Goal: Task Accomplishment & Management: Complete application form

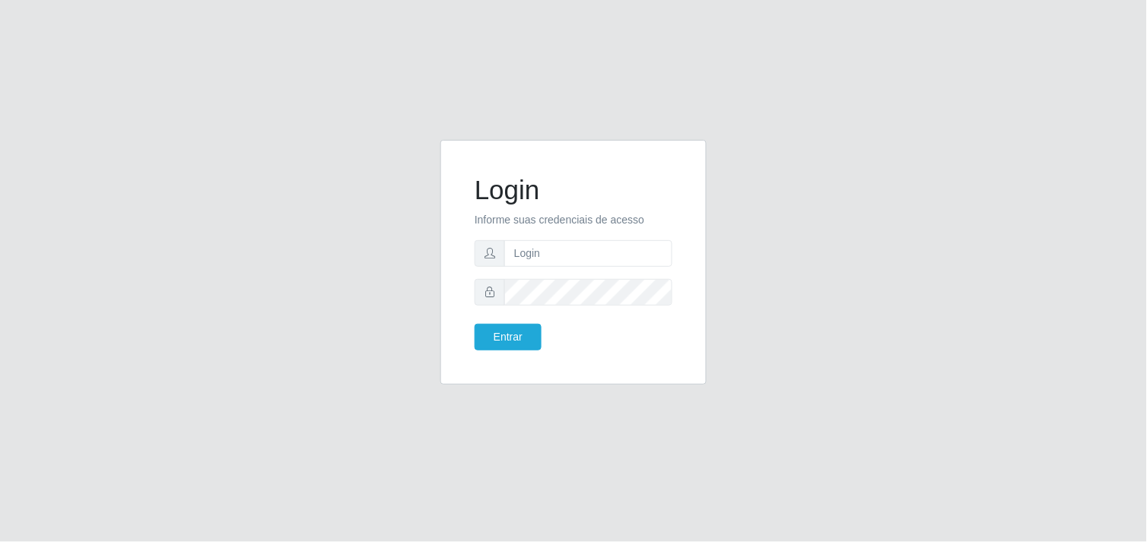
click at [609, 270] on form "Login Informe suas credenciais de acesso Entrar" at bounding box center [574, 262] width 198 height 176
click at [602, 256] on input "text" at bounding box center [588, 253] width 168 height 27
type input "a"
type input "thiagol@bemais"
click at [475, 324] on button "Entrar" at bounding box center [508, 337] width 67 height 27
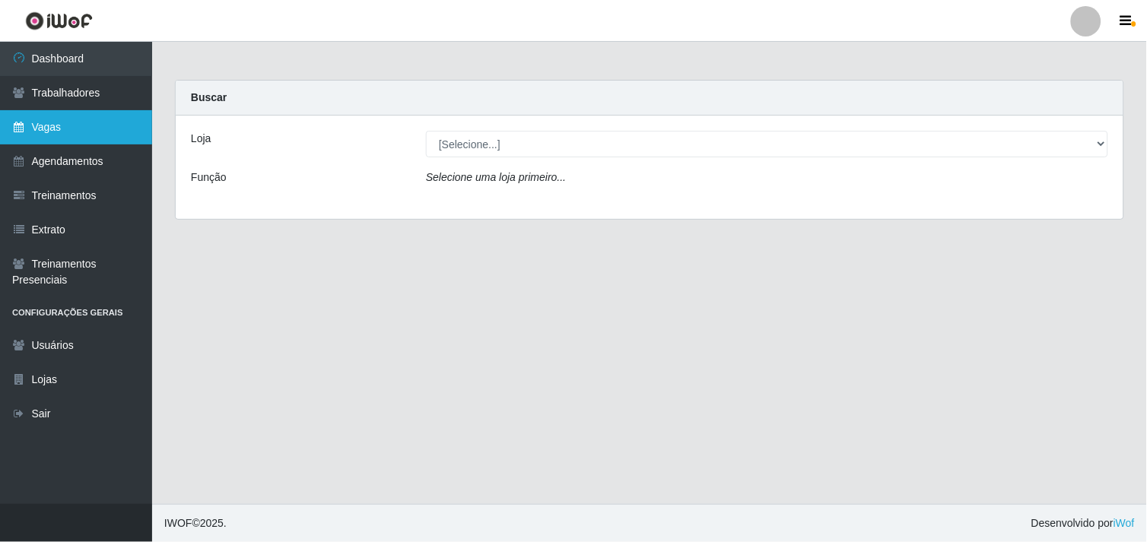
click at [118, 114] on link "Vagas" at bounding box center [76, 127] width 152 height 34
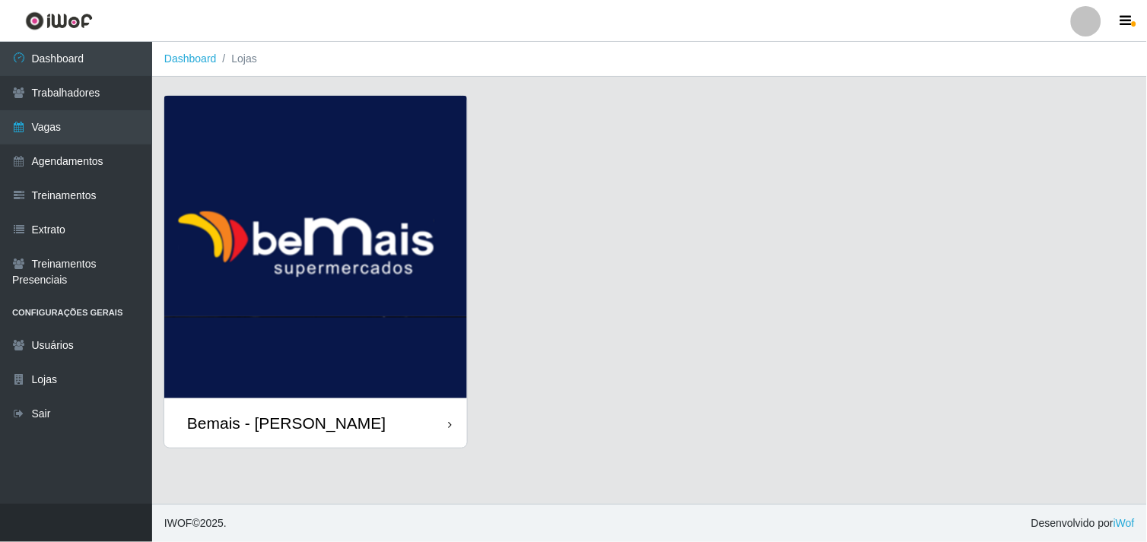
click at [307, 244] on img at bounding box center [315, 247] width 303 height 303
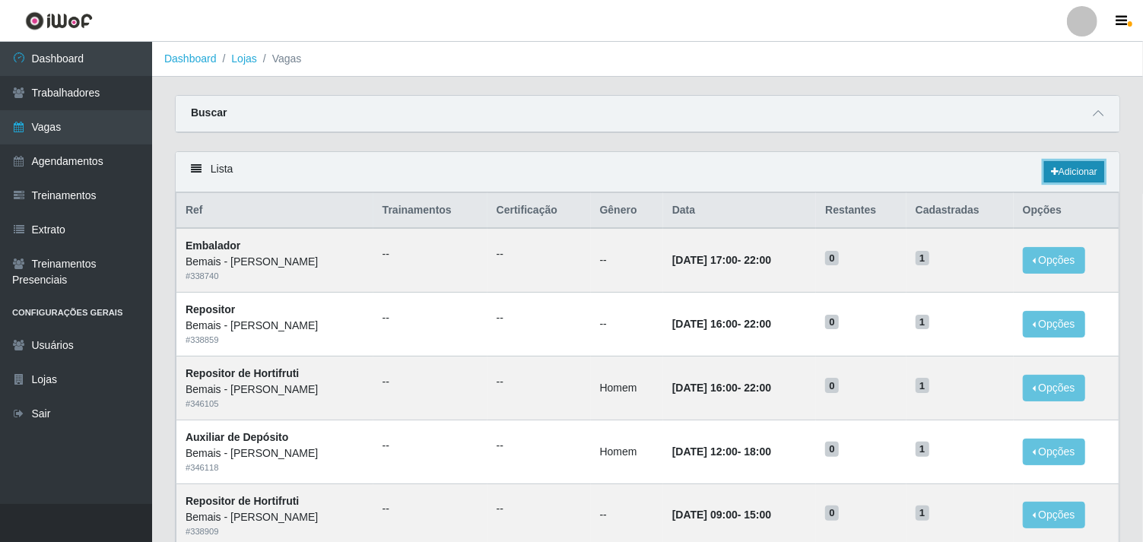
click at [1044, 164] on link "Adicionar" at bounding box center [1074, 171] width 60 height 21
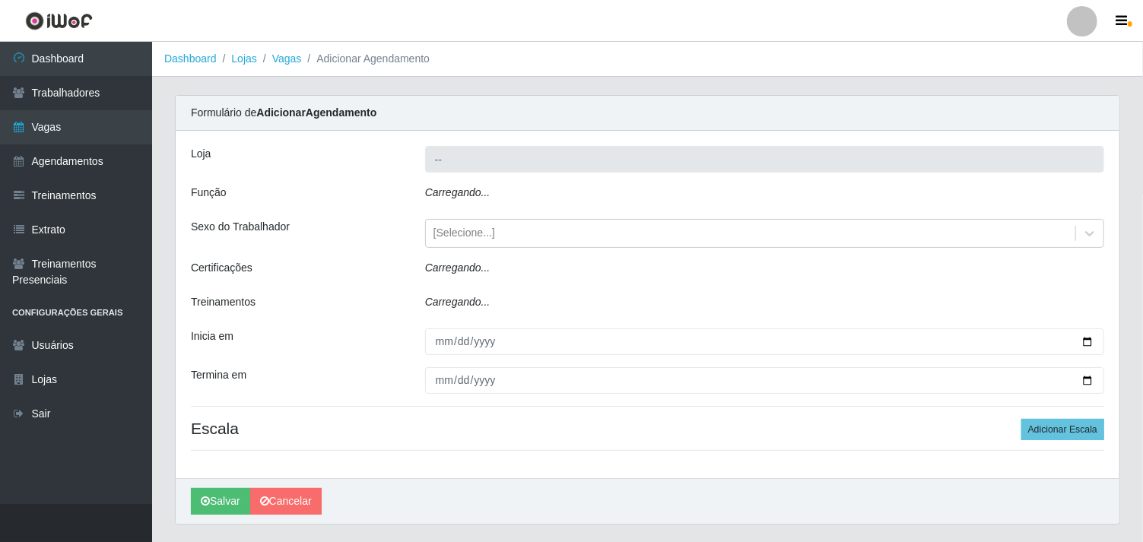
type input "Bemais - [PERSON_NAME]"
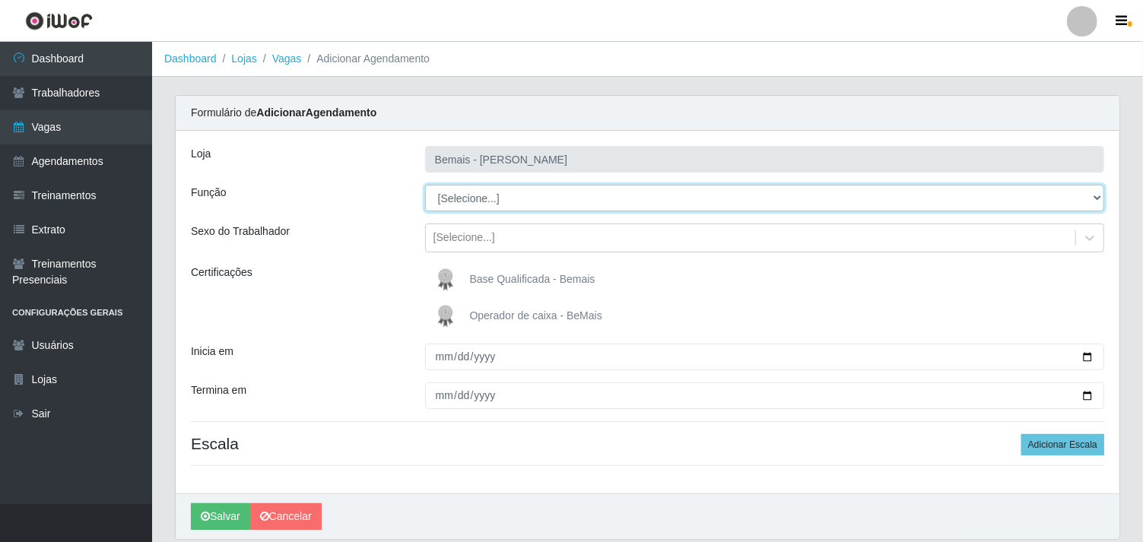
click at [579, 206] on select "[Selecione...] ASG ASG + ASG ++ Auxiliar de Depósito Auxiliar de Depósito + Aux…" at bounding box center [764, 198] width 679 height 27
select select "24"
click at [425, 185] on select "[Selecione...] ASG ASG + ASG ++ Auxiliar de Depósito Auxiliar de Depósito + Aux…" at bounding box center [764, 198] width 679 height 27
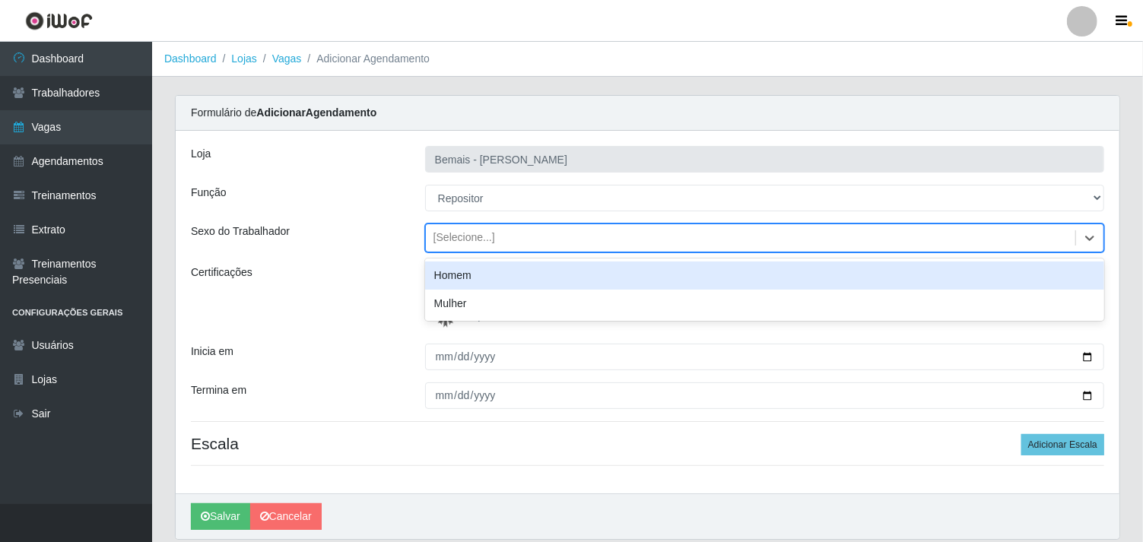
click at [451, 246] on div "[Selecione...]" at bounding box center [751, 238] width 650 height 25
click at [465, 267] on div "Homem" at bounding box center [764, 276] width 679 height 28
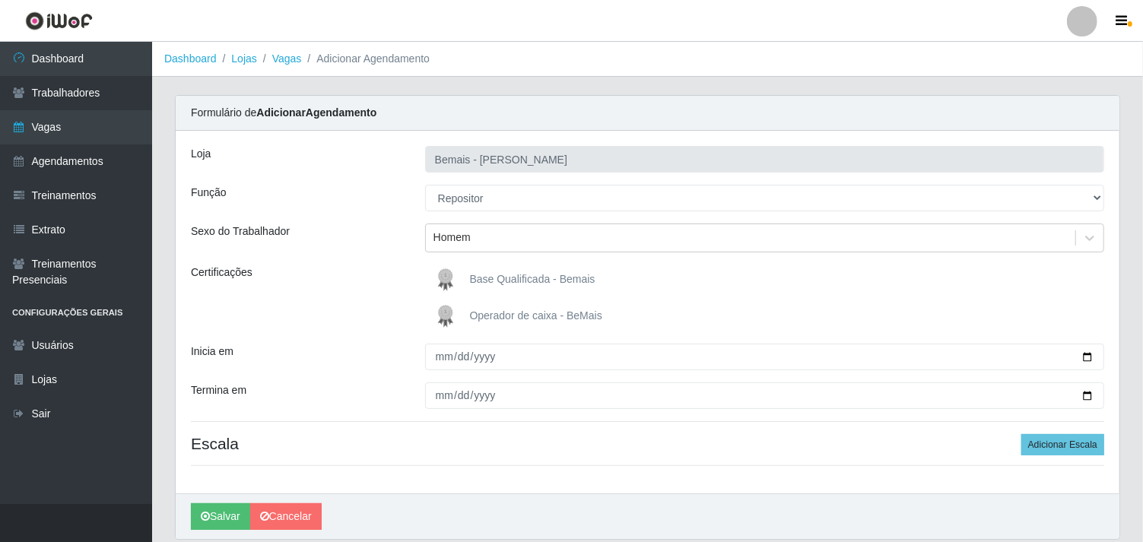
click at [474, 278] on span "Base Qualificada - Bemais" at bounding box center [533, 279] width 126 height 12
click at [0, 0] on input "Base Qualificada - Bemais" at bounding box center [0, 0] width 0 height 0
click at [1067, 439] on button "Adicionar Escala" at bounding box center [1063, 444] width 83 height 21
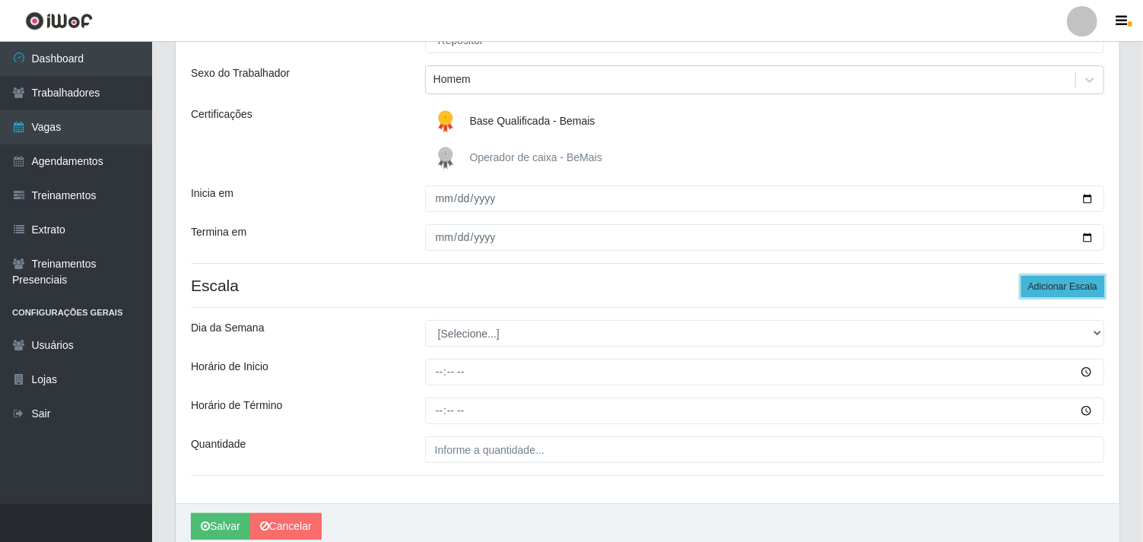
scroll to position [211, 0]
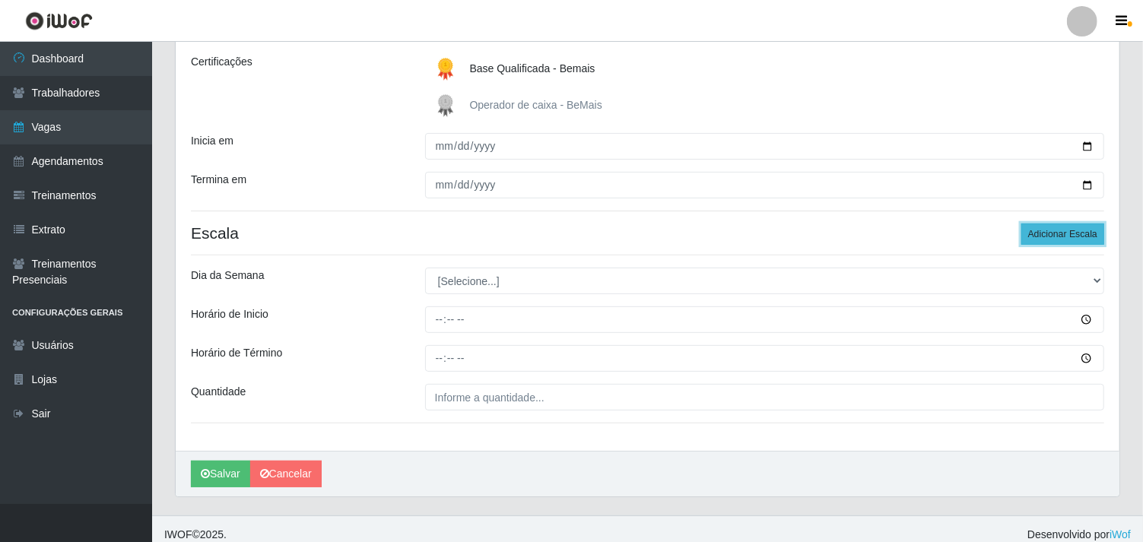
click at [1063, 228] on button "Adicionar Escala" at bounding box center [1063, 234] width 83 height 21
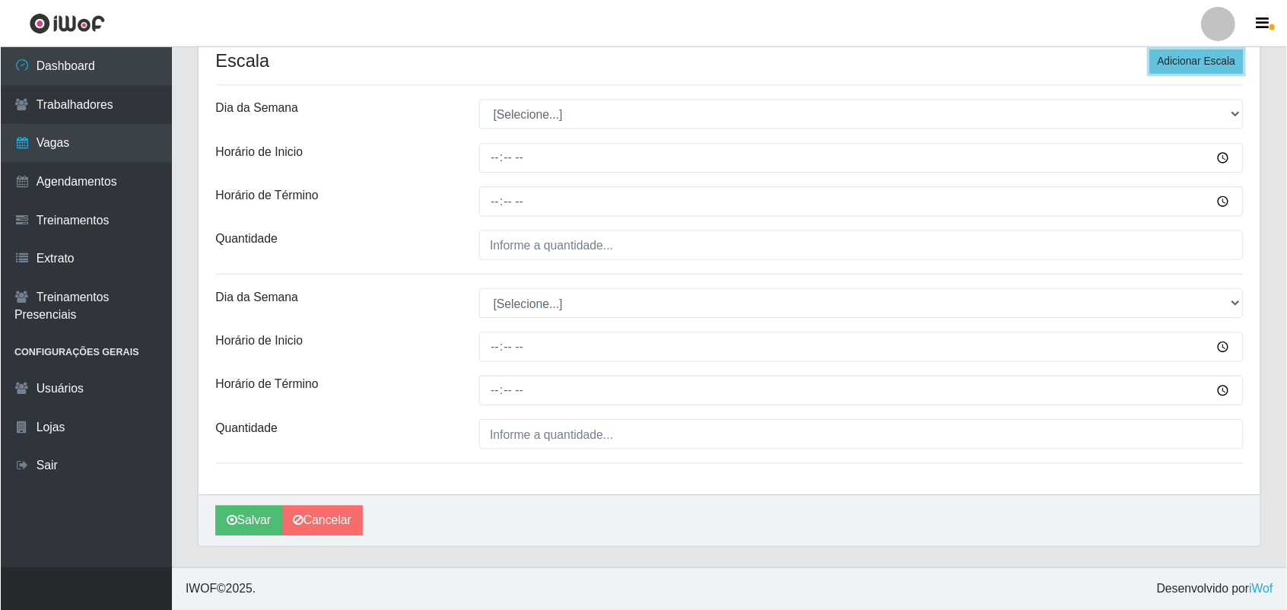
scroll to position [324, 0]
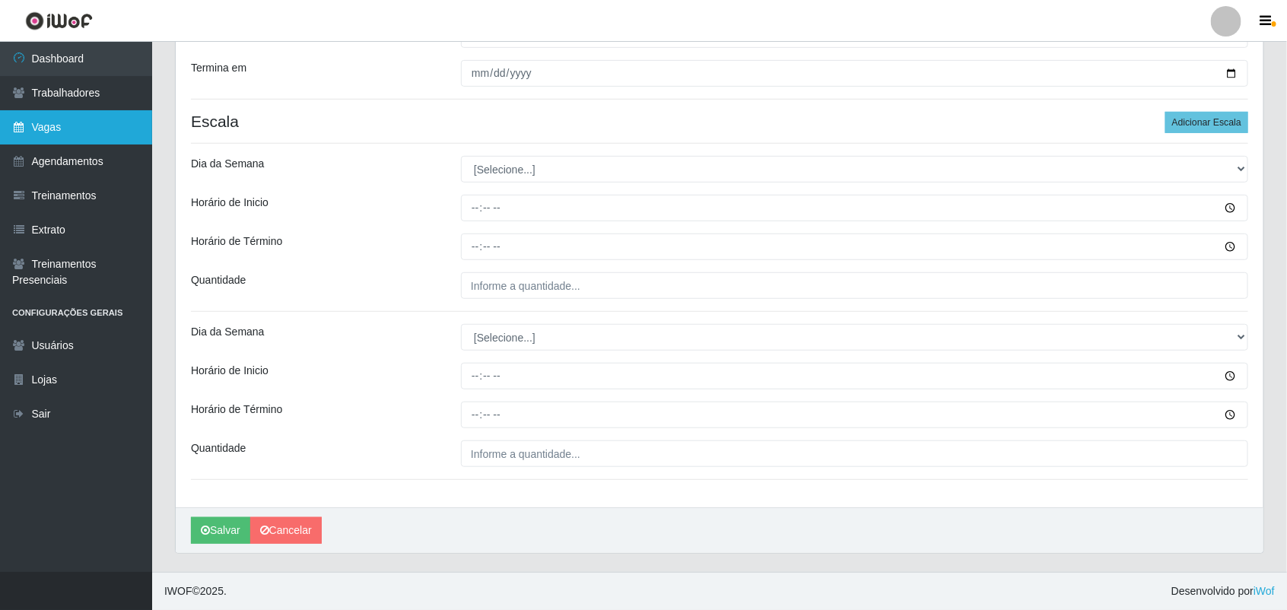
click at [116, 122] on link "Vagas" at bounding box center [76, 127] width 152 height 34
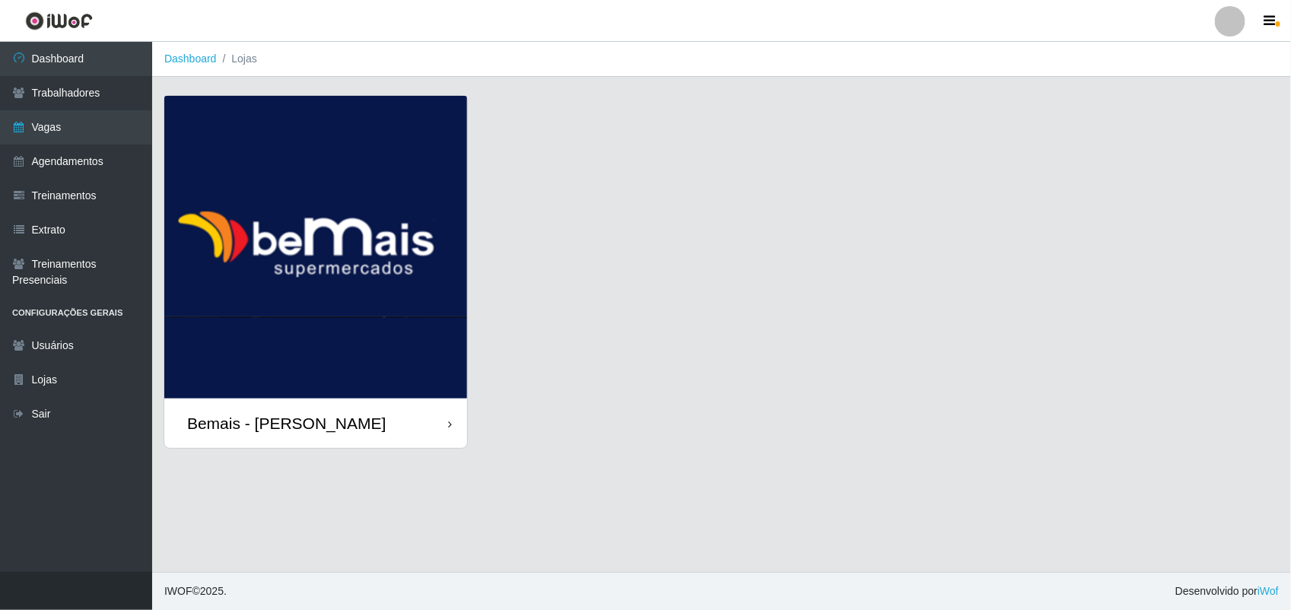
click at [396, 183] on img at bounding box center [315, 247] width 303 height 303
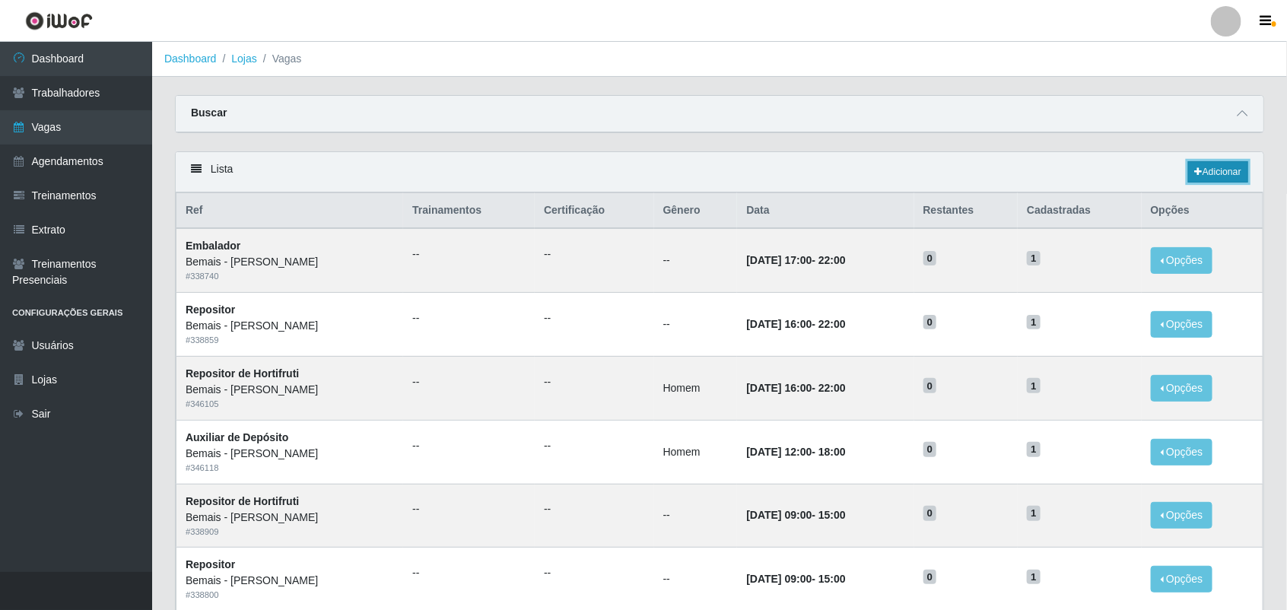
click at [1146, 181] on link "Adicionar" at bounding box center [1218, 171] width 60 height 21
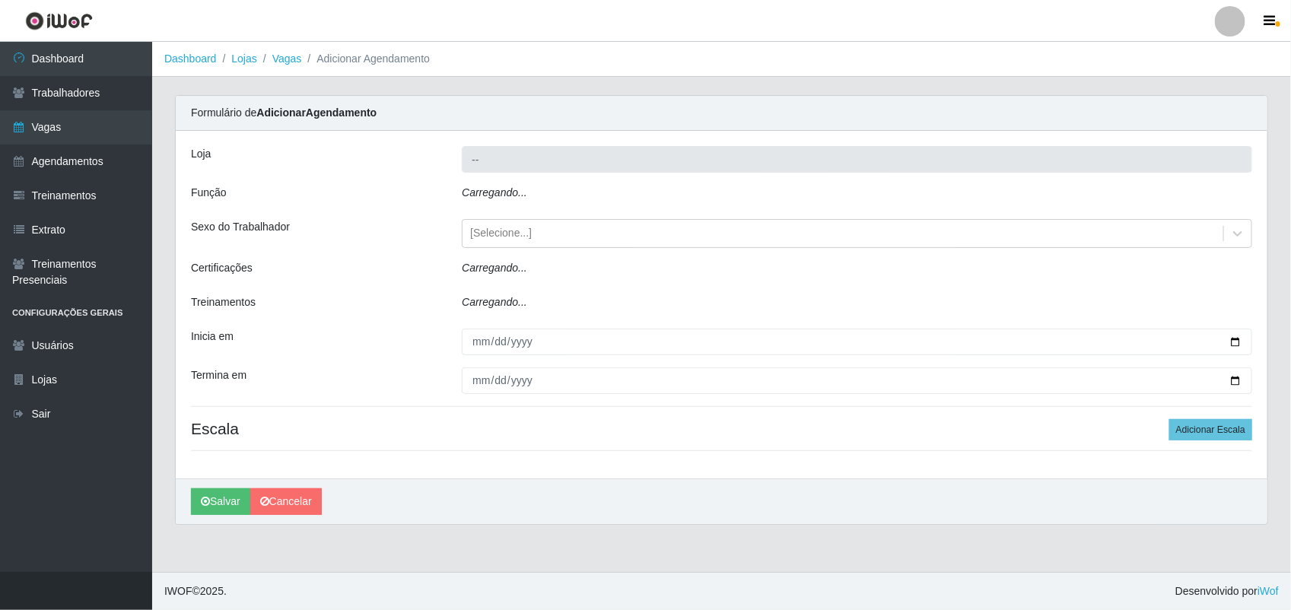
type input "Bemais - [PERSON_NAME]"
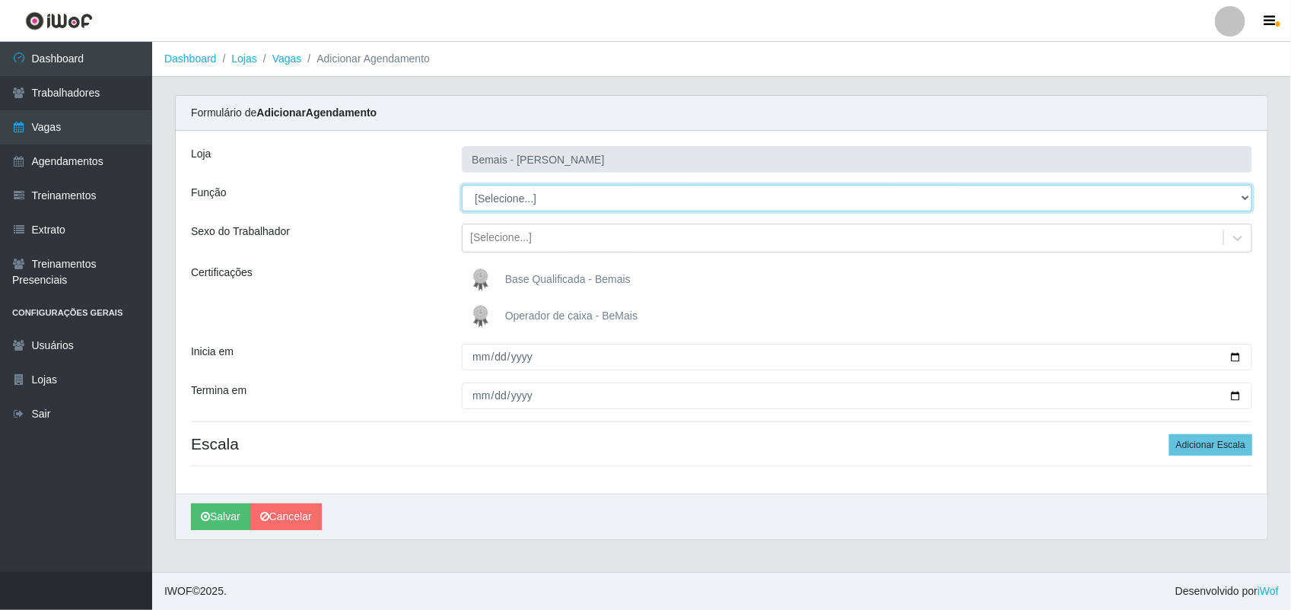
click at [615, 199] on select "[Selecione...] ASG ASG + ASG ++ Auxiliar de Depósito Auxiliar de Depósito + Aux…" at bounding box center [857, 198] width 790 height 27
select select "24"
click at [462, 185] on select "[Selecione...] ASG ASG + ASG ++ Auxiliar de Depósito Auxiliar de Depósito + Aux…" at bounding box center [857, 198] width 790 height 27
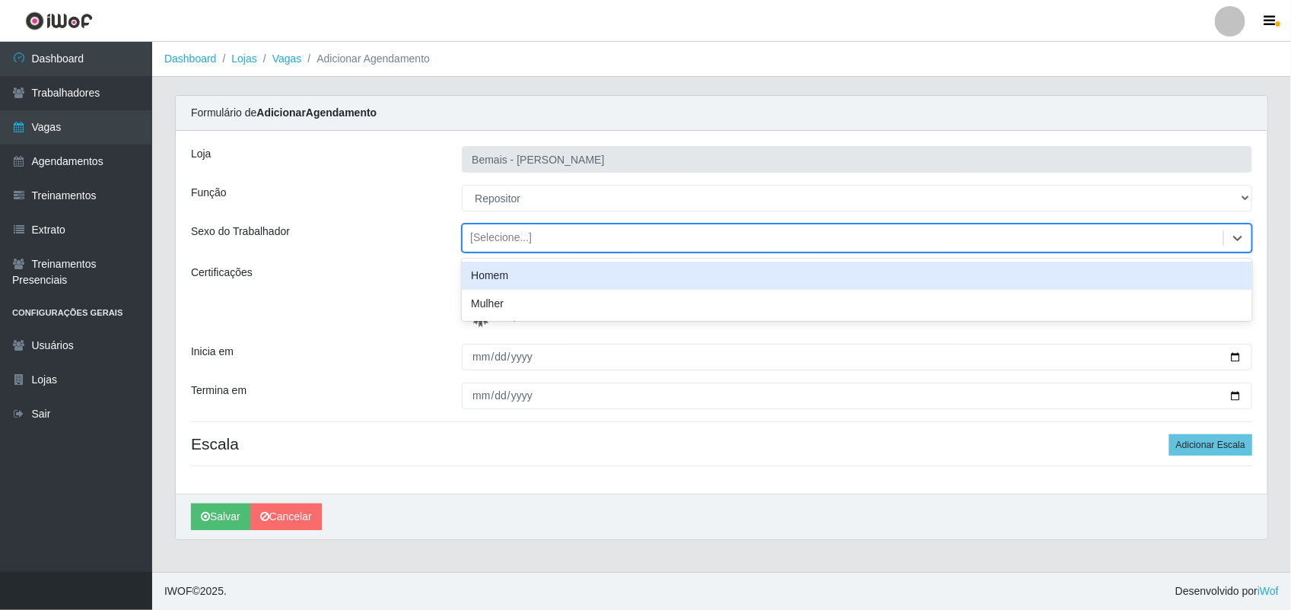
click at [515, 249] on div "[Selecione...]" at bounding box center [843, 238] width 761 height 25
click at [519, 268] on div "Homem" at bounding box center [857, 276] width 790 height 28
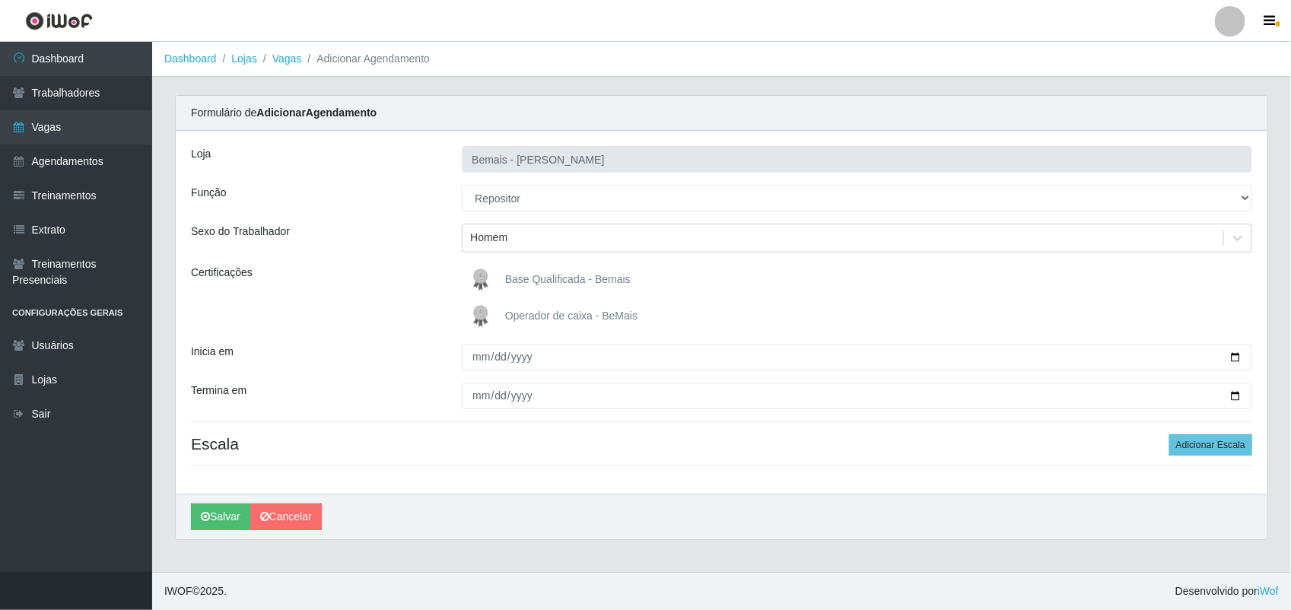
click at [519, 268] on label "Base Qualificada - Bemais" at bounding box center [548, 280] width 165 height 30
click at [0, 0] on input "Base Qualificada - Bemais" at bounding box center [0, 0] width 0 height 0
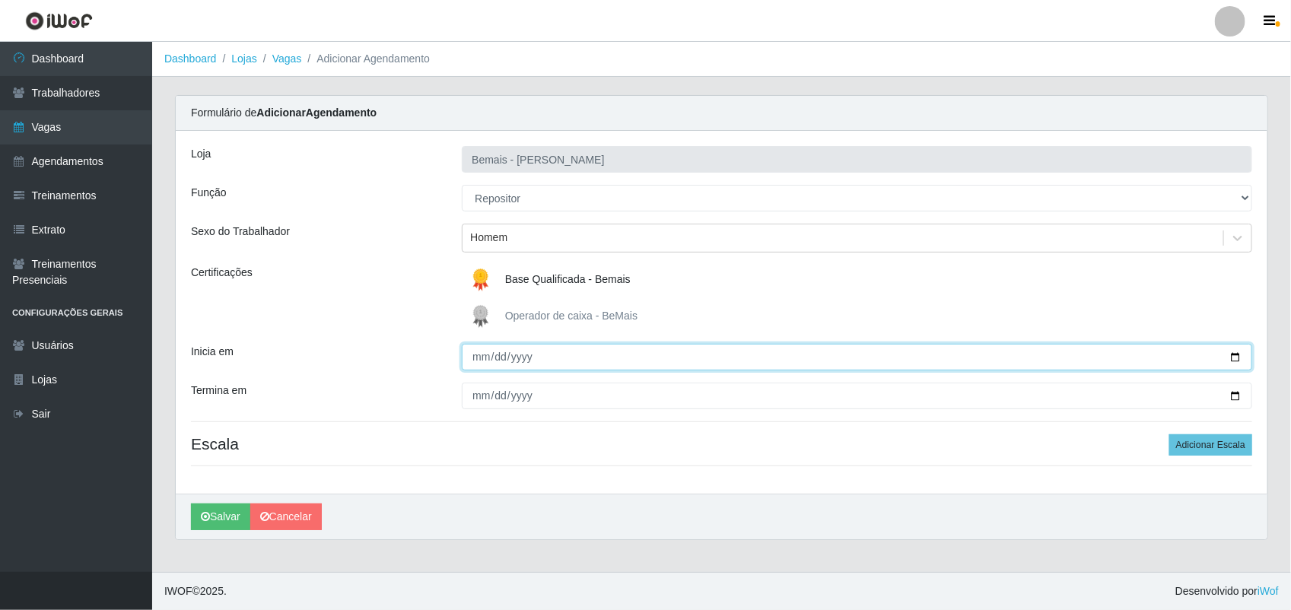
click at [484, 358] on input "Inicia em" at bounding box center [857, 357] width 790 height 27
type input "[DATE]"
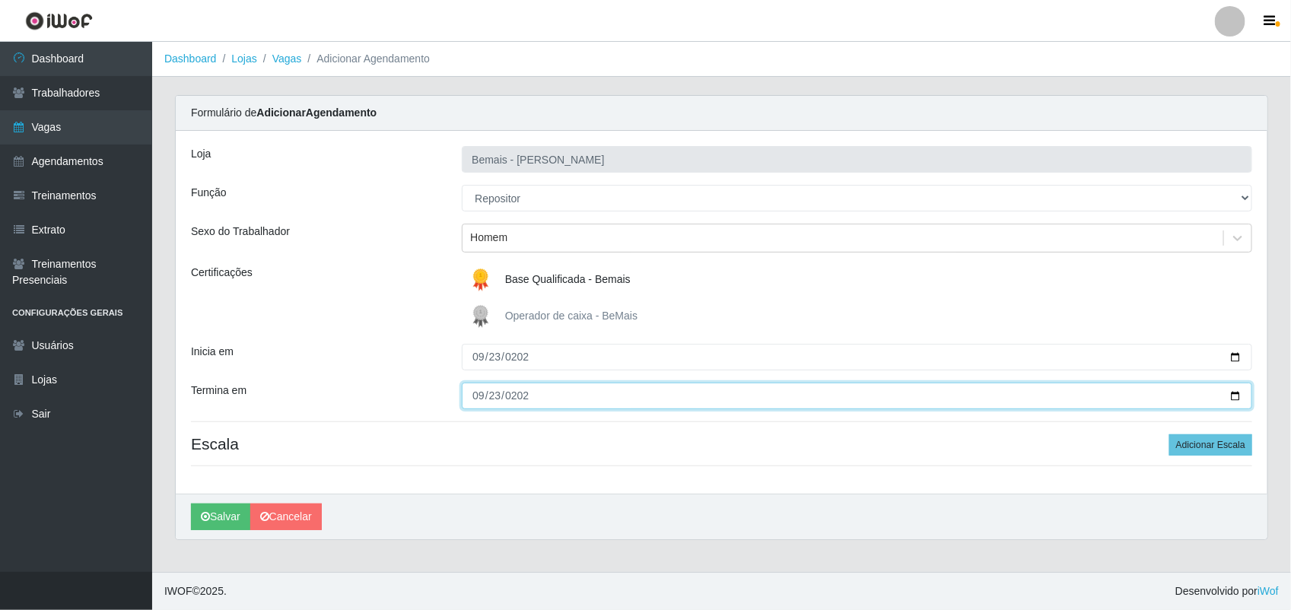
type input "[DATE]"
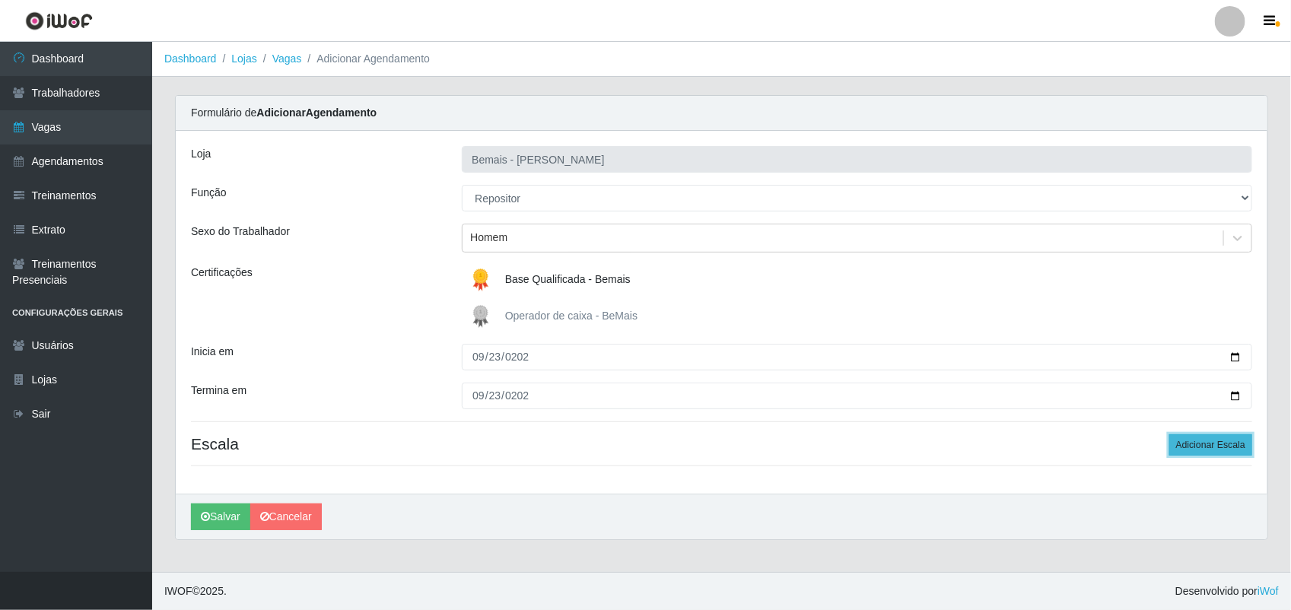
click at [1146, 442] on button "Adicionar Escala" at bounding box center [1210, 444] width 83 height 21
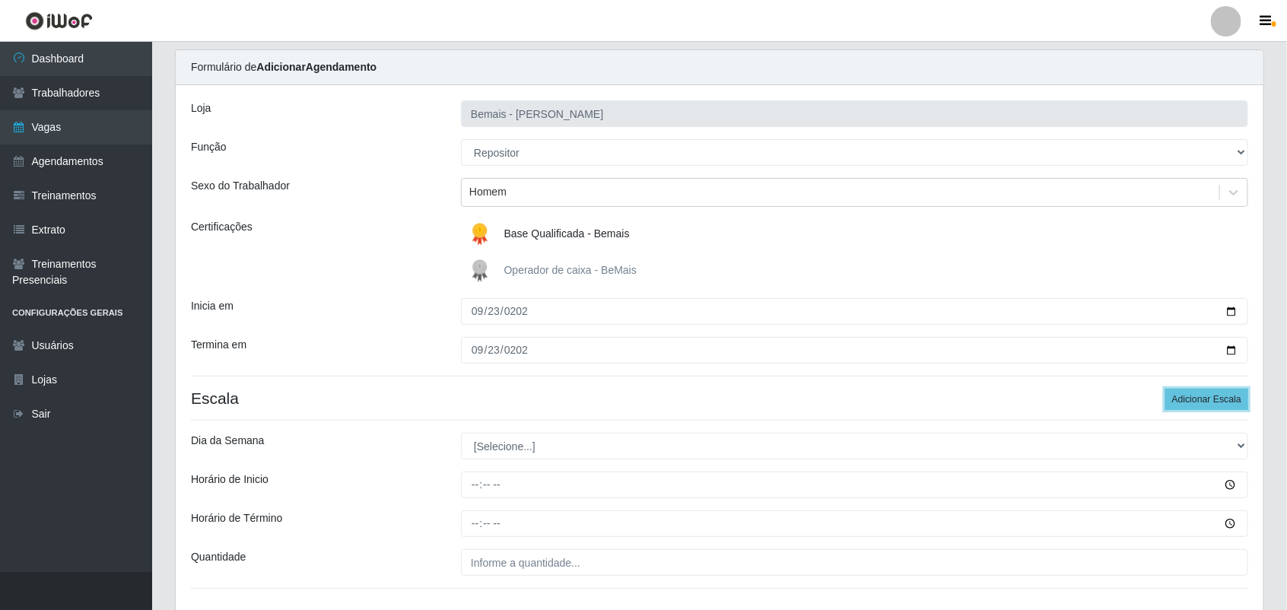
scroll to position [156, 0]
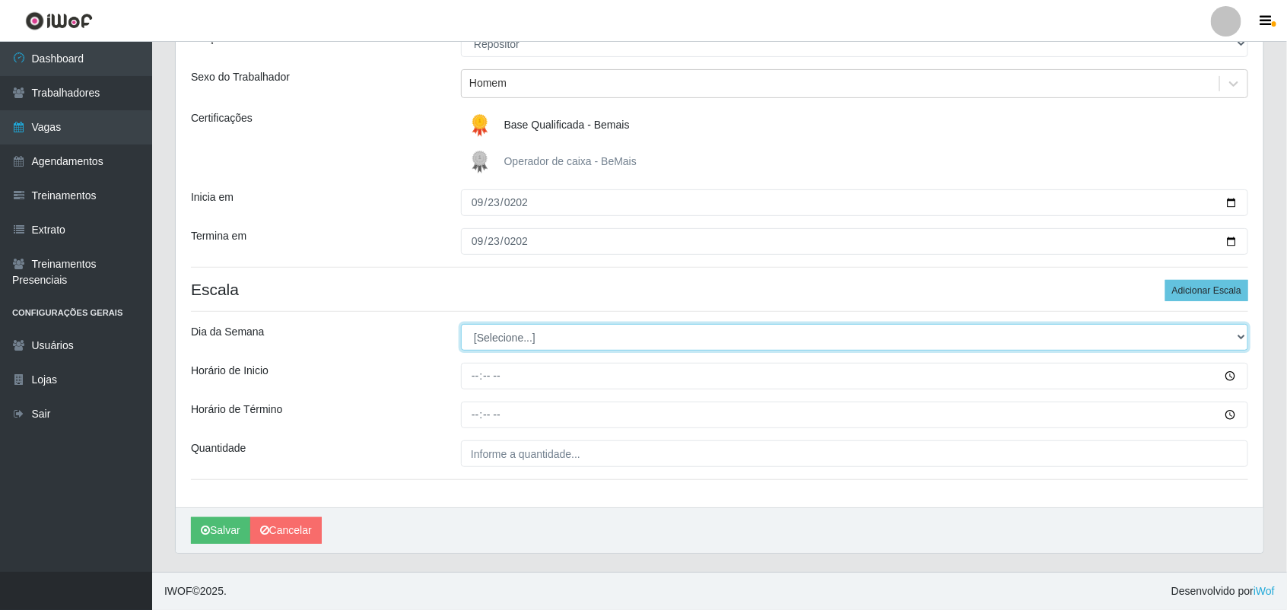
click at [579, 324] on select "[Selecione...] Segunda Terça Quarta Quinta Sexta Sábado Domingo" at bounding box center [854, 337] width 787 height 27
select select "2"
click at [461, 324] on select "[Selecione...] Segunda Terça Quarta Quinta Sexta Sábado Domingo" at bounding box center [854, 337] width 787 height 27
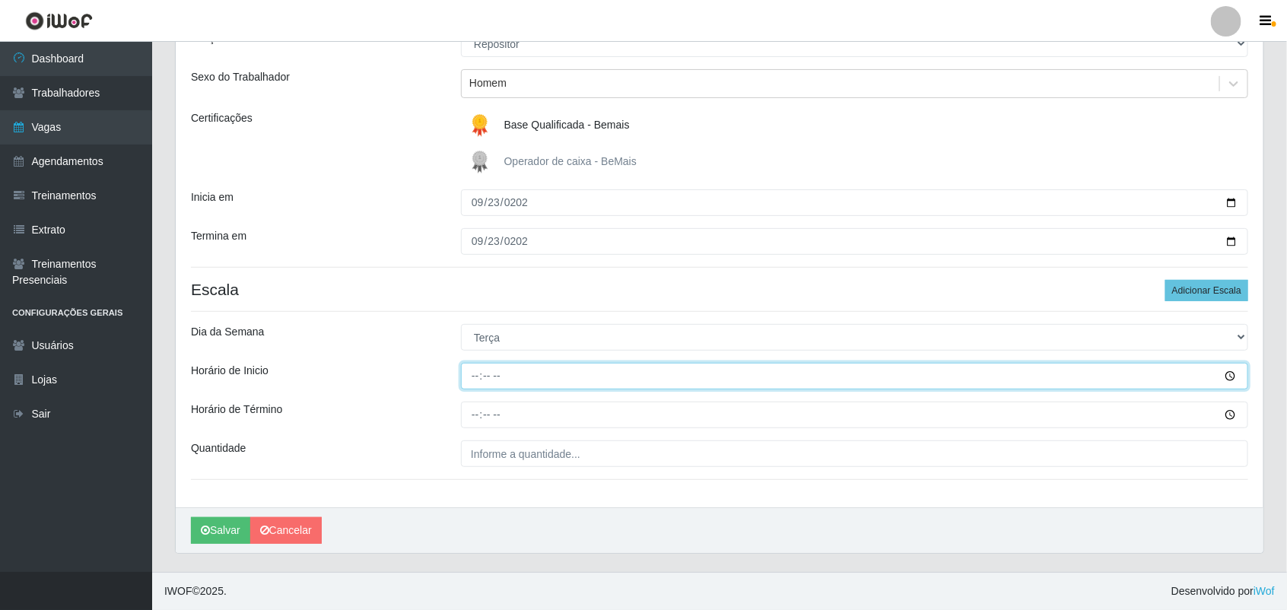
click at [478, 374] on input "Horário de Inicio" at bounding box center [854, 376] width 787 height 27
type input "16:00"
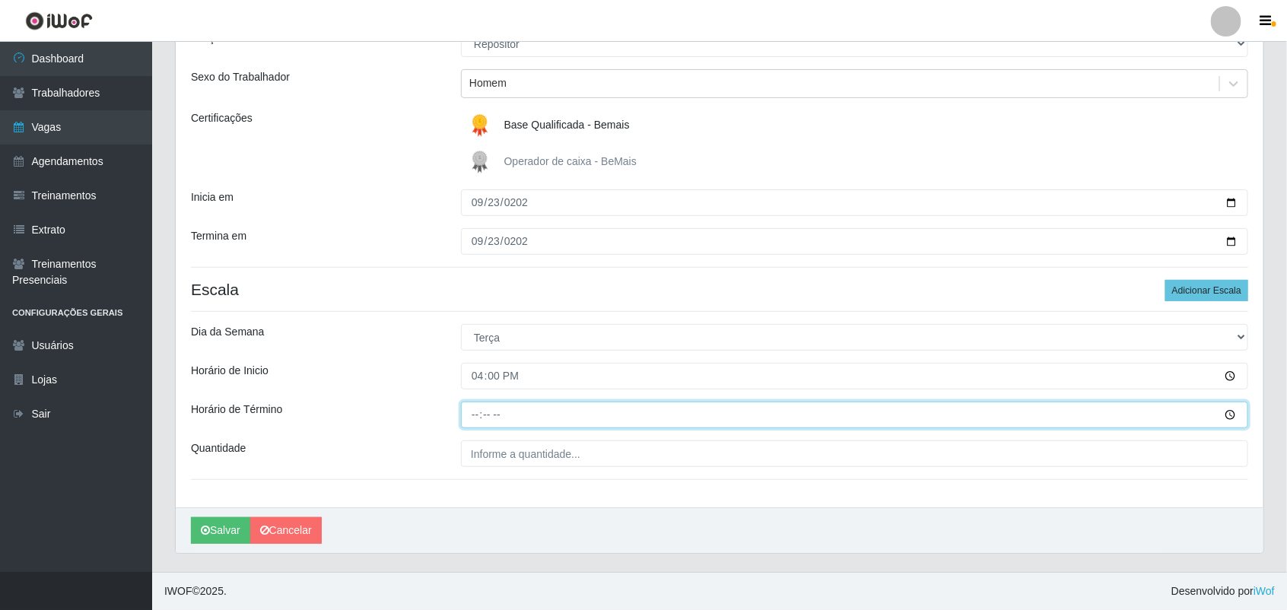
type input "22:00"
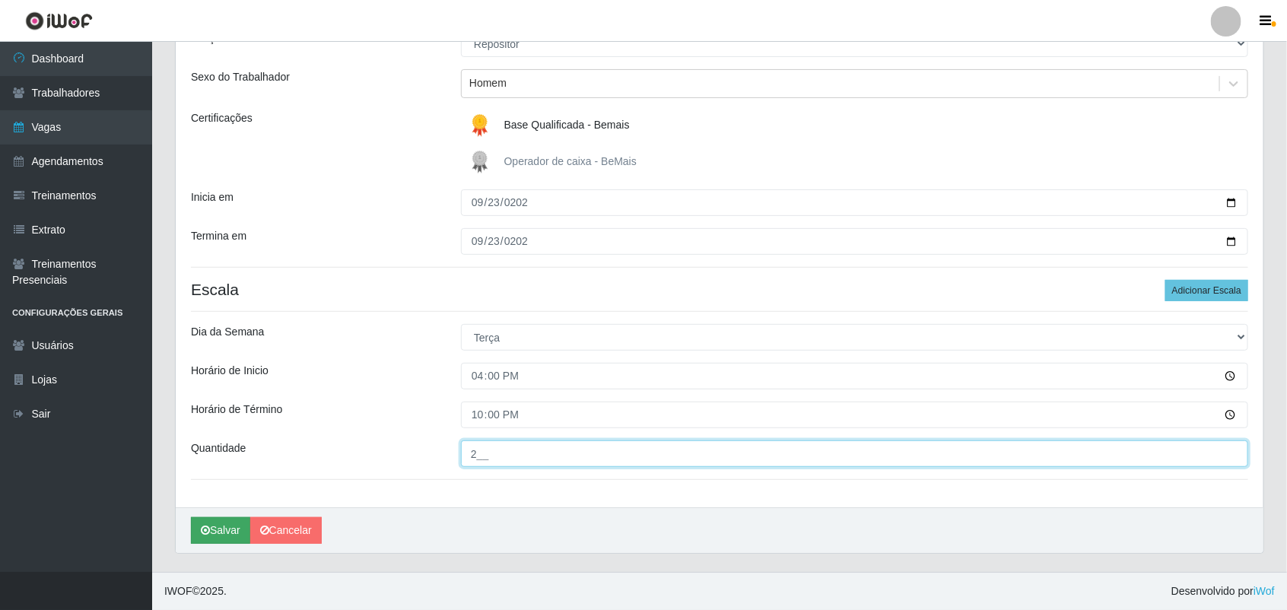
type input "2__"
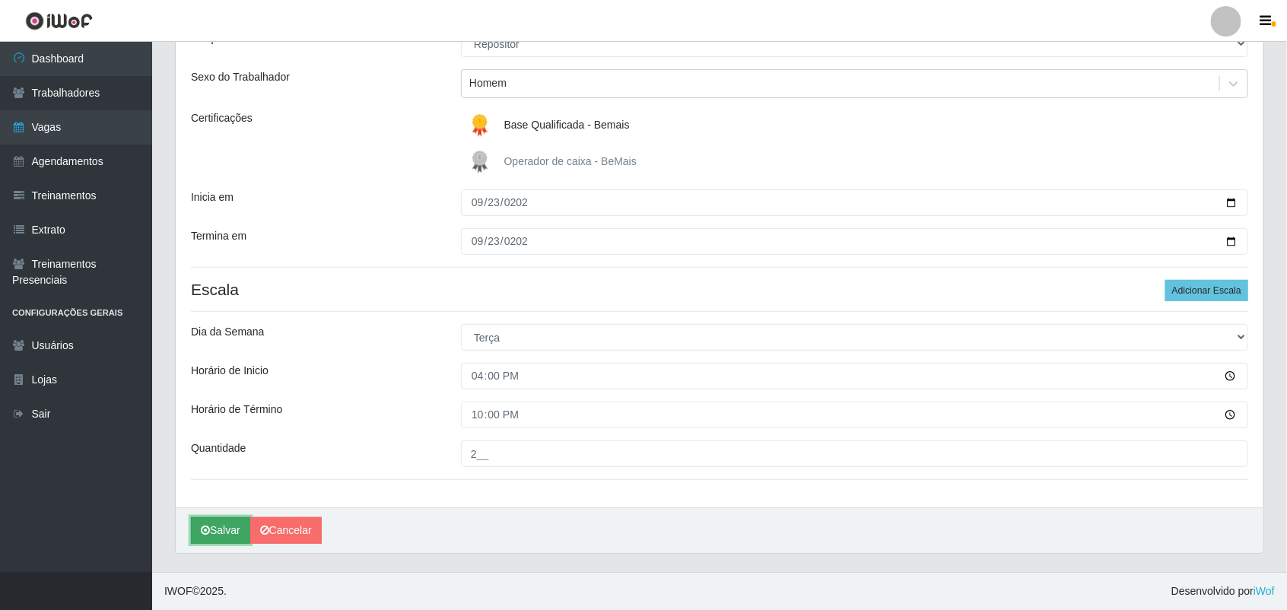
click at [226, 523] on button "Salvar" at bounding box center [220, 530] width 59 height 27
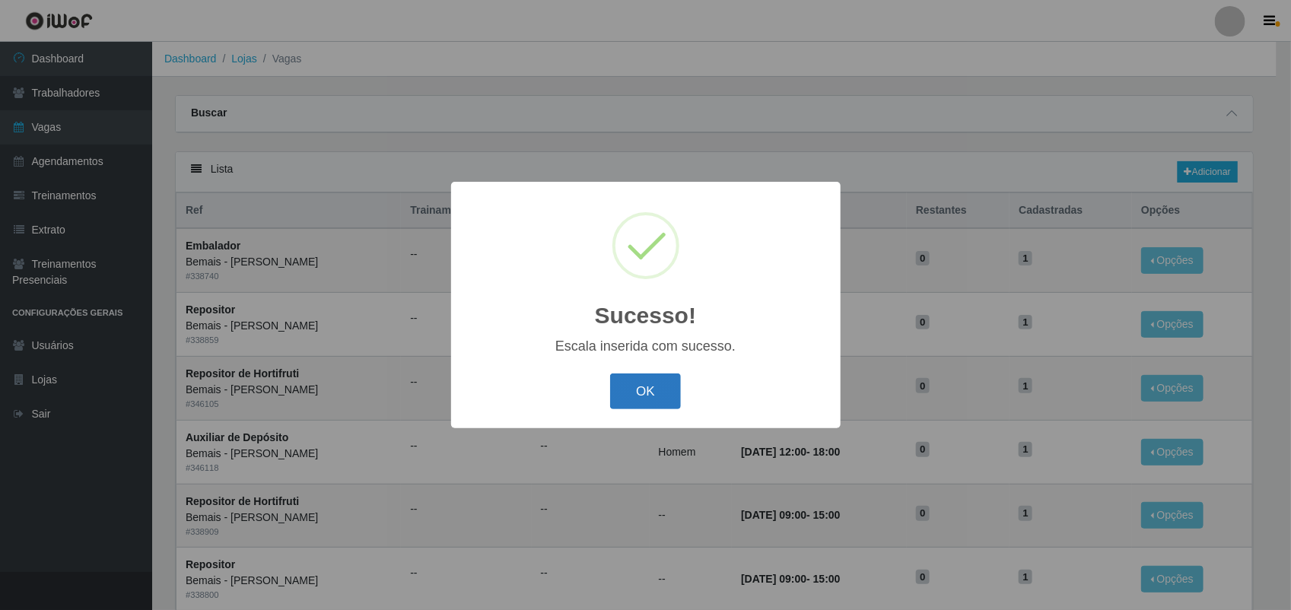
click at [674, 389] on button "OK" at bounding box center [645, 392] width 71 height 36
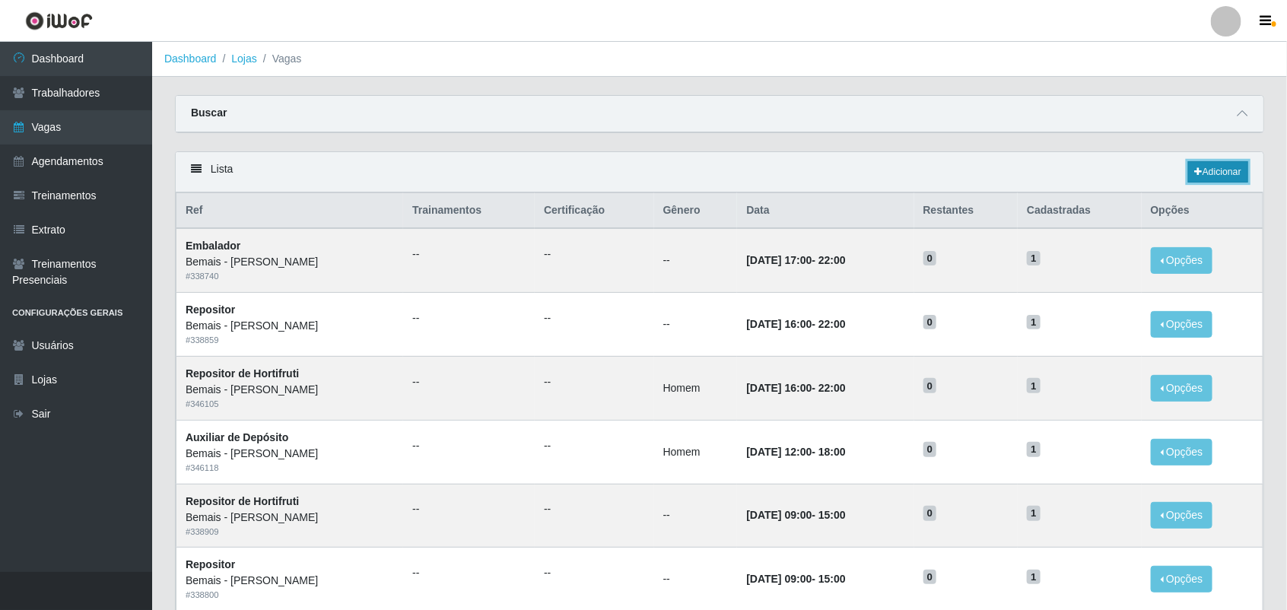
click at [1146, 180] on link "Adicionar" at bounding box center [1218, 171] width 60 height 21
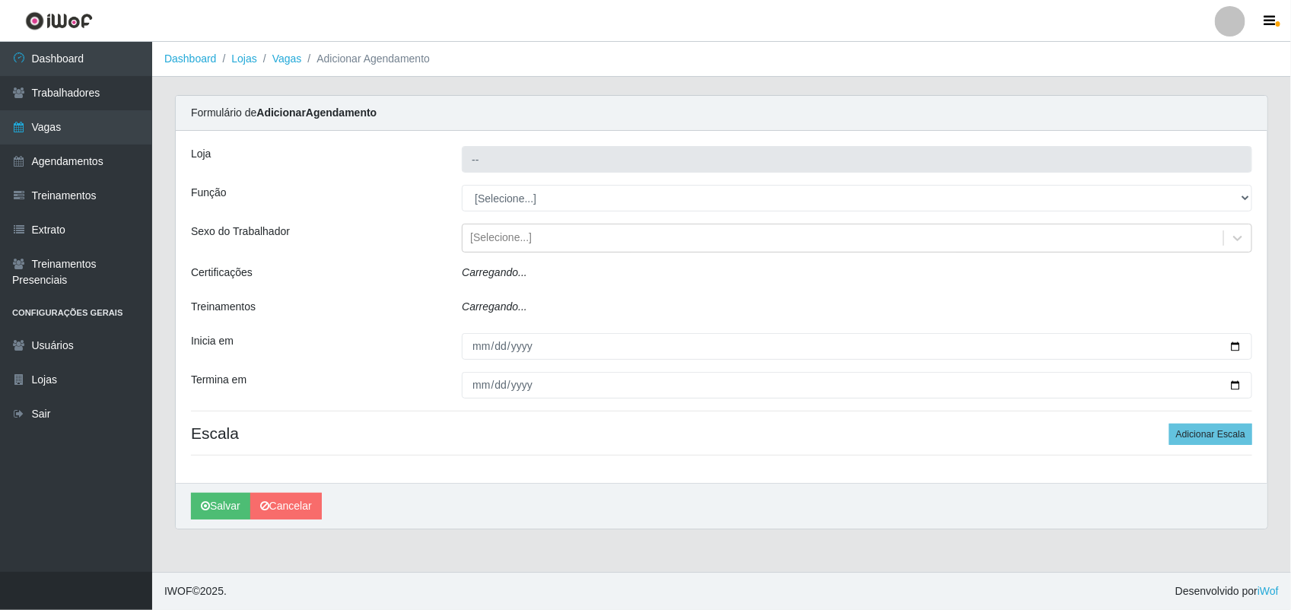
type input "Bemais - [PERSON_NAME]"
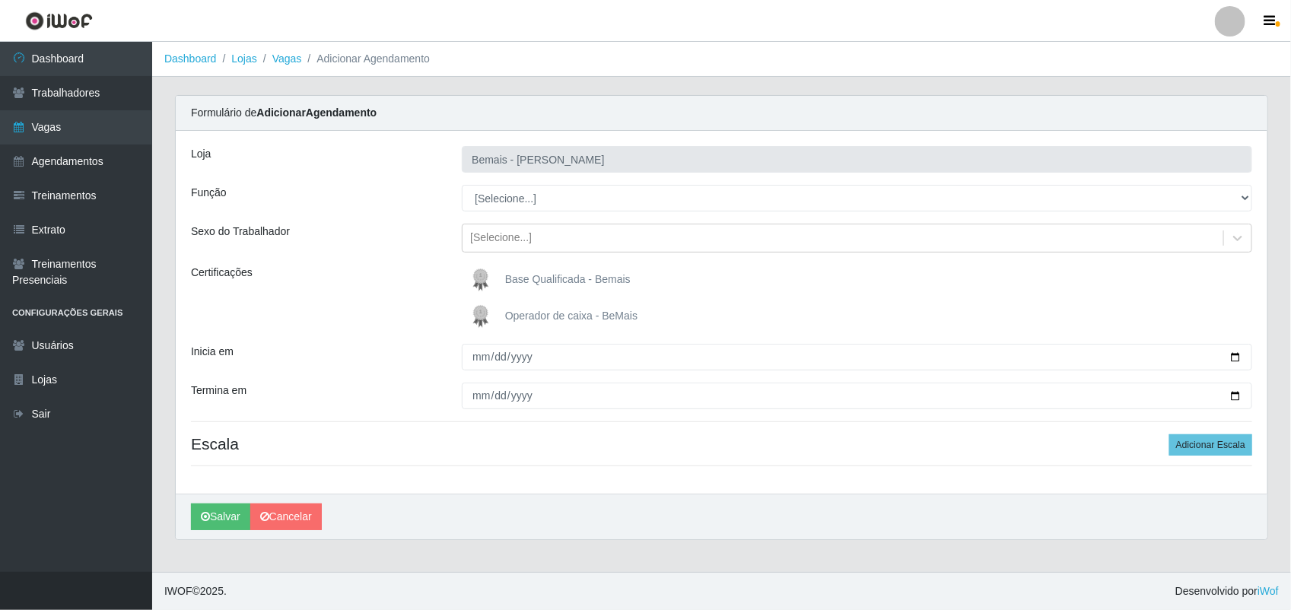
click at [522, 211] on div "[PERSON_NAME] Função [Selecione...] ASG ASG + ASG ++ Auxiliar de Depósito Auxil…" at bounding box center [722, 312] width 1092 height 363
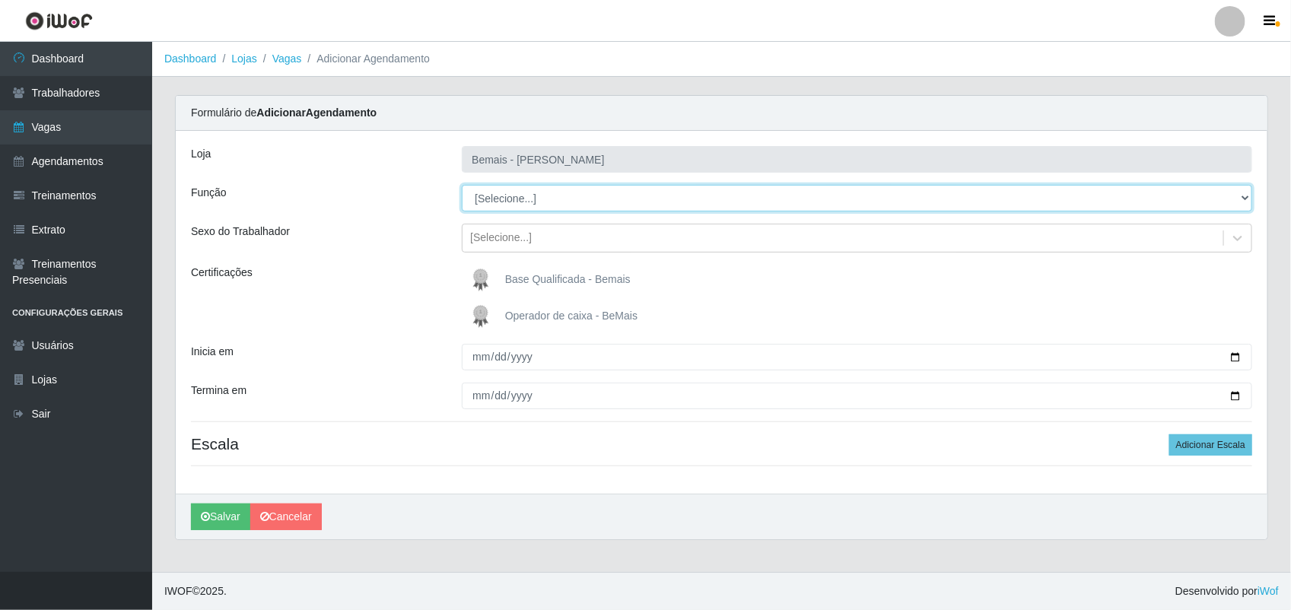
click at [525, 207] on select "[Selecione...] ASG ASG + ASG ++ Auxiliar de Depósito Auxiliar de Depósito + Aux…" at bounding box center [857, 198] width 790 height 27
select select "24"
click at [462, 185] on select "[Selecione...] ASG ASG + ASG ++ Auxiliar de Depósito Auxiliar de Depósito + Aux…" at bounding box center [857, 198] width 790 height 27
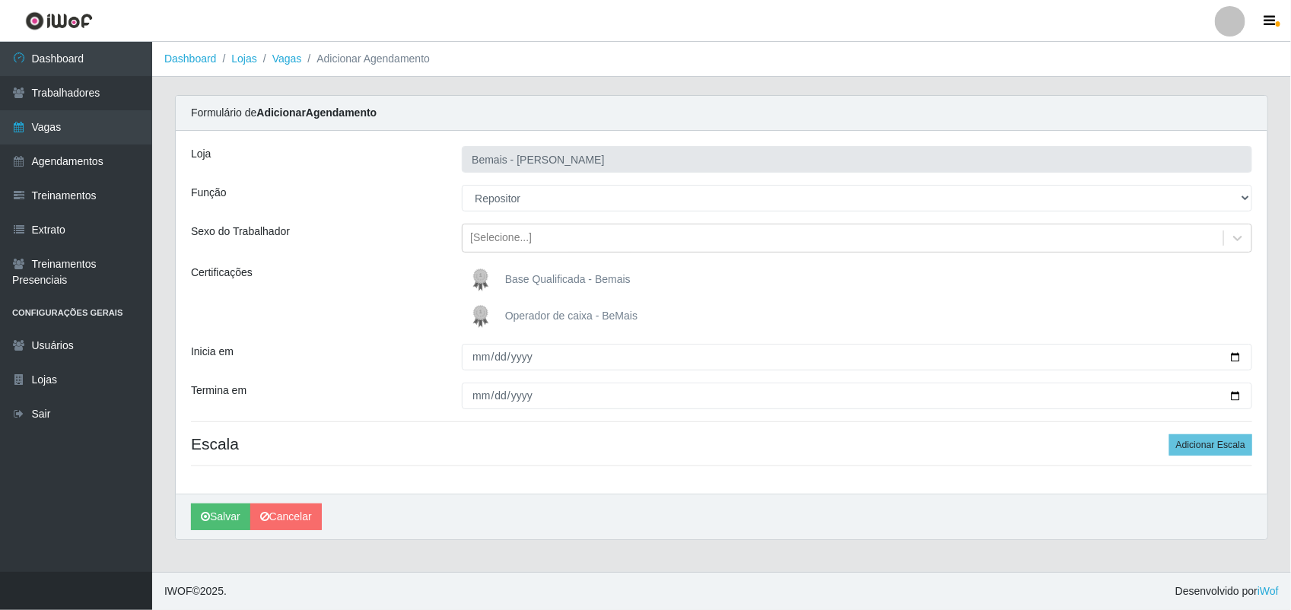
click at [594, 253] on div "[PERSON_NAME] Função [Selecione...] ASG ASG + ASG ++ Auxiliar de Depósito Auxil…" at bounding box center [722, 312] width 1092 height 363
click at [598, 246] on div "[Selecione...]" at bounding box center [843, 238] width 761 height 25
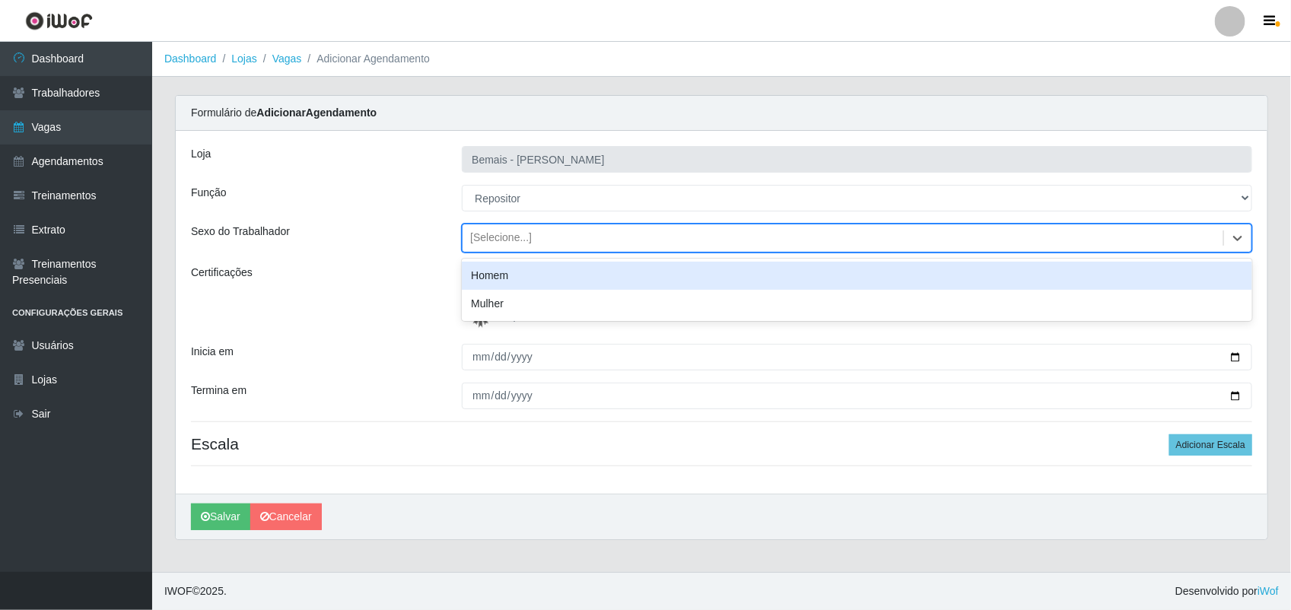
click at [590, 286] on div "Homem" at bounding box center [857, 276] width 790 height 28
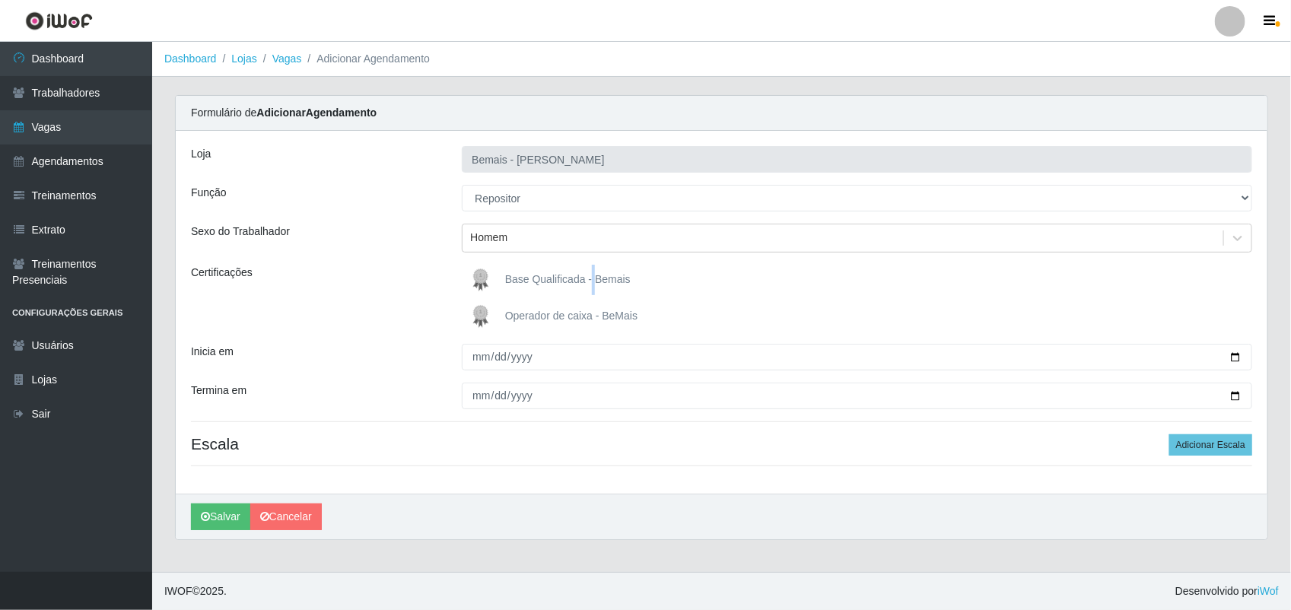
click at [590, 285] on span "Base Qualificada - Bemais" at bounding box center [568, 279] width 126 height 12
click at [0, 0] on input "Base Qualificada - Bemais" at bounding box center [0, 0] width 0 height 0
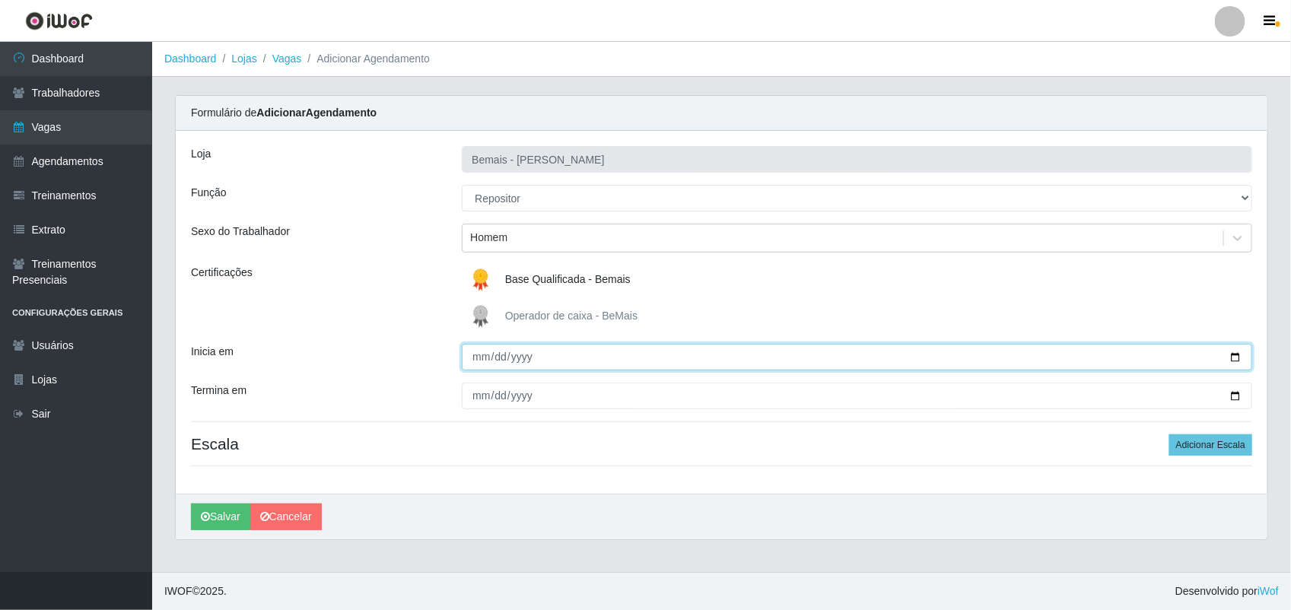
click at [480, 360] on input "Inicia em" at bounding box center [857, 357] width 790 height 27
type input "0098-02-24"
type input "[DATE]"
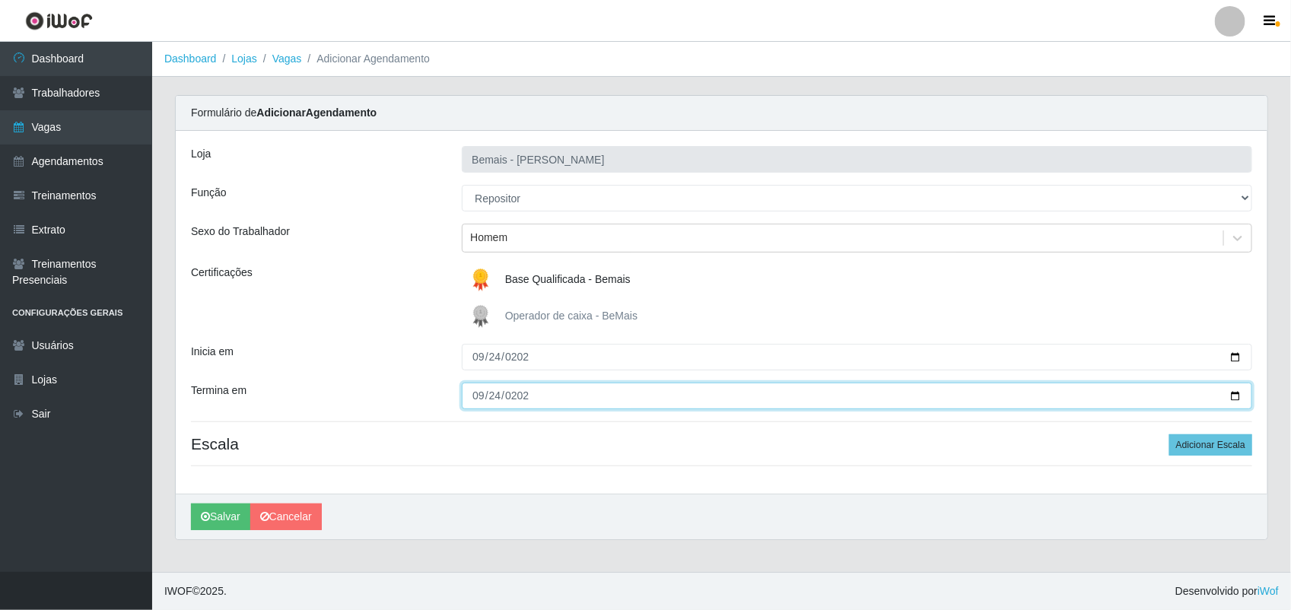
type input "[DATE]"
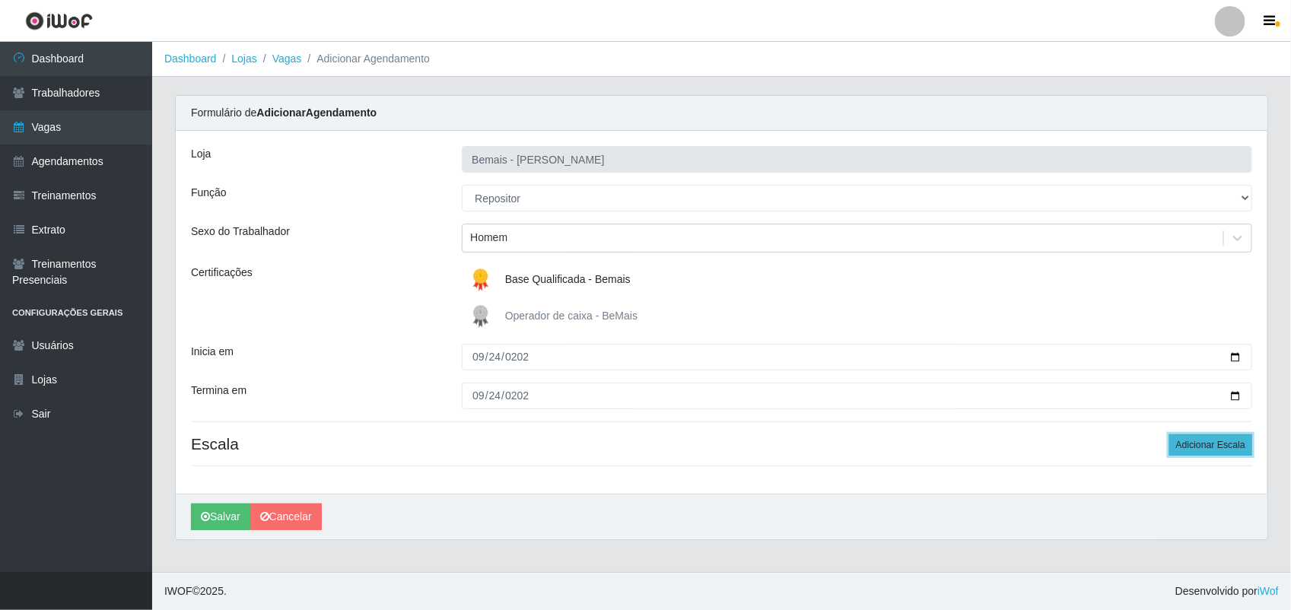
click at [1146, 443] on button "Adicionar Escala" at bounding box center [1210, 444] width 83 height 21
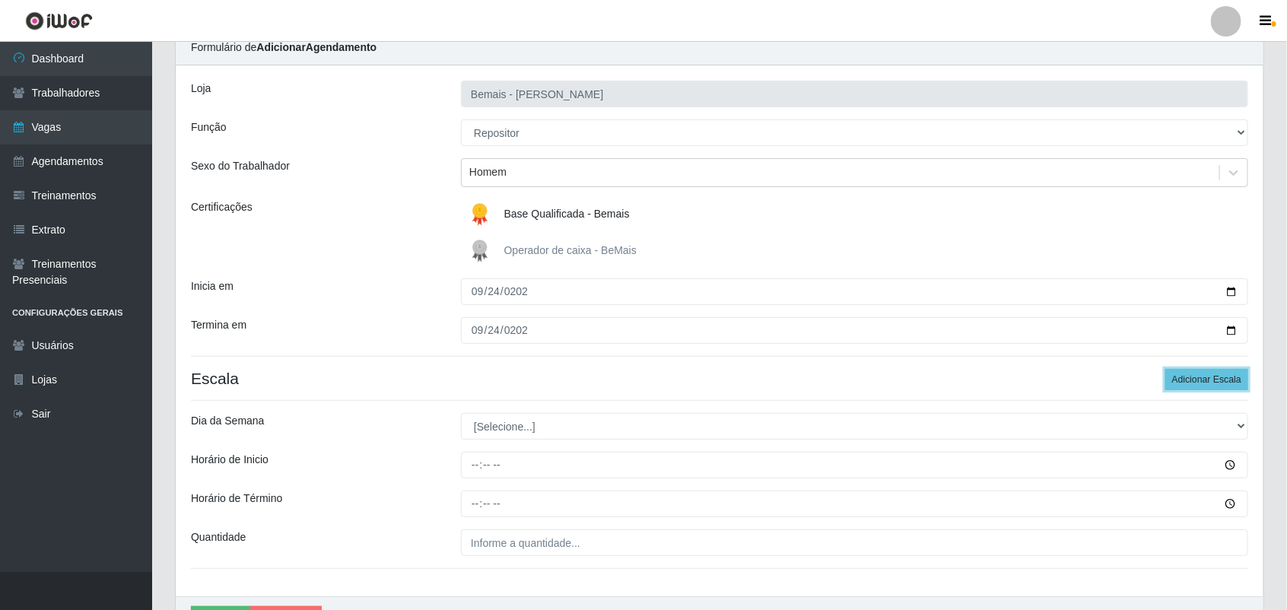
scroll to position [156, 0]
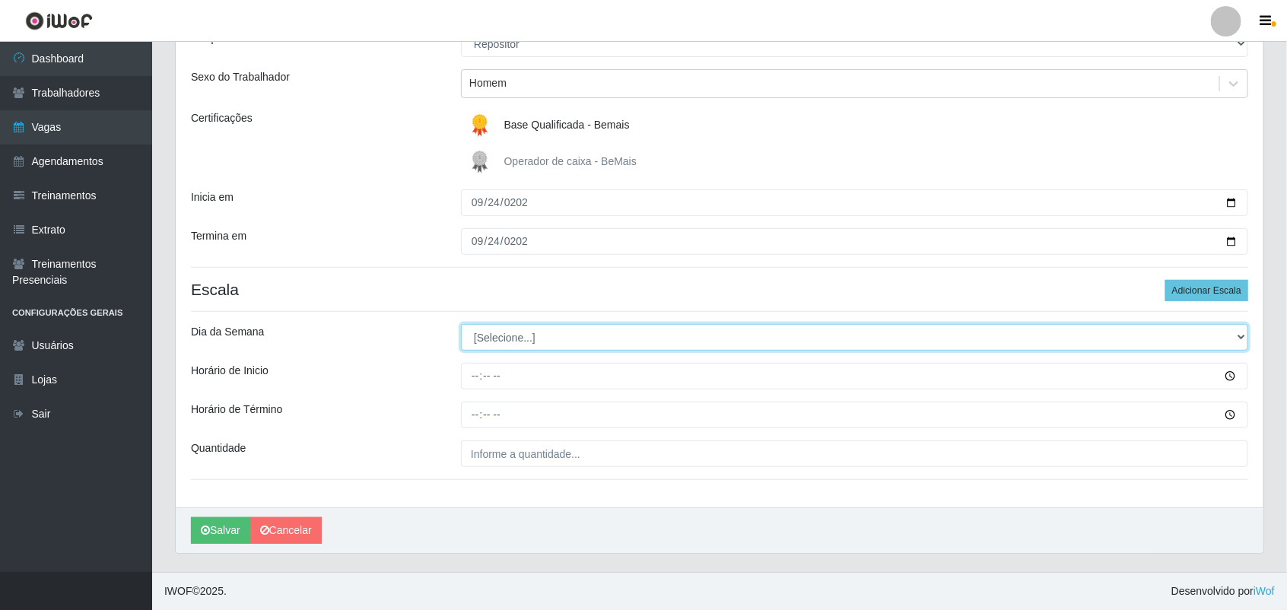
click at [520, 346] on select "[Selecione...] Segunda Terça Quarta Quinta Sexta Sábado Domingo" at bounding box center [854, 337] width 787 height 27
select select "3"
click at [461, 324] on select "[Selecione...] Segunda Terça Quarta Quinta Sexta Sábado Domingo" at bounding box center [854, 337] width 787 height 27
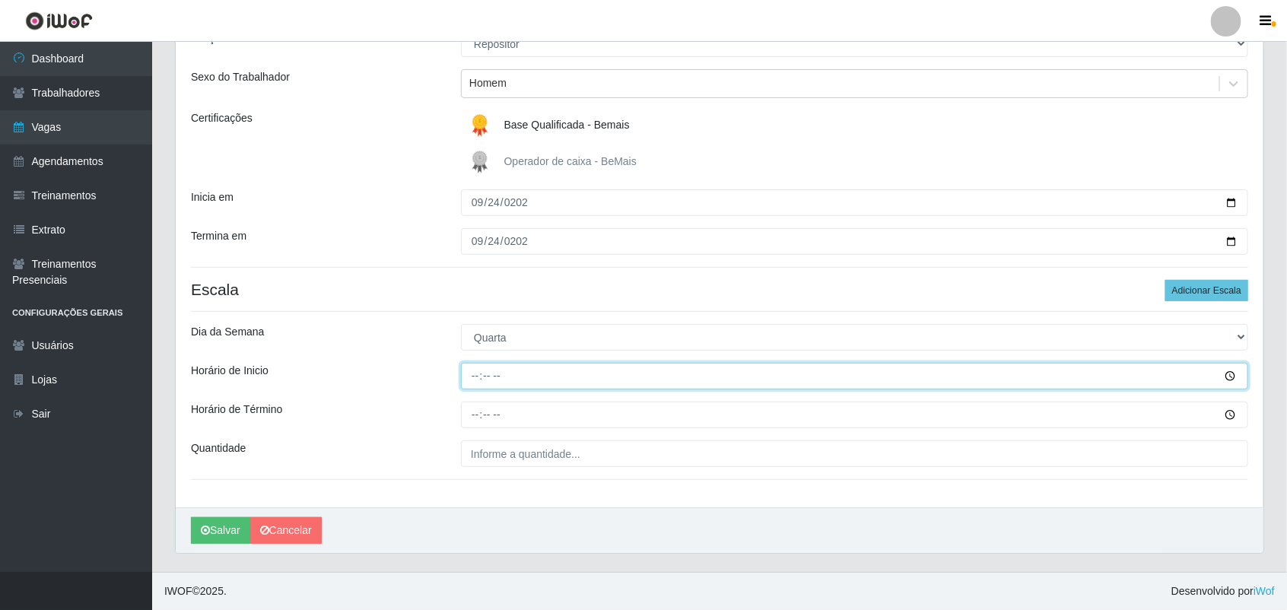
click at [475, 370] on input "Horário de Inicio" at bounding box center [854, 376] width 787 height 27
type input "16:00"
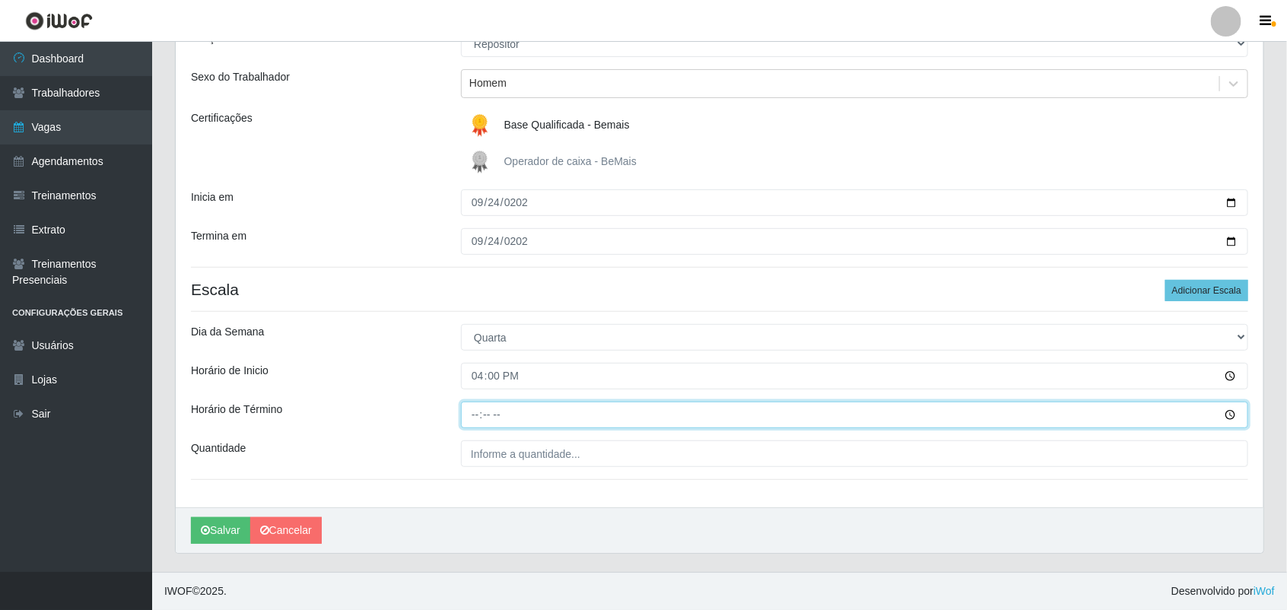
type input "22:00"
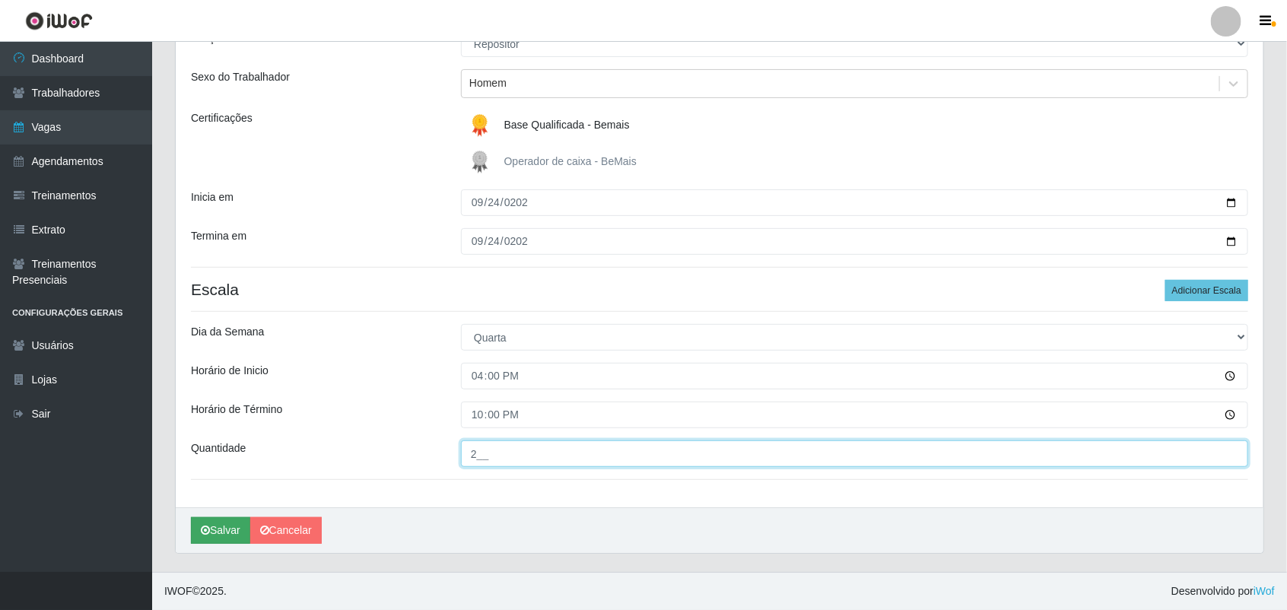
type input "2__"
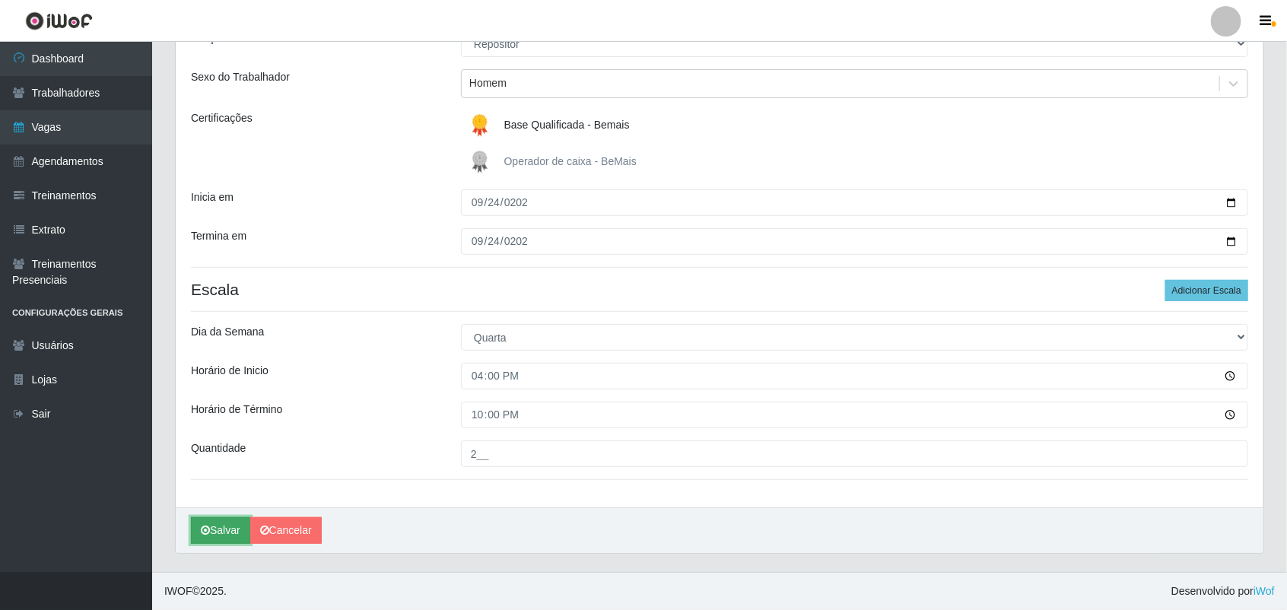
click at [215, 536] on button "Salvar" at bounding box center [220, 530] width 59 height 27
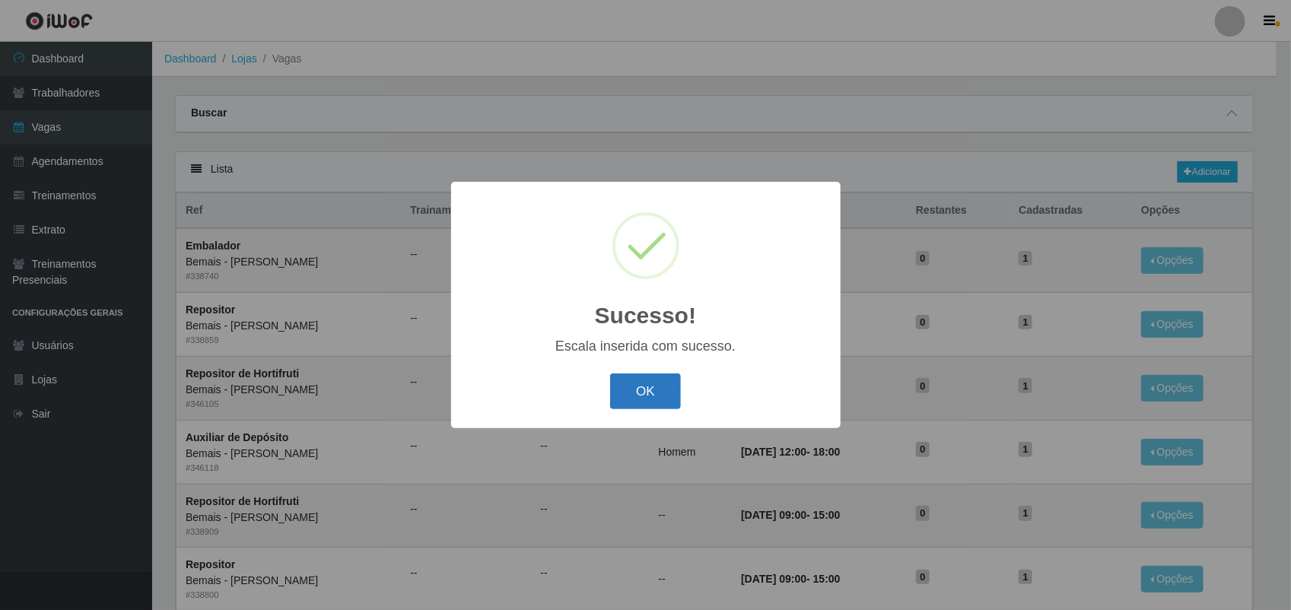
click at [635, 388] on button "OK" at bounding box center [645, 392] width 71 height 36
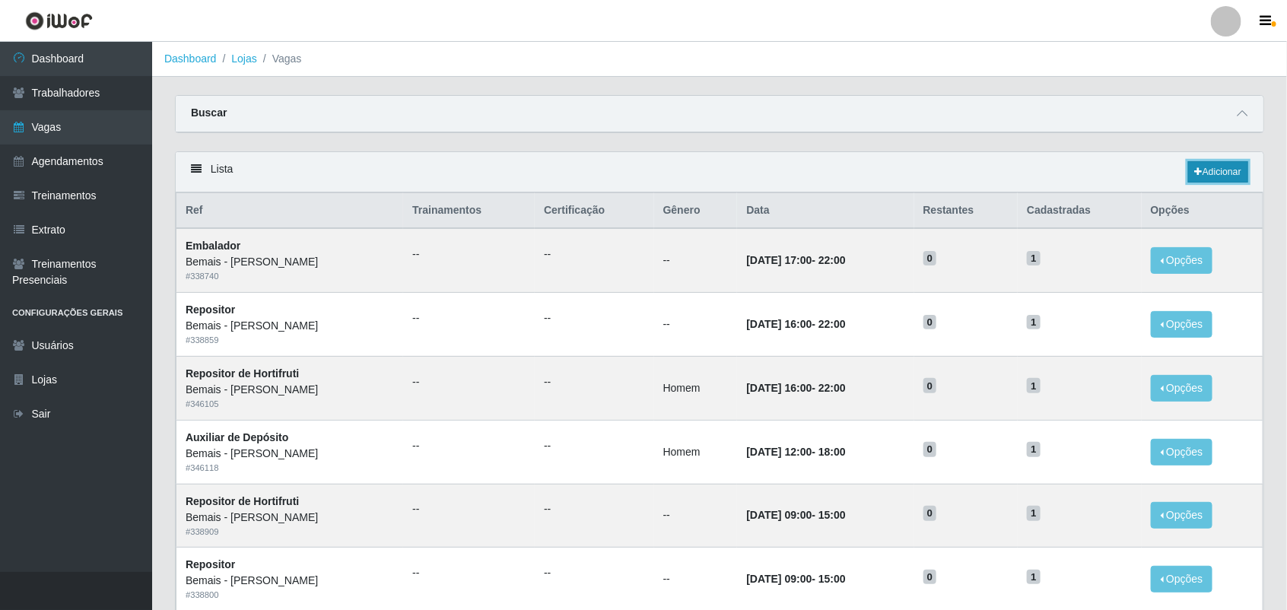
click at [1146, 166] on link "Adicionar" at bounding box center [1218, 171] width 60 height 21
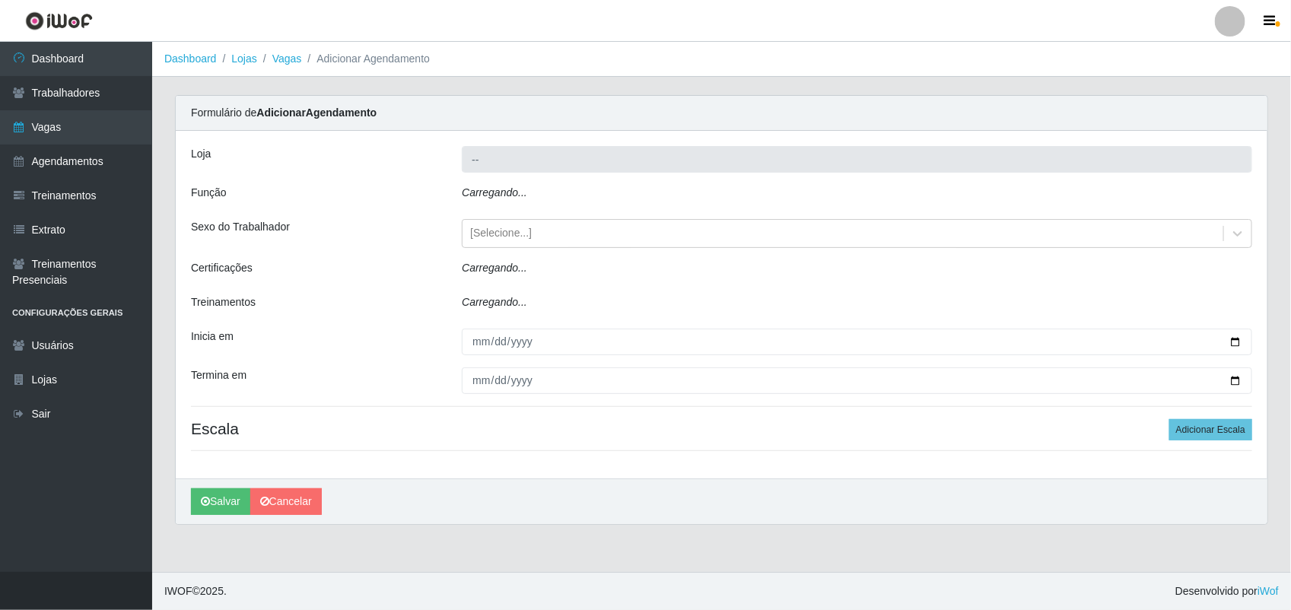
type input "Bemais - [PERSON_NAME]"
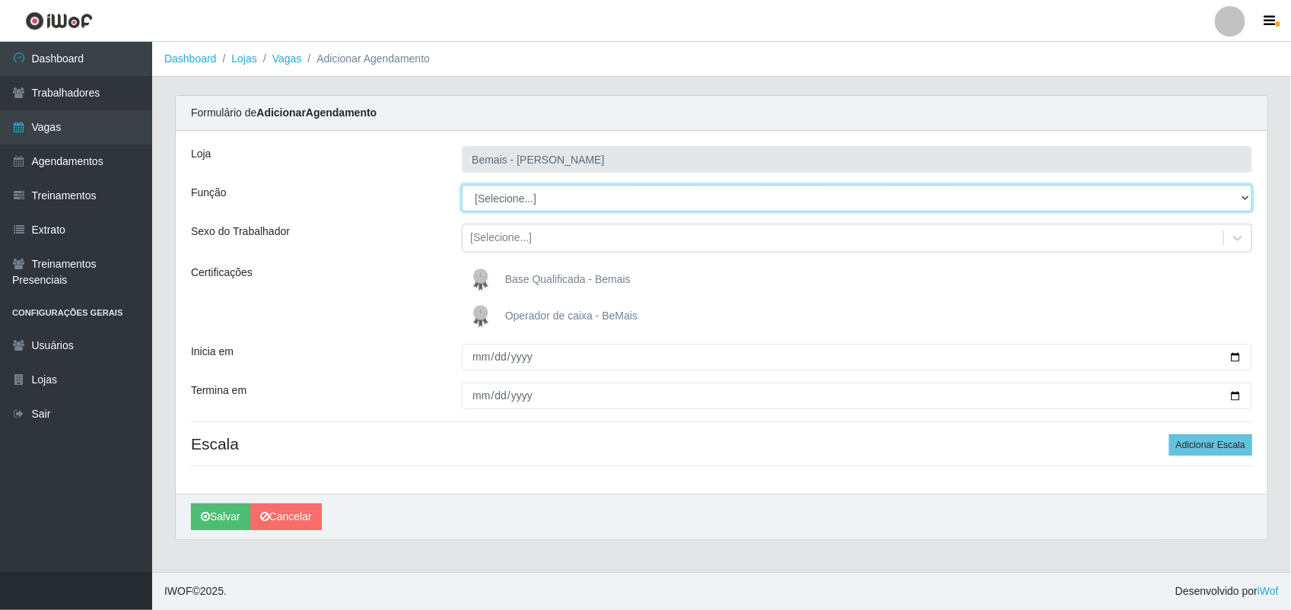
click at [496, 204] on select "[Selecione...] ASG ASG + ASG ++ Auxiliar de Depósito Auxiliar de Depósito + Aux…" at bounding box center [857, 198] width 790 height 27
select select "24"
click at [462, 185] on select "[Selecione...] ASG ASG + ASG ++ Auxiliar de Depósito Auxiliar de Depósito + Aux…" at bounding box center [857, 198] width 790 height 27
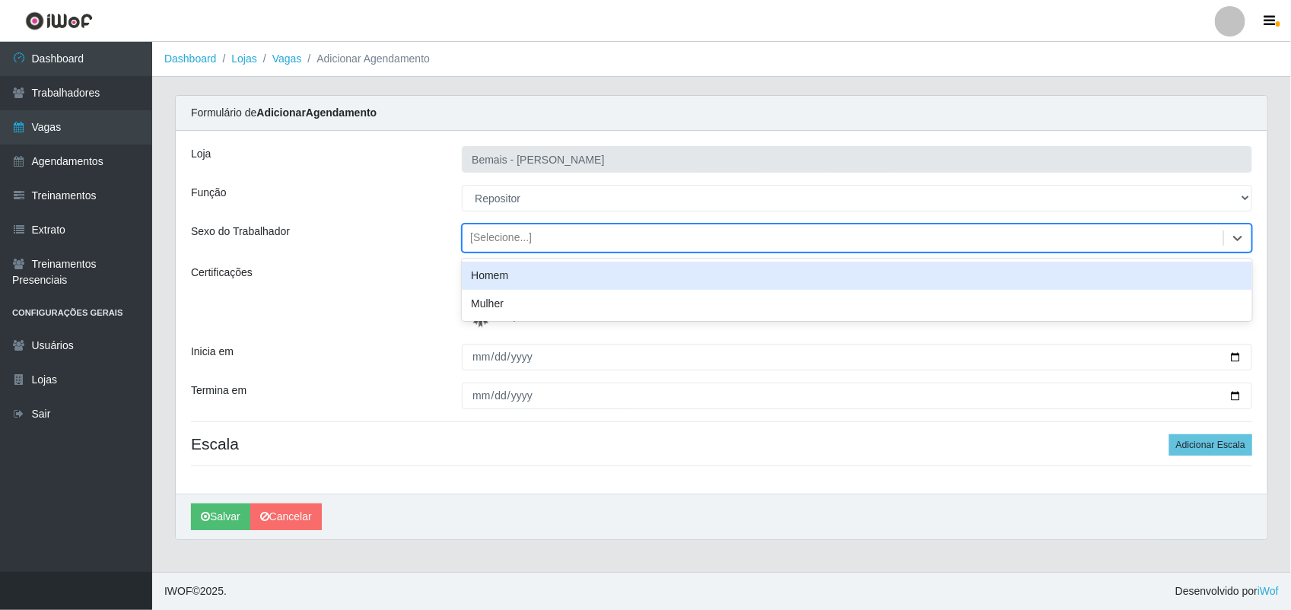
click at [463, 230] on div "[Selecione...]" at bounding box center [843, 238] width 761 height 25
click at [478, 264] on div "Homem" at bounding box center [857, 276] width 790 height 28
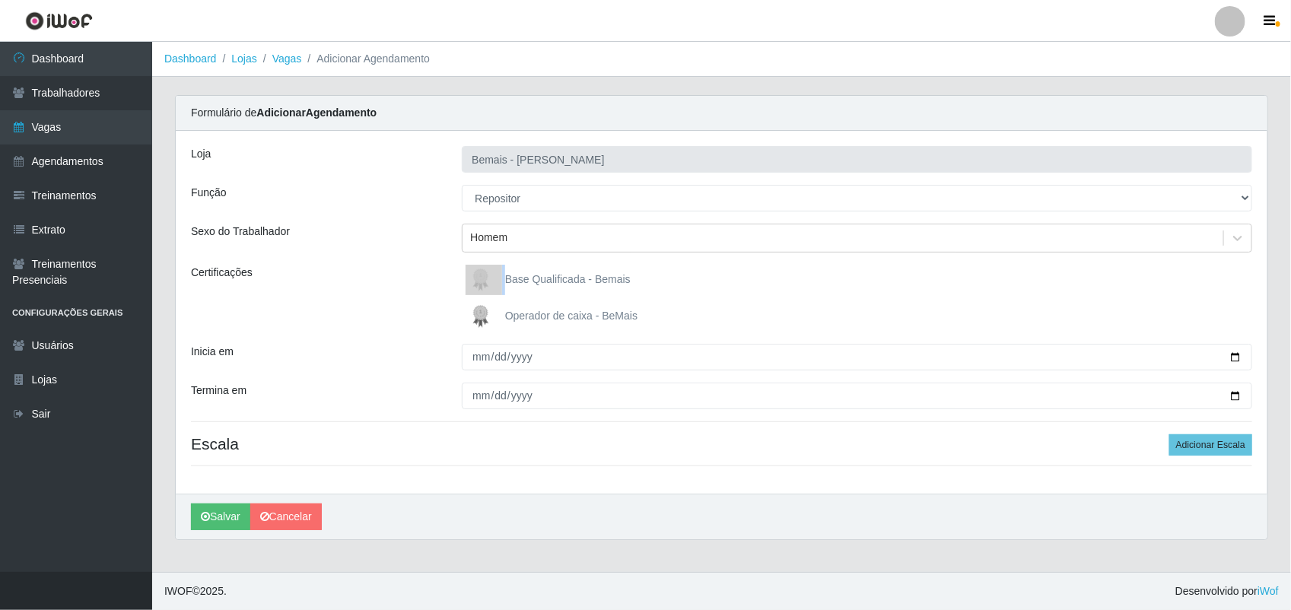
click at [478, 264] on div "[PERSON_NAME] Função [Selecione...] ASG ASG + ASG ++ Auxiliar de Depósito Auxil…" at bounding box center [722, 312] width 1092 height 363
click at [480, 270] on img at bounding box center [484, 280] width 37 height 30
click at [0, 0] on input "Base Qualificada - Bemais" at bounding box center [0, 0] width 0 height 0
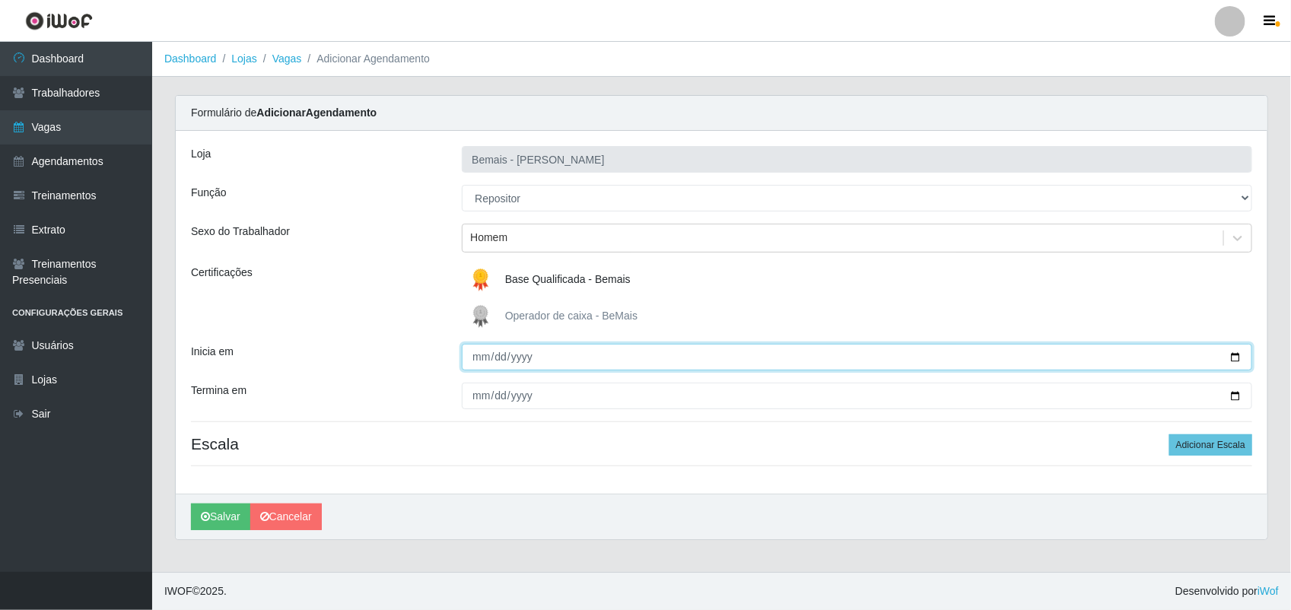
click at [475, 361] on input "Inicia em" at bounding box center [857, 357] width 790 height 27
type input "[DATE]"
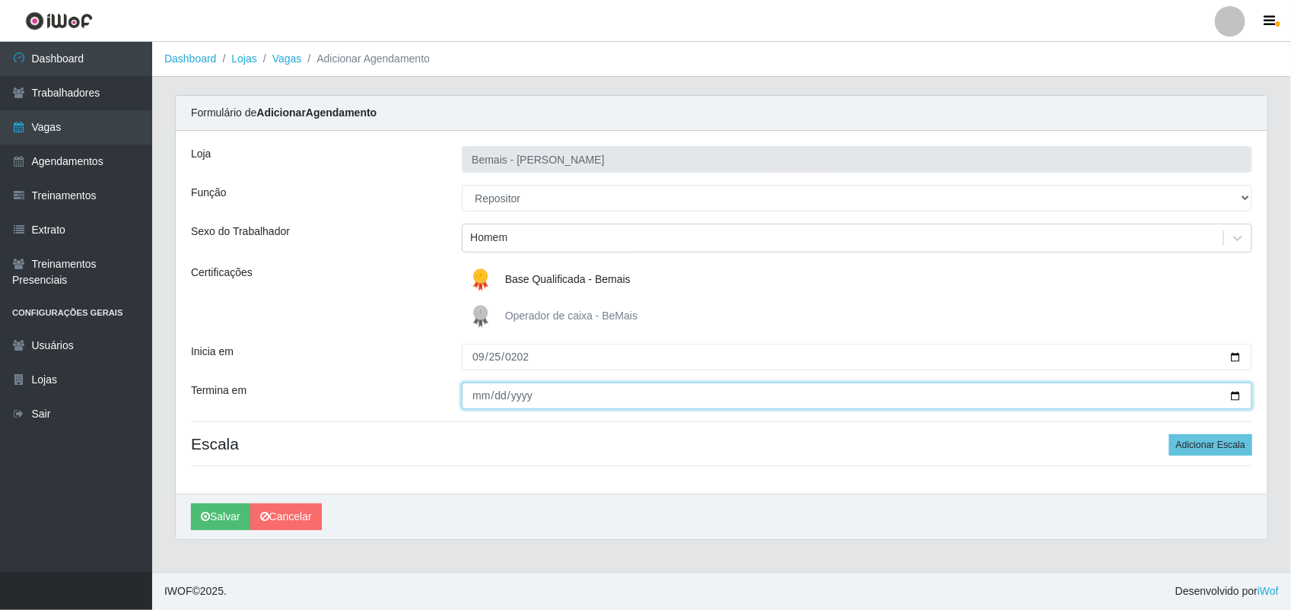
type input "200225-09-25"
type input "[DATE]"
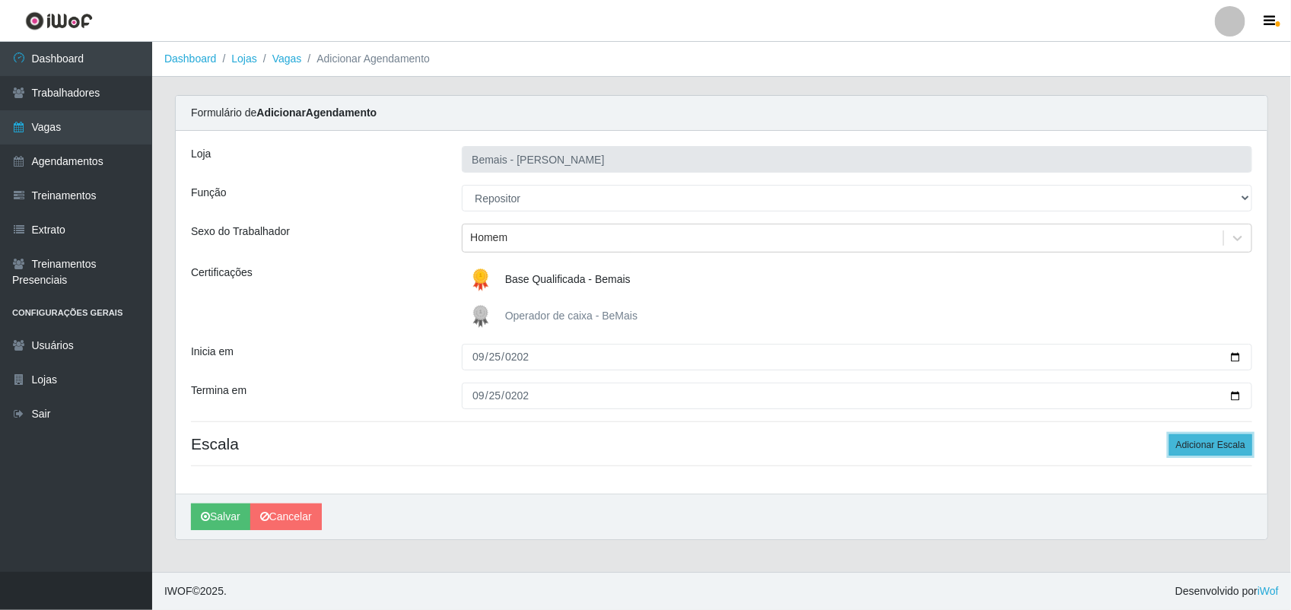
click at [1146, 438] on button "Adicionar Escala" at bounding box center [1210, 444] width 83 height 21
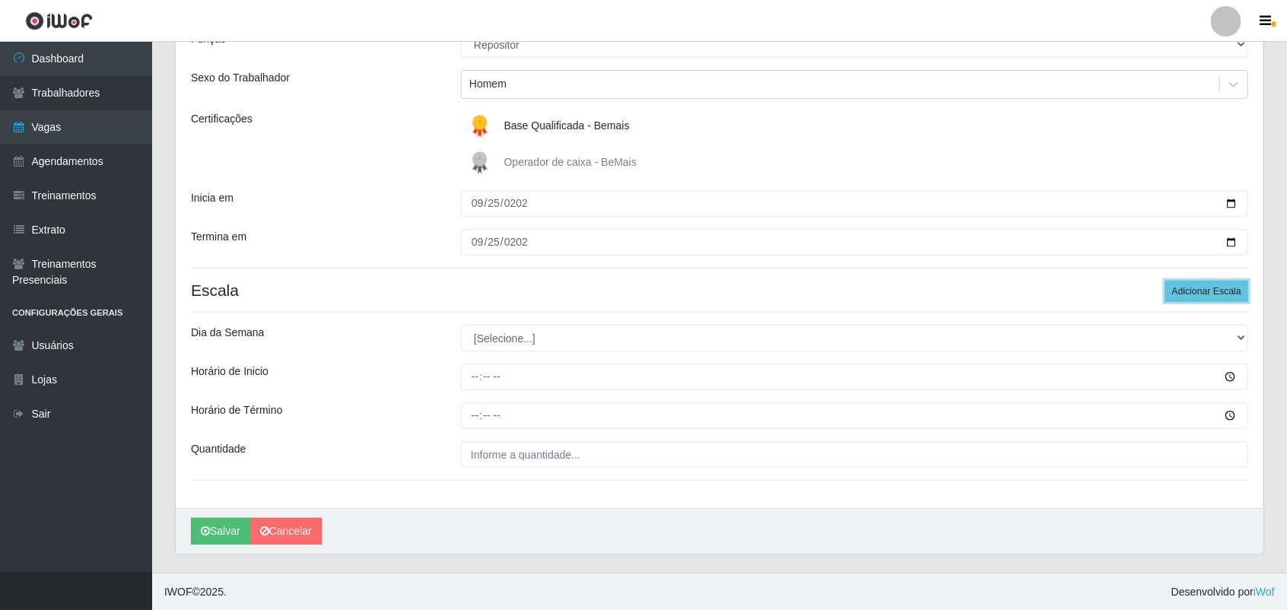
scroll to position [156, 0]
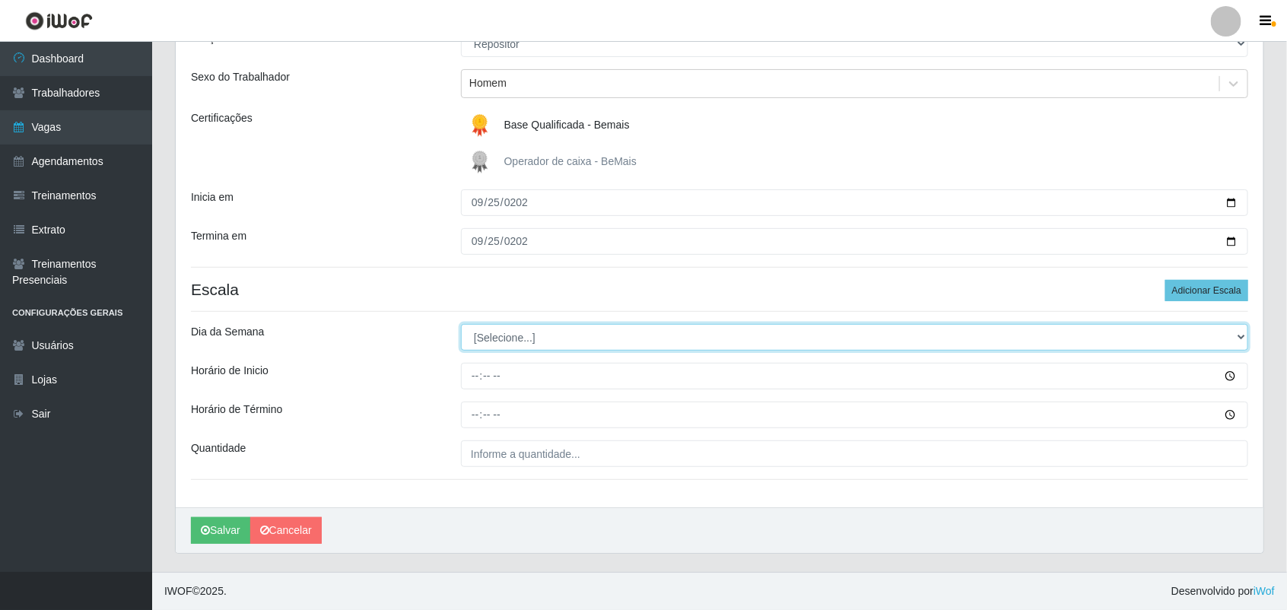
click at [580, 332] on select "[Selecione...] Segunda Terça Quarta Quinta Sexta Sábado Domingo" at bounding box center [854, 337] width 787 height 27
select select "4"
click at [461, 324] on select "[Selecione...] Segunda Terça Quarta Quinta Sexta Sábado Domingo" at bounding box center [854, 337] width 787 height 27
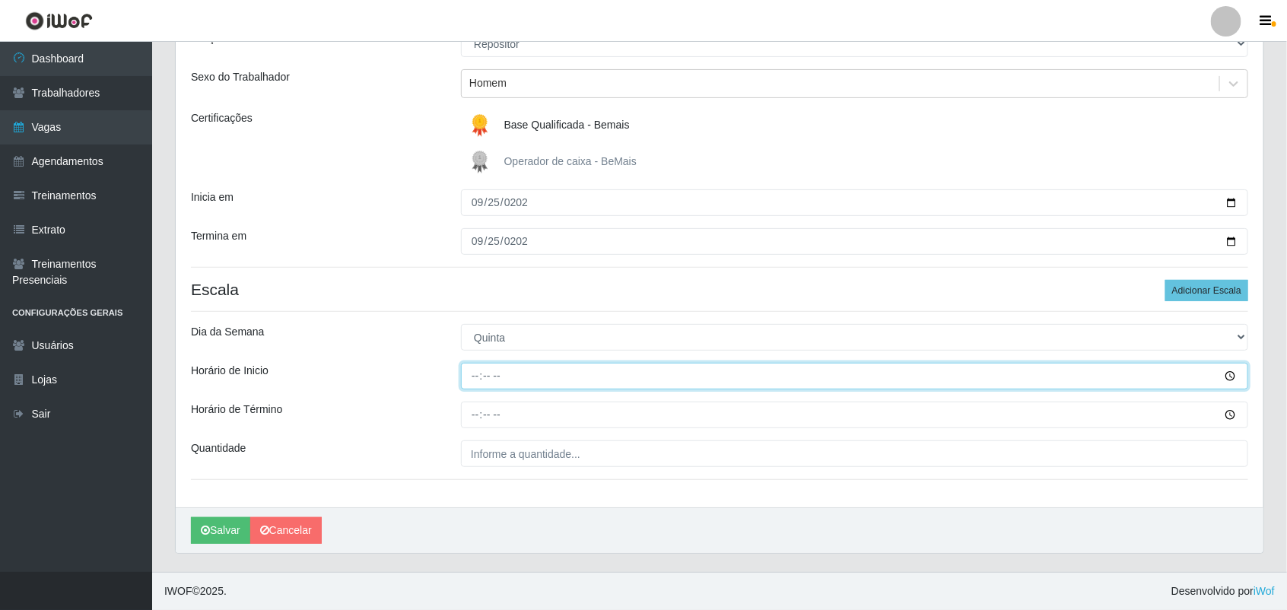
click at [478, 370] on input "Horário de Inicio" at bounding box center [854, 376] width 787 height 27
type input "16:00"
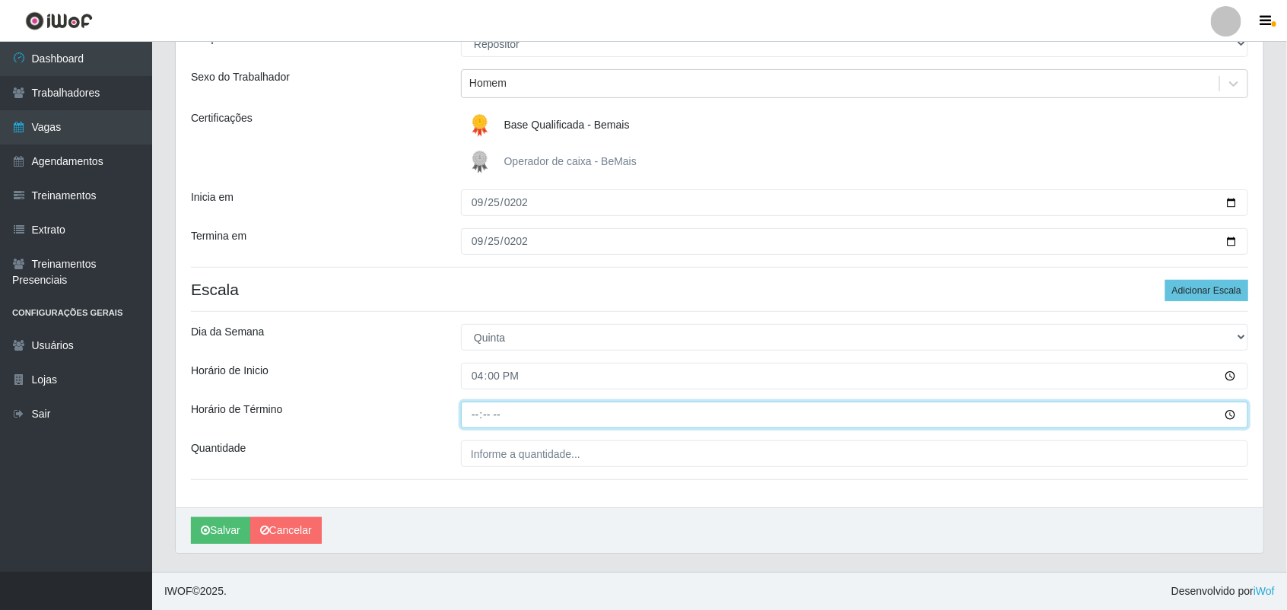
type input "22:00"
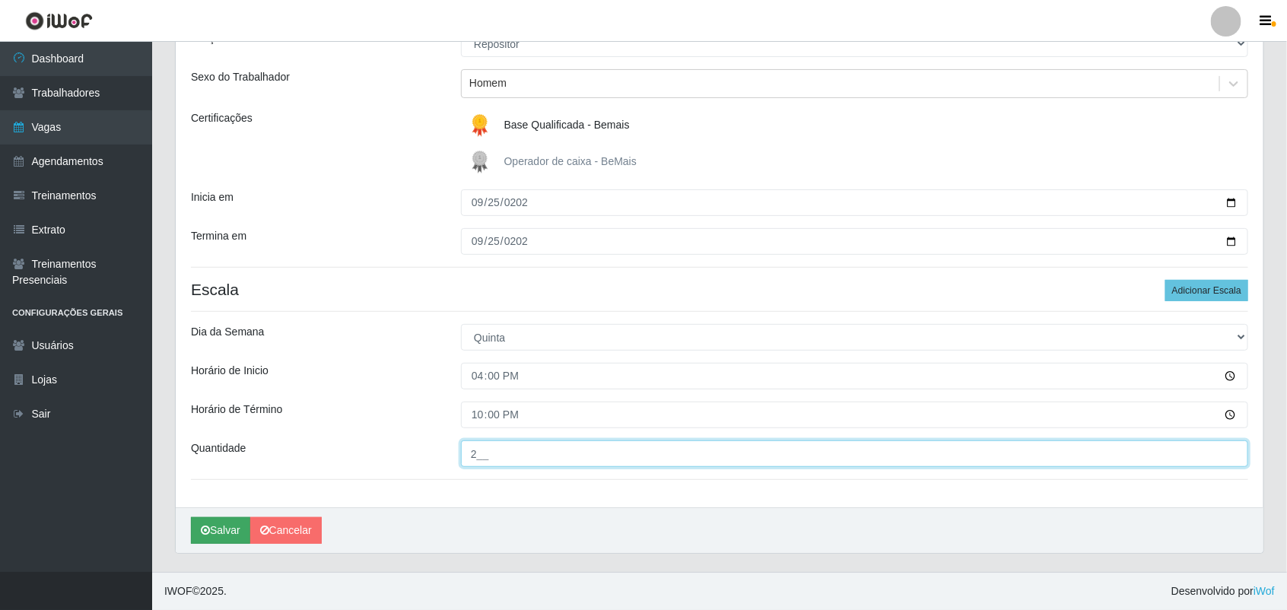
type input "2__"
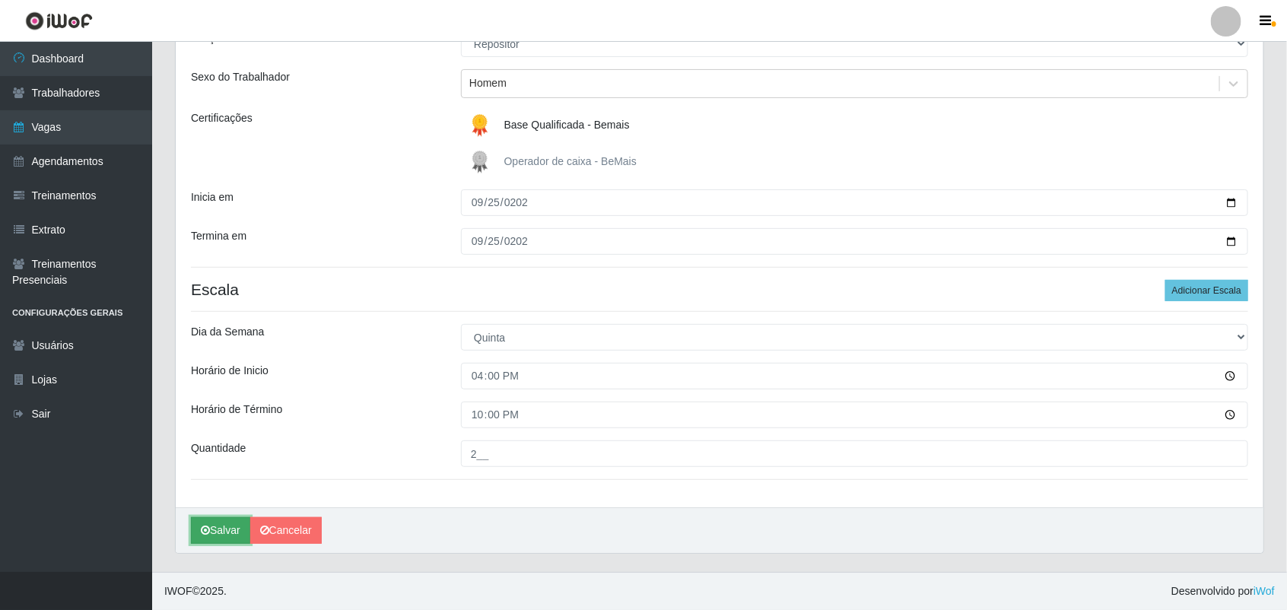
click at [196, 532] on button "Salvar" at bounding box center [220, 530] width 59 height 27
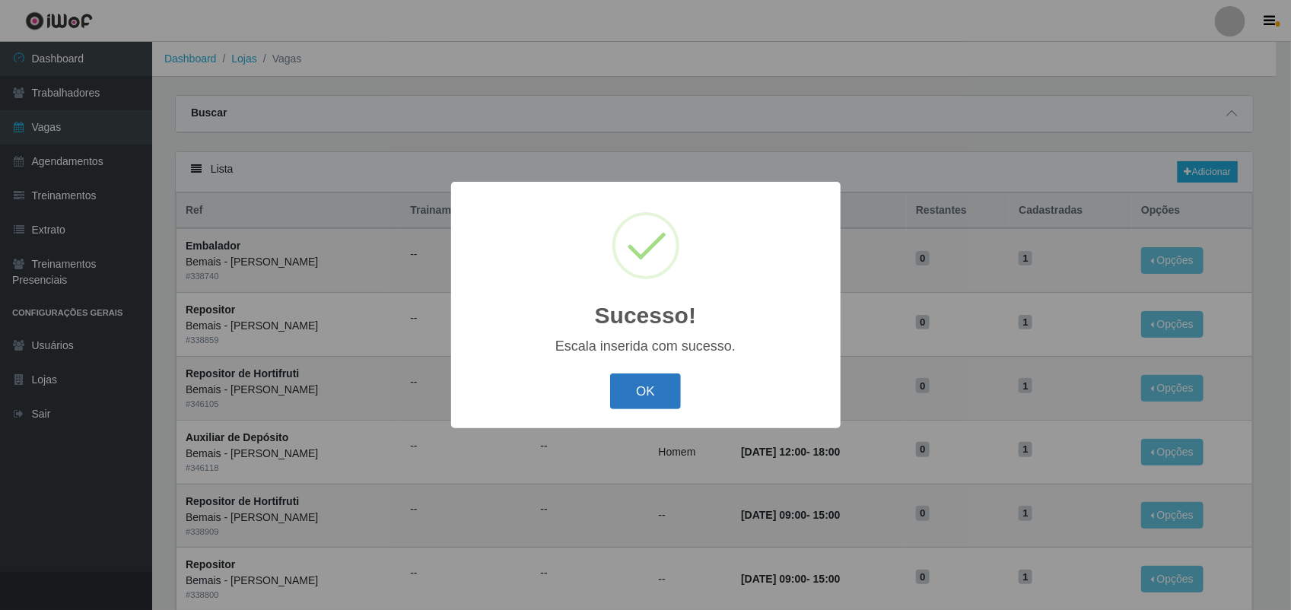
click at [656, 396] on button "OK" at bounding box center [645, 392] width 71 height 36
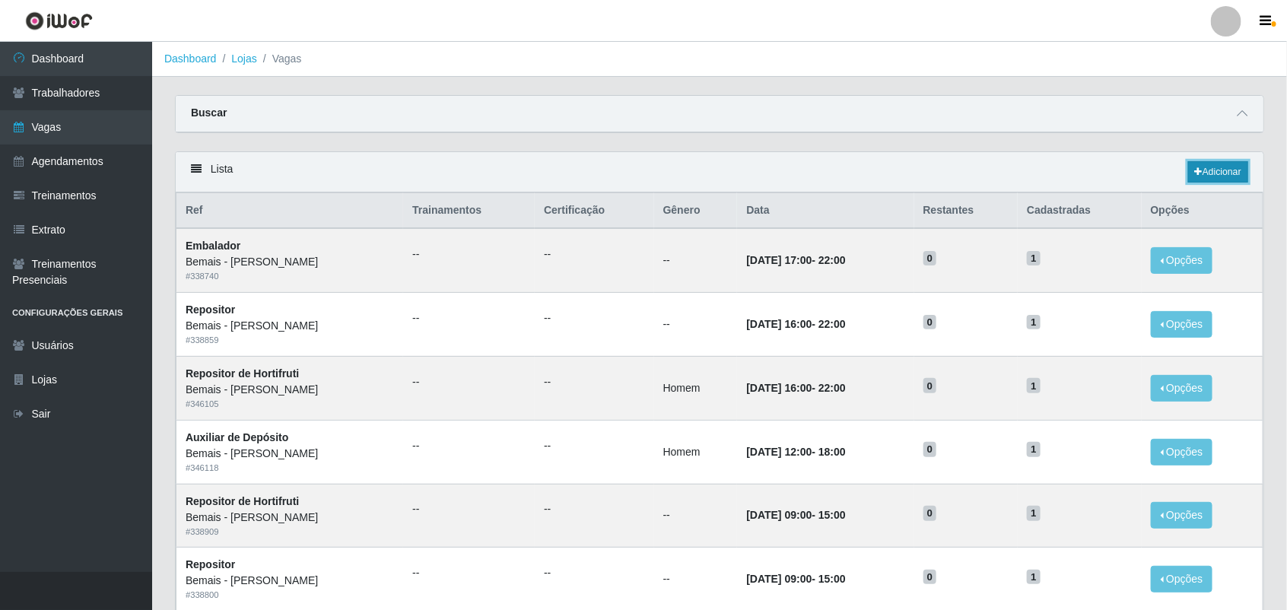
click at [1146, 175] on link "Adicionar" at bounding box center [1218, 171] width 60 height 21
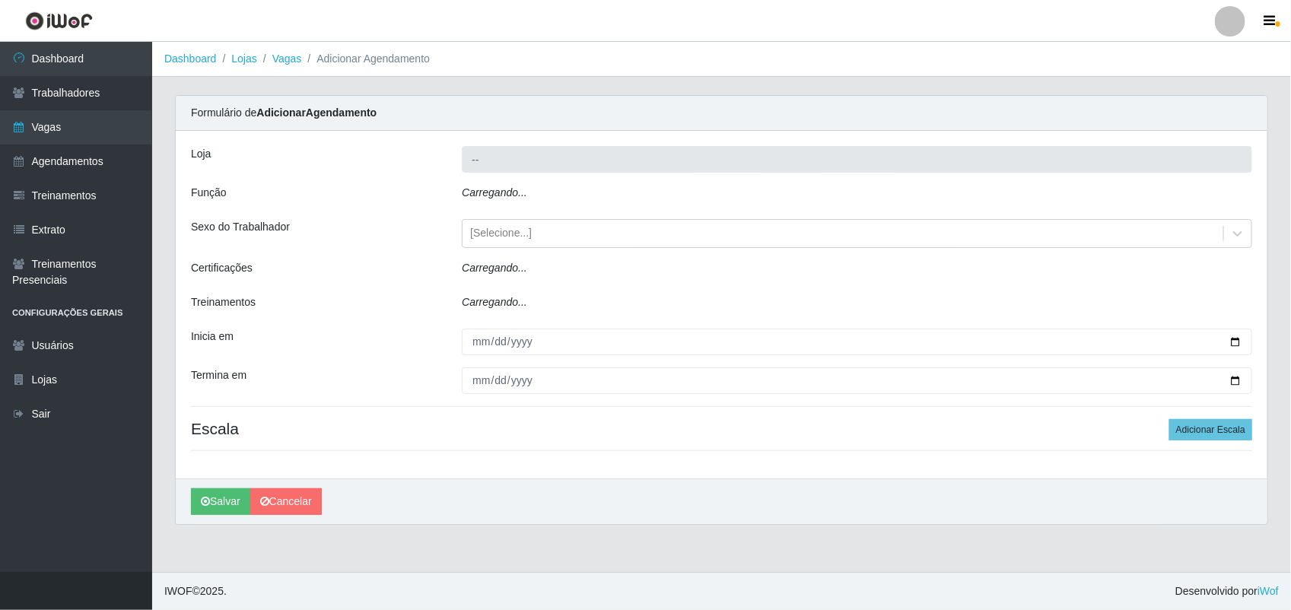
type input "Bemais - [PERSON_NAME]"
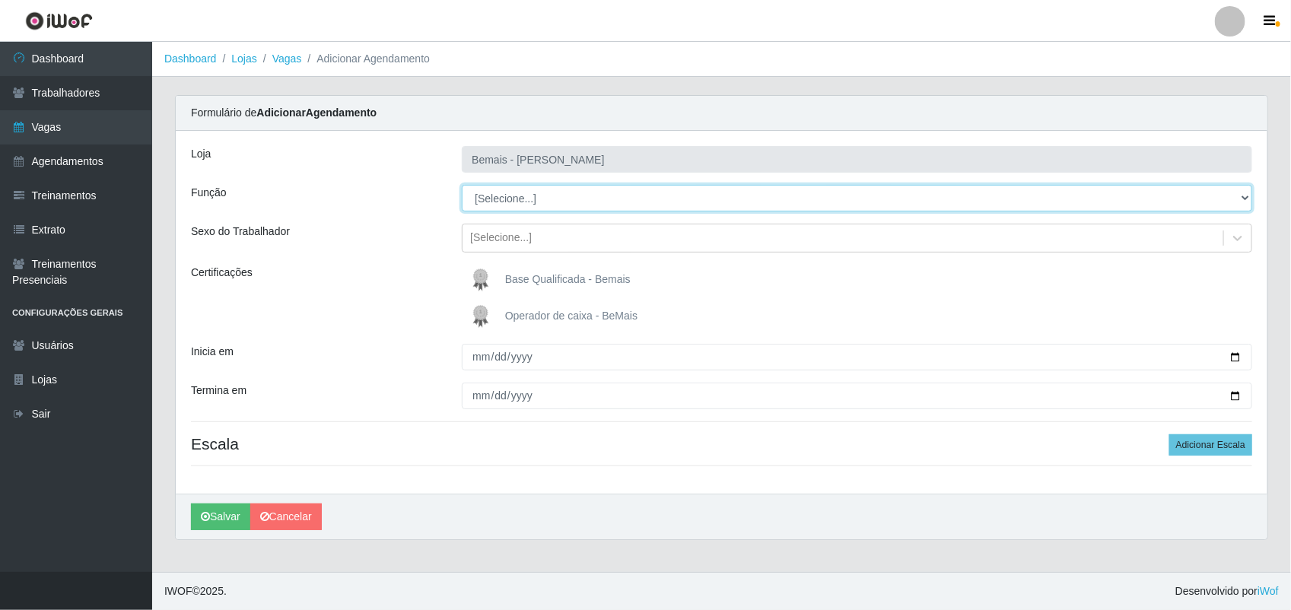
click at [522, 206] on select "[Selecione...] ASG ASG + ASG ++ Auxiliar de Depósito Auxiliar de Depósito + Aux…" at bounding box center [857, 198] width 790 height 27
select select "24"
click at [462, 185] on select "[Selecione...] ASG ASG + ASG ++ Auxiliar de Depósito Auxiliar de Depósito + Aux…" at bounding box center [857, 198] width 790 height 27
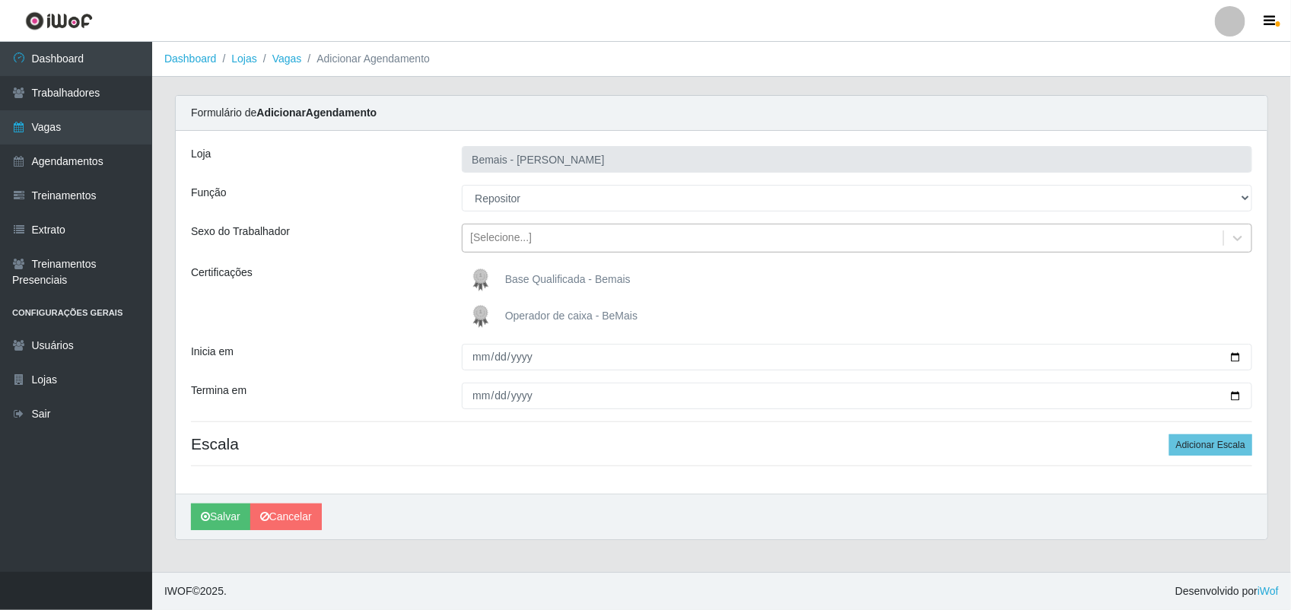
click at [513, 241] on div "[Selecione...]" at bounding box center [501, 238] width 62 height 16
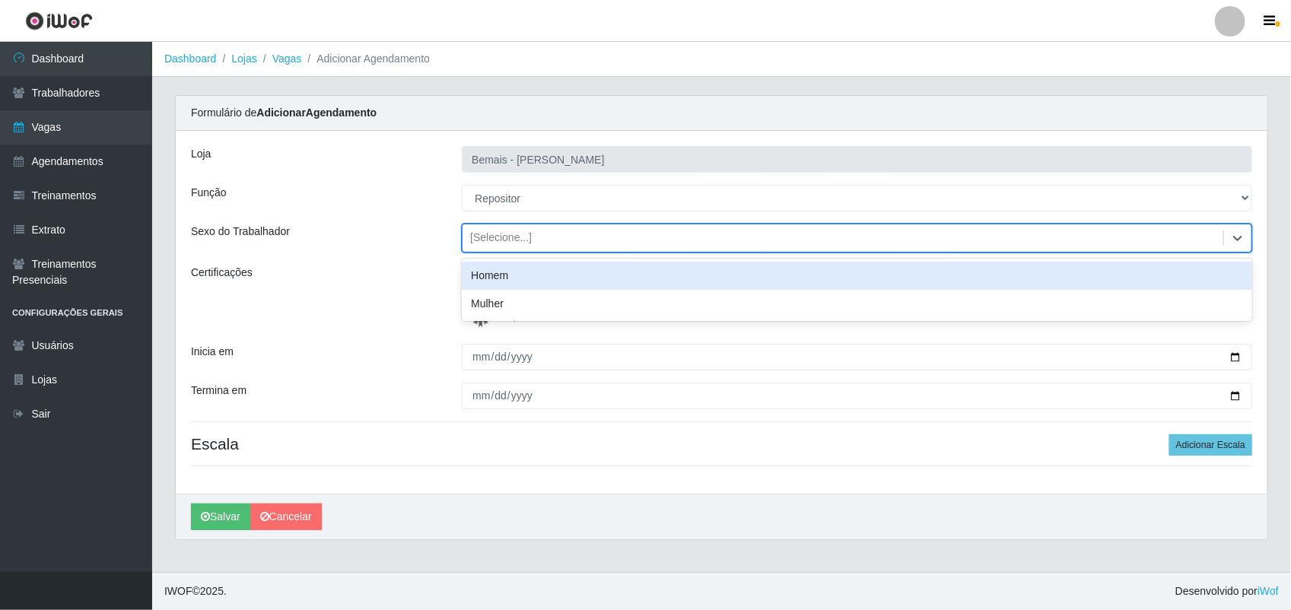
click at [513, 272] on div "Homem" at bounding box center [857, 276] width 790 height 28
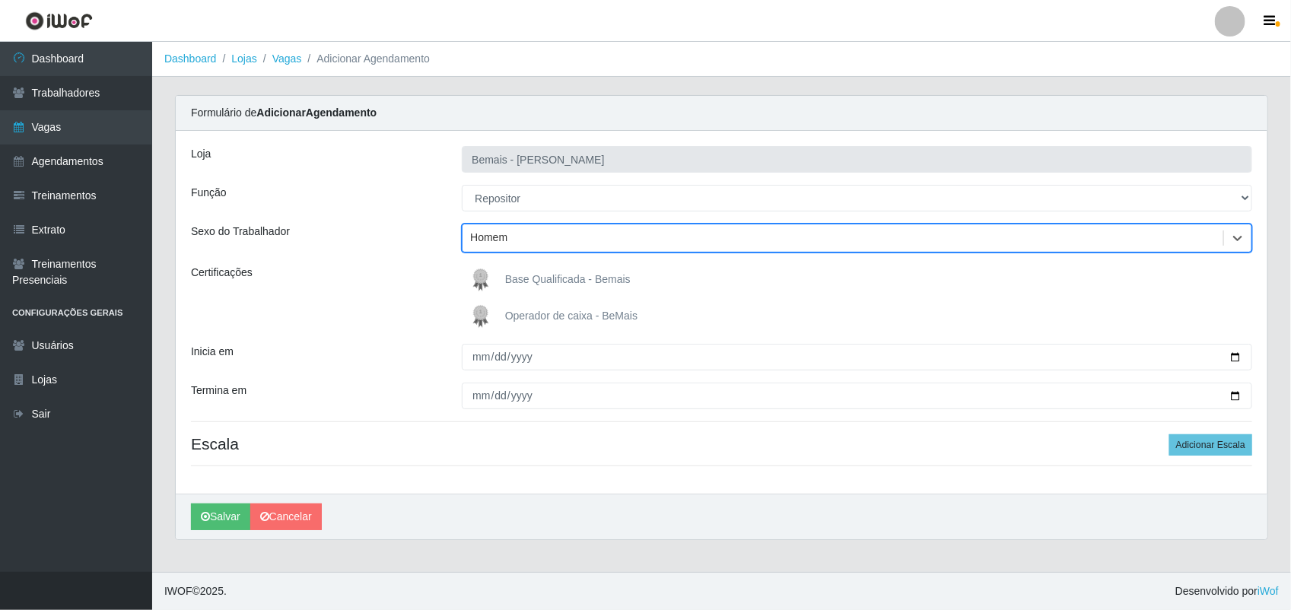
click at [510, 275] on span "Base Qualificada - Bemais" at bounding box center [568, 279] width 126 height 12
click at [0, 0] on input "Base Qualificada - Bemais" at bounding box center [0, 0] width 0 height 0
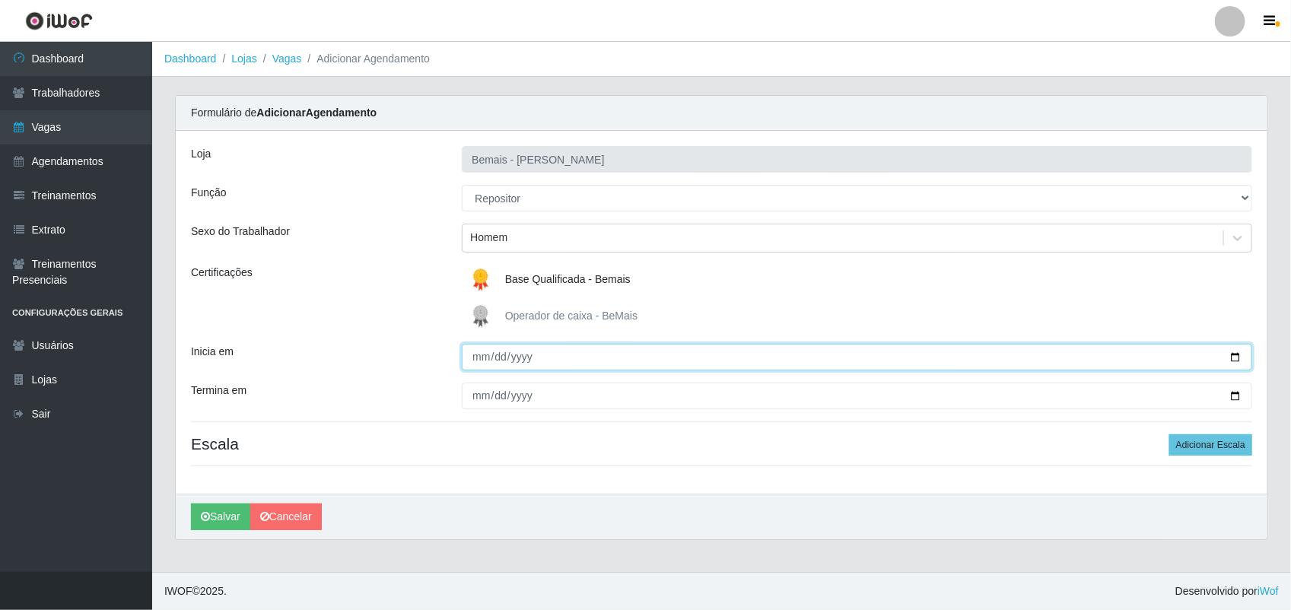
click at [477, 362] on input "Inicia em" at bounding box center [857, 357] width 790 height 27
type input "[DATE]"
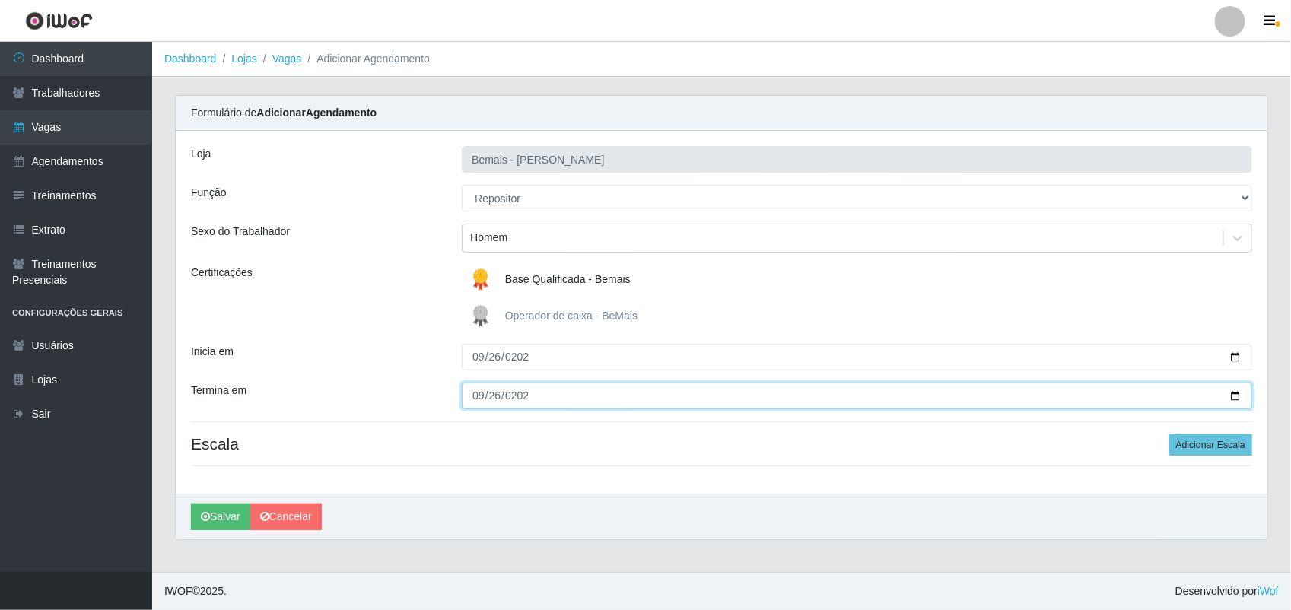
type input "[DATE]"
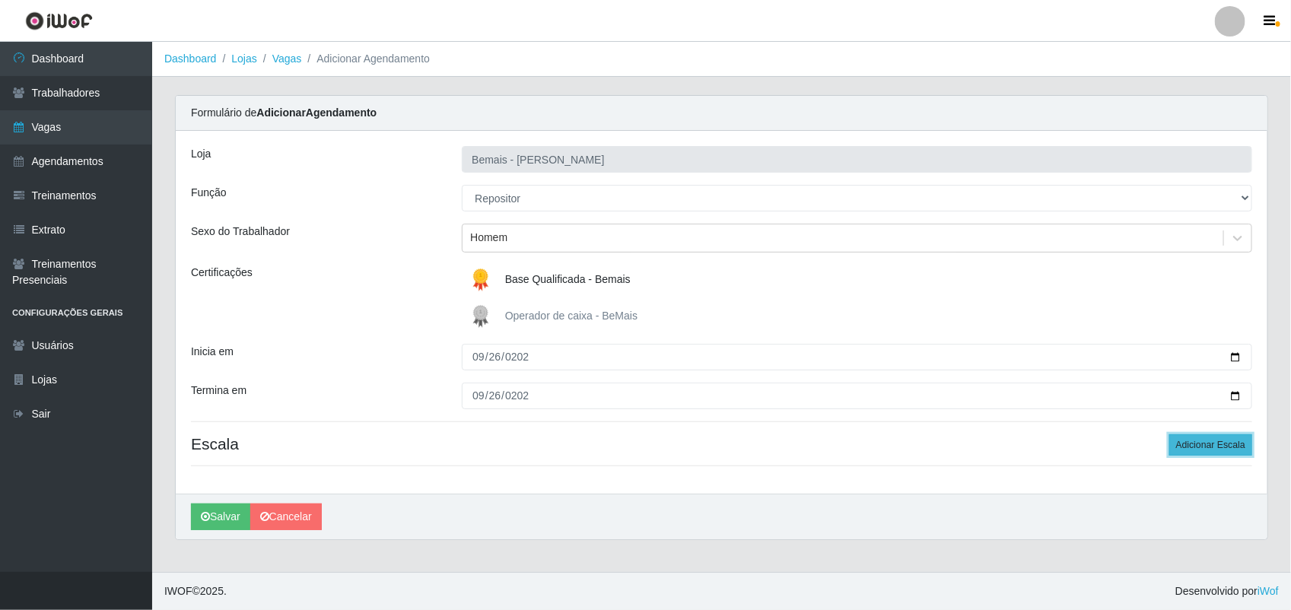
click at [1146, 453] on button "Adicionar Escala" at bounding box center [1210, 444] width 83 height 21
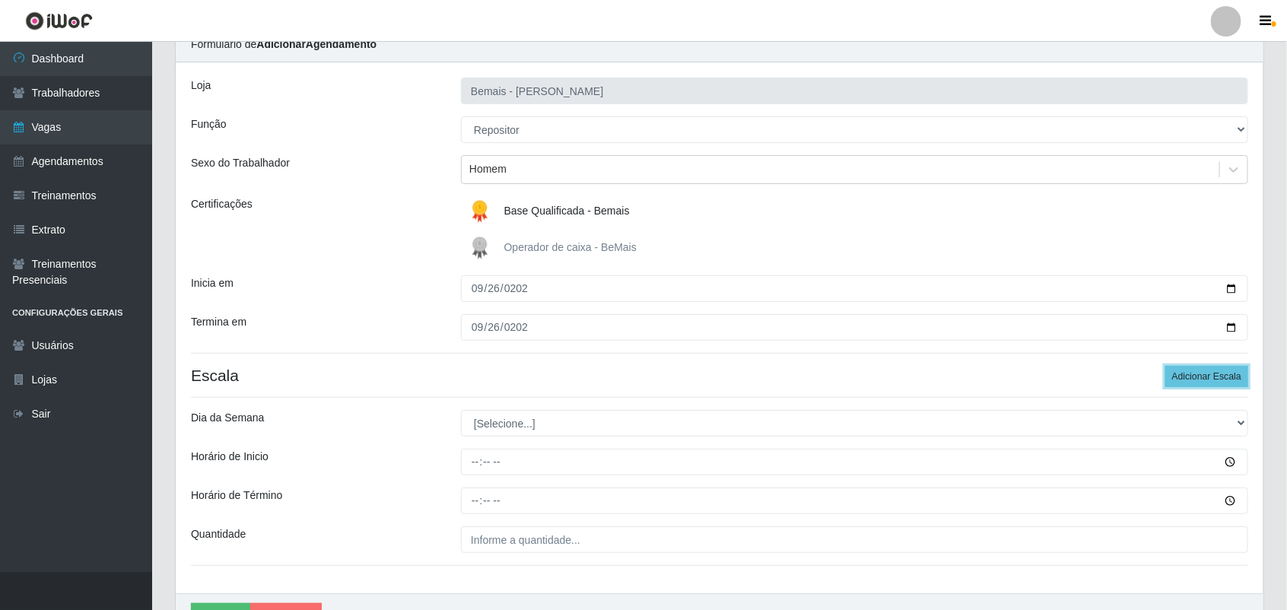
scroll to position [156, 0]
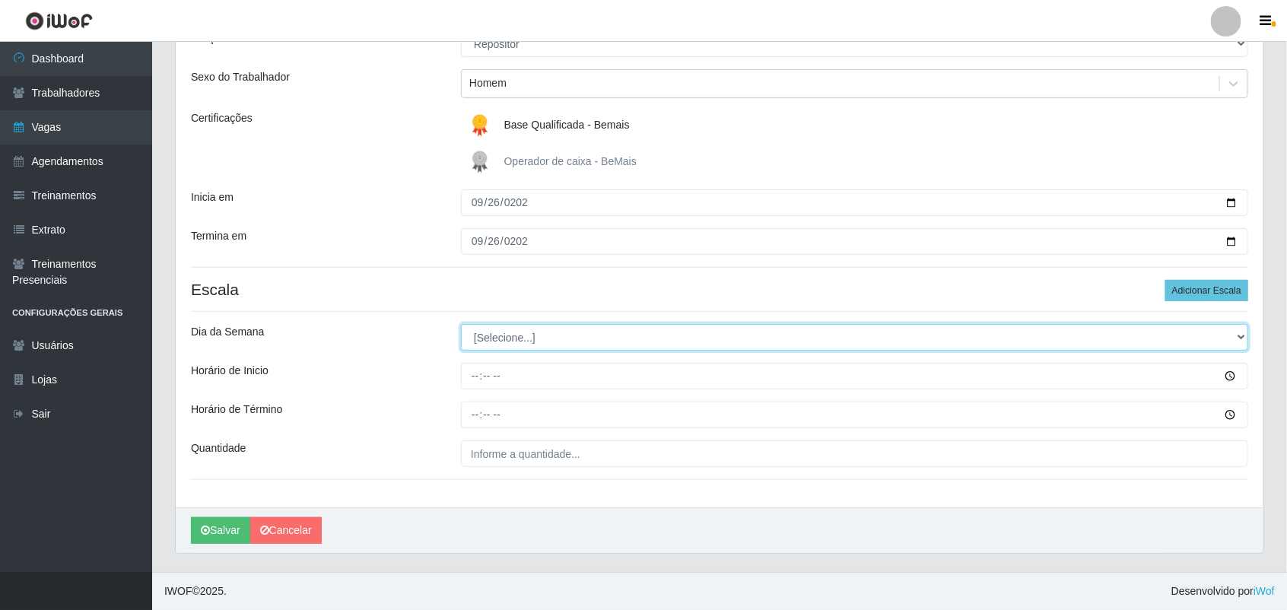
click at [510, 332] on select "[Selecione...] Segunda Terça Quarta Quinta Sexta Sábado Domingo" at bounding box center [854, 337] width 787 height 27
select select "5"
click at [461, 324] on select "[Selecione...] Segunda Terça Quarta Quinta Sexta Sábado Domingo" at bounding box center [854, 337] width 787 height 27
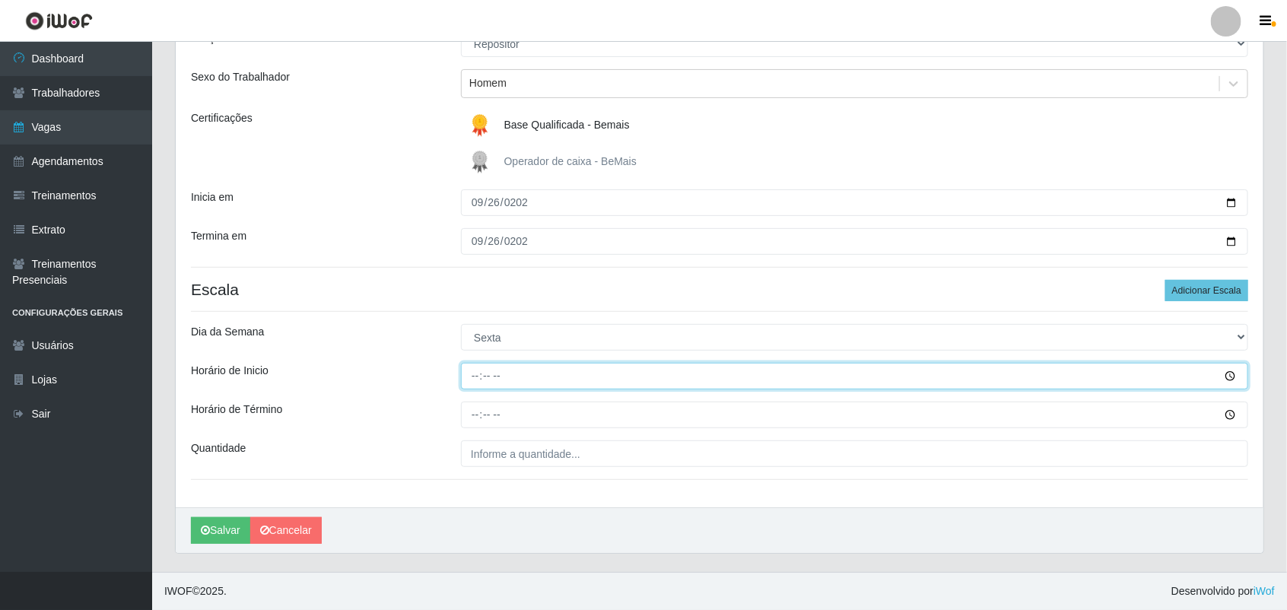
click at [481, 377] on input "Horário de Inicio" at bounding box center [854, 376] width 787 height 27
type input "16:00"
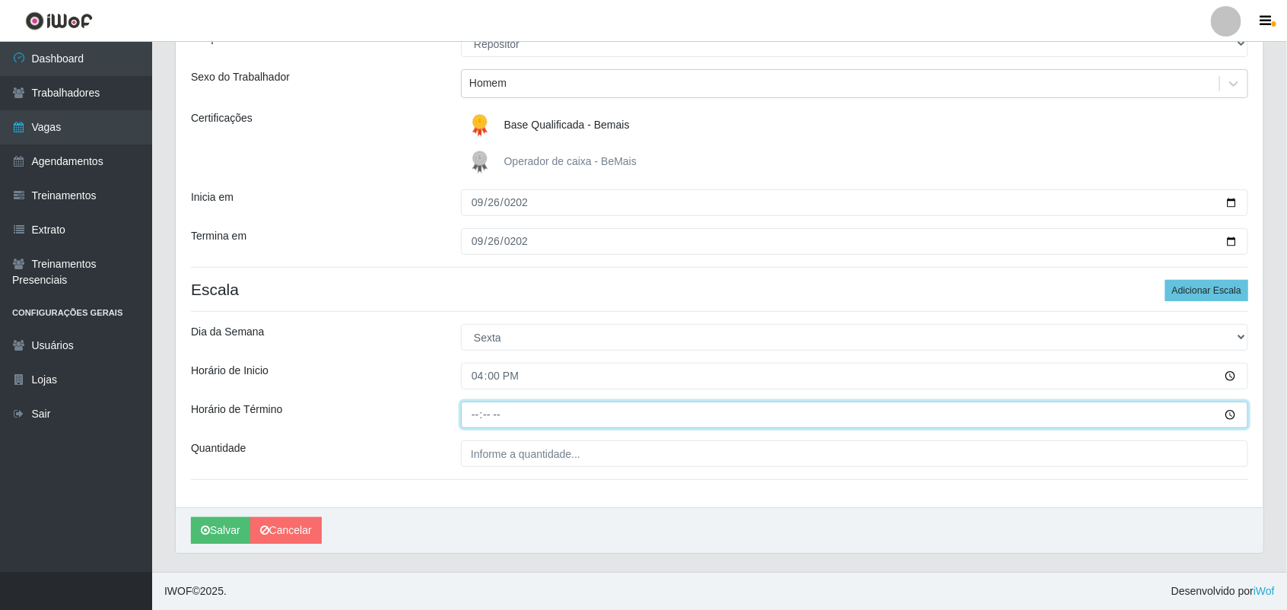
type input "22:00"
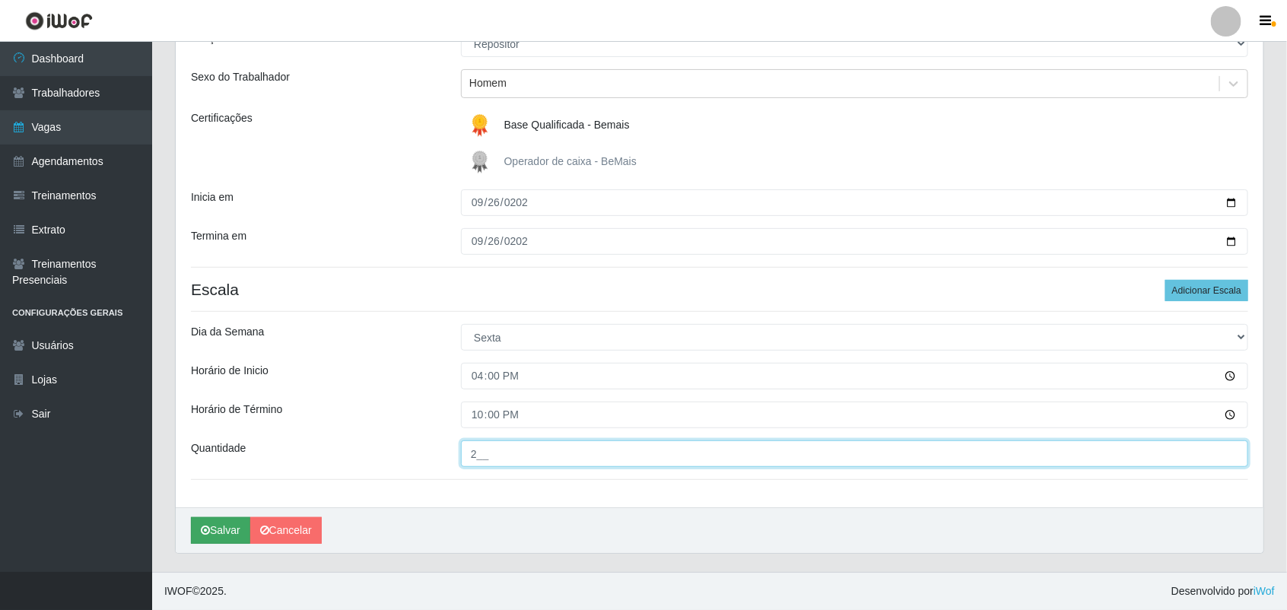
type input "2__"
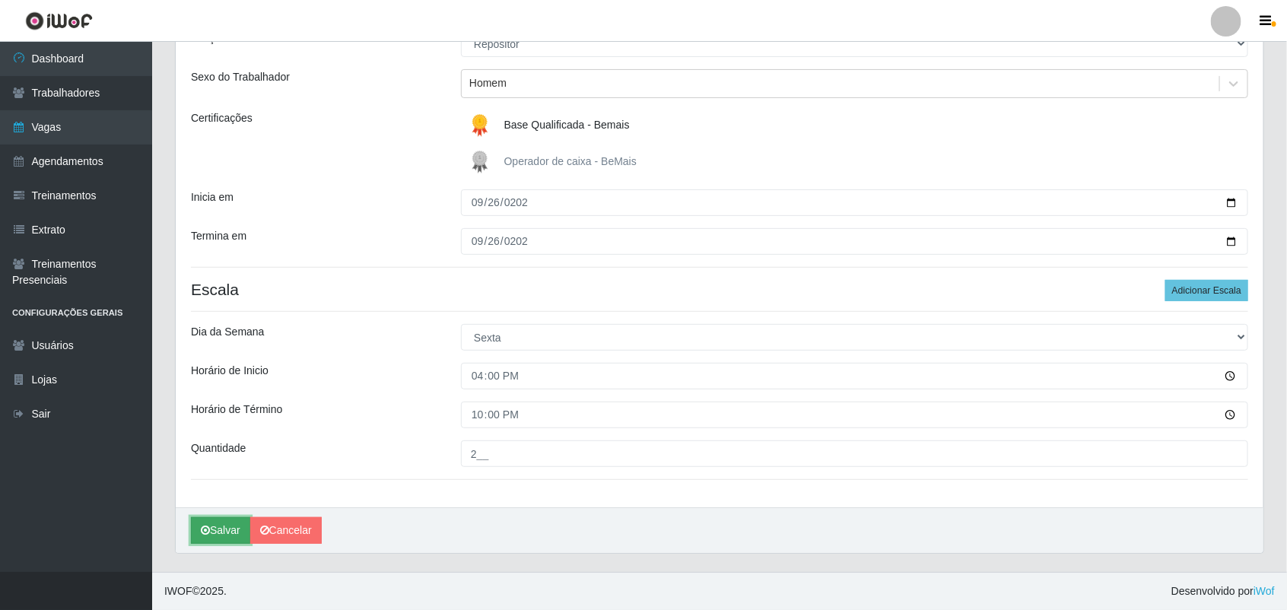
click at [227, 522] on button "Salvar" at bounding box center [220, 530] width 59 height 27
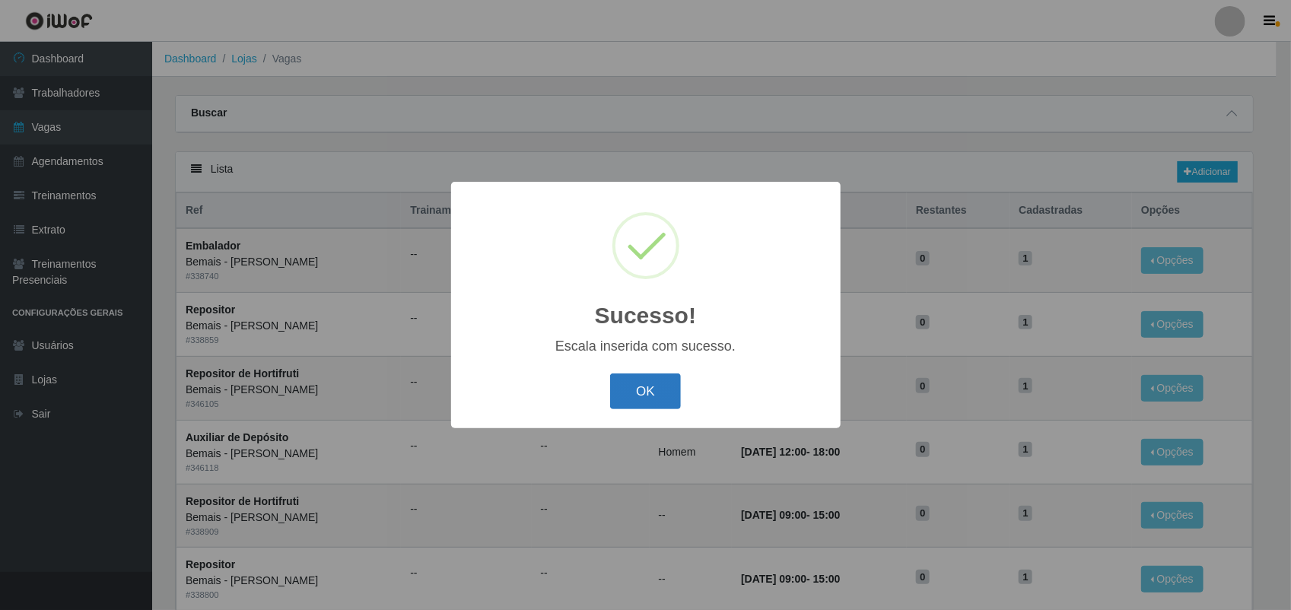
click at [648, 403] on button "OK" at bounding box center [645, 392] width 71 height 36
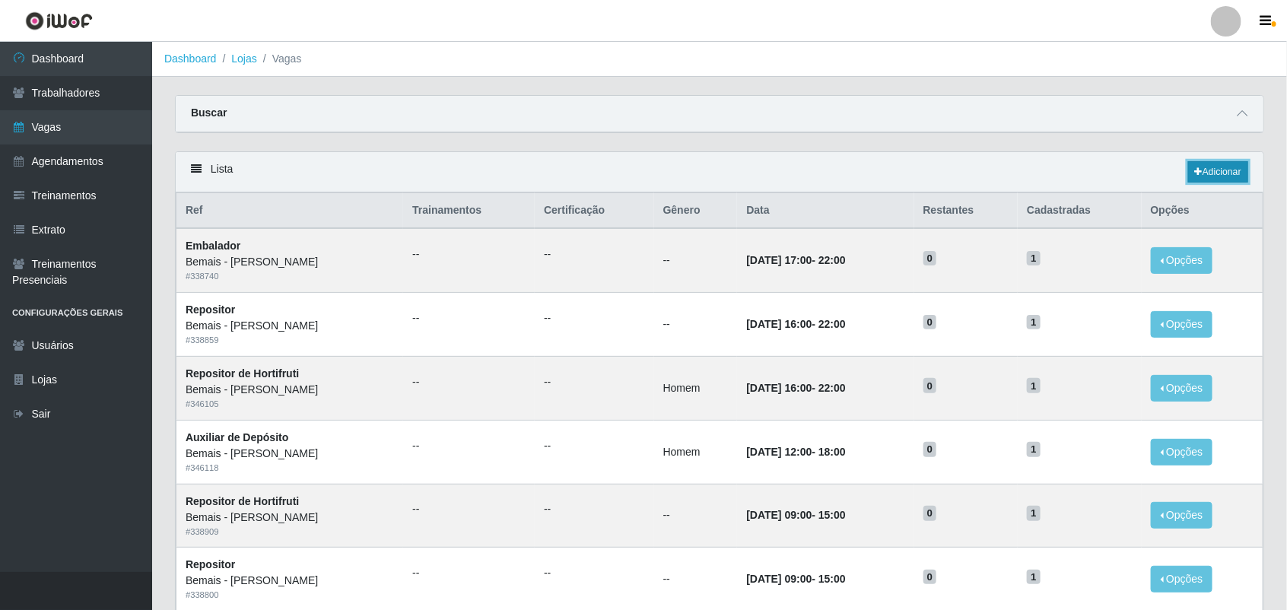
click at [1146, 166] on link "Adicionar" at bounding box center [1218, 171] width 60 height 21
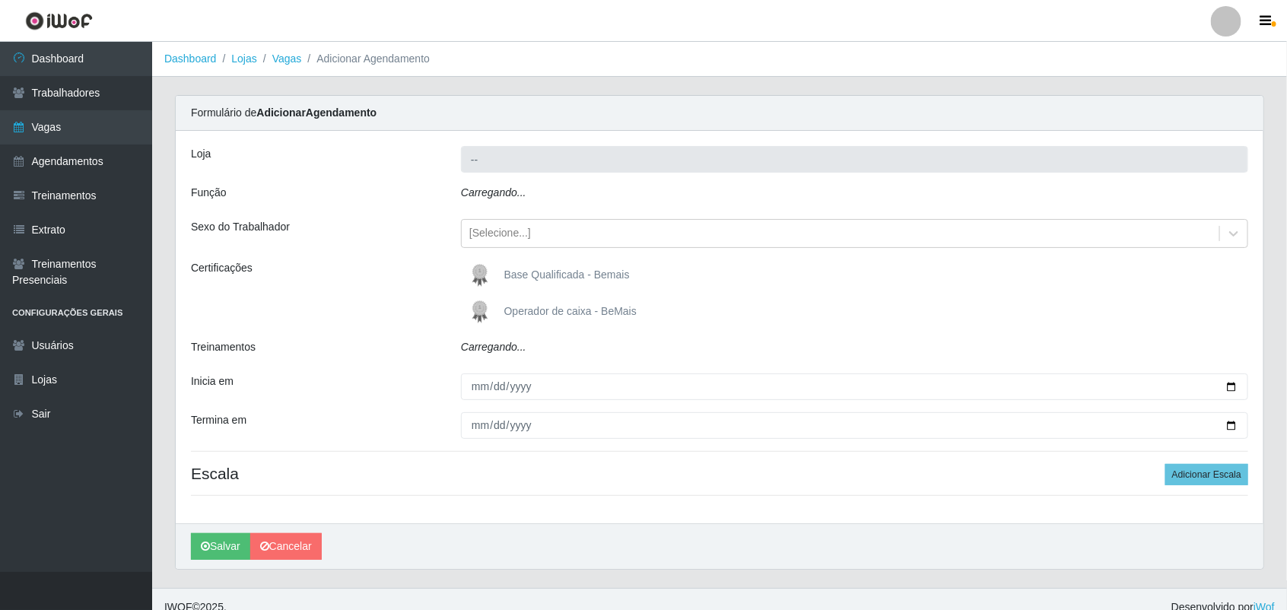
type input "Bemais - [PERSON_NAME]"
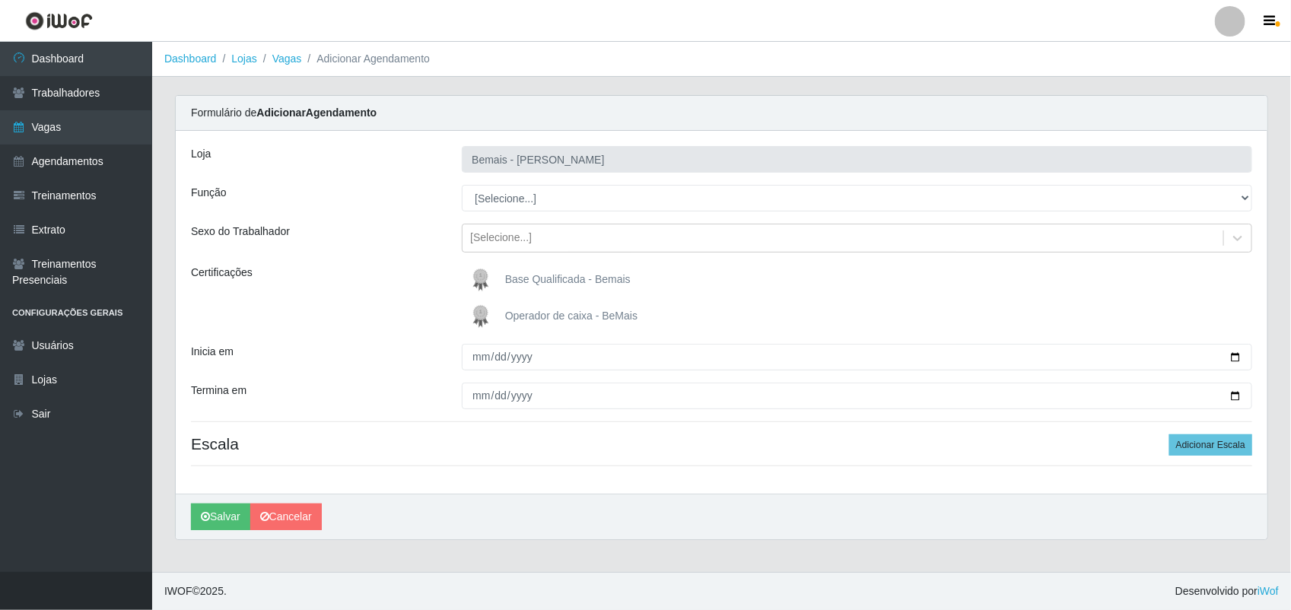
click at [580, 217] on div "[PERSON_NAME] Função [Selecione...] ASG ASG + ASG ++ Auxiliar de Depósito Auxil…" at bounding box center [722, 312] width 1092 height 363
click at [580, 211] on div "[PERSON_NAME] Função [Selecione...] ASG ASG + ASG ++ Auxiliar de Depósito Auxil…" at bounding box center [722, 312] width 1092 height 363
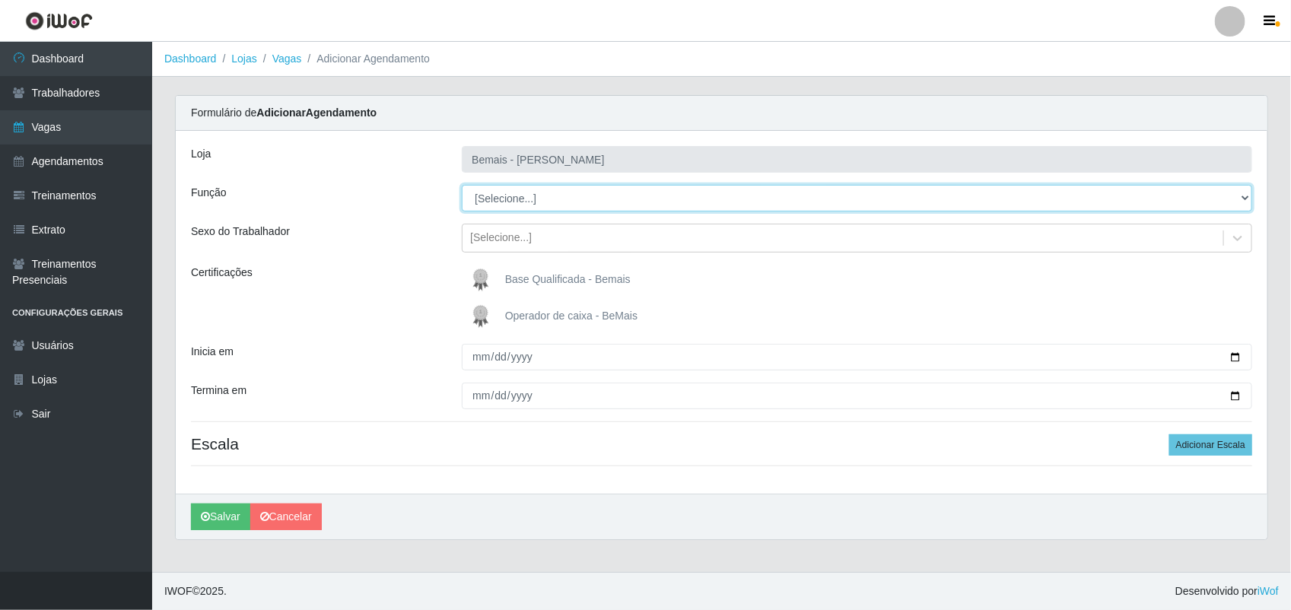
click at [580, 209] on select "[Selecione...] ASG ASG + ASG ++ Auxiliar de Depósito Auxiliar de Depósito + Aux…" at bounding box center [857, 198] width 790 height 27
select select "24"
click at [462, 185] on select "[Selecione...] ASG ASG + ASG ++ Auxiliar de Depósito Auxiliar de Depósito + Aux…" at bounding box center [857, 198] width 790 height 27
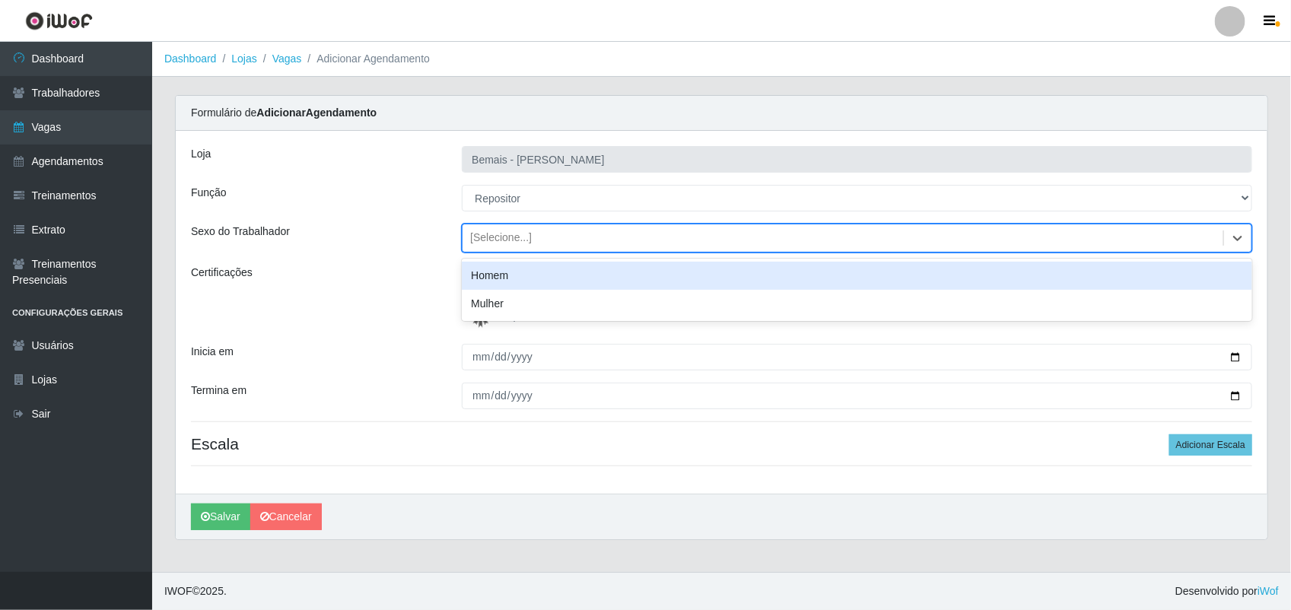
click at [496, 247] on div "[Selecione...]" at bounding box center [843, 238] width 761 height 25
click at [508, 283] on div "Homem" at bounding box center [857, 276] width 790 height 28
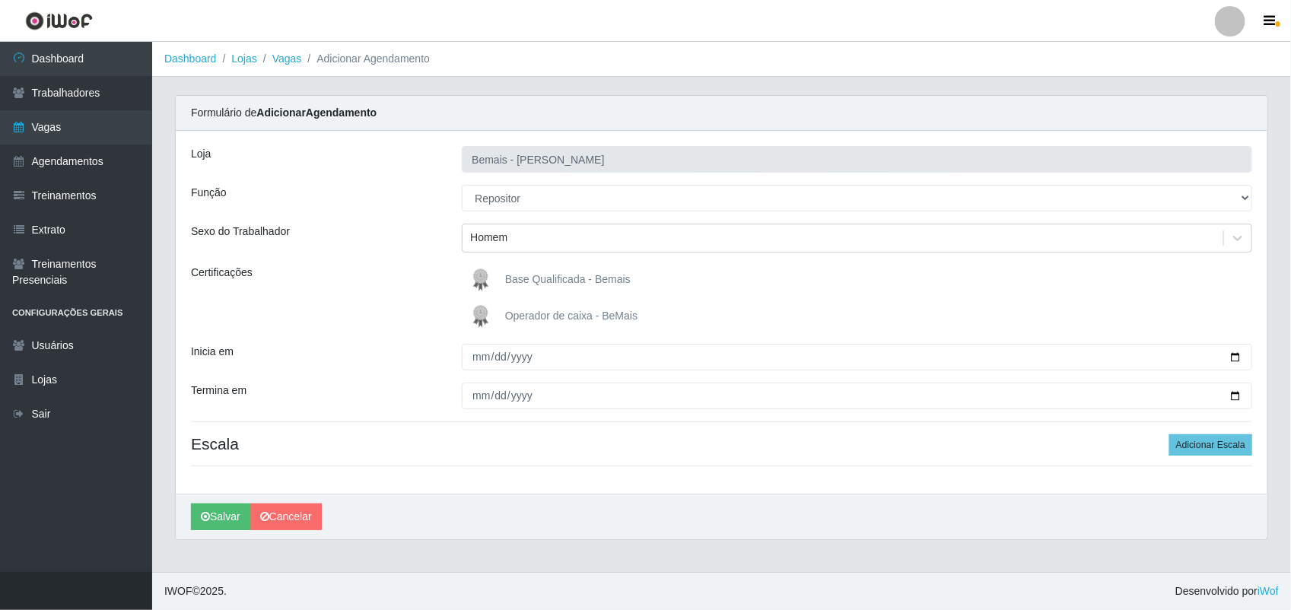
click at [506, 281] on span "Base Qualificada - Bemais" at bounding box center [568, 279] width 126 height 12
click at [0, 0] on input "Base Qualificada - Bemais" at bounding box center [0, 0] width 0 height 0
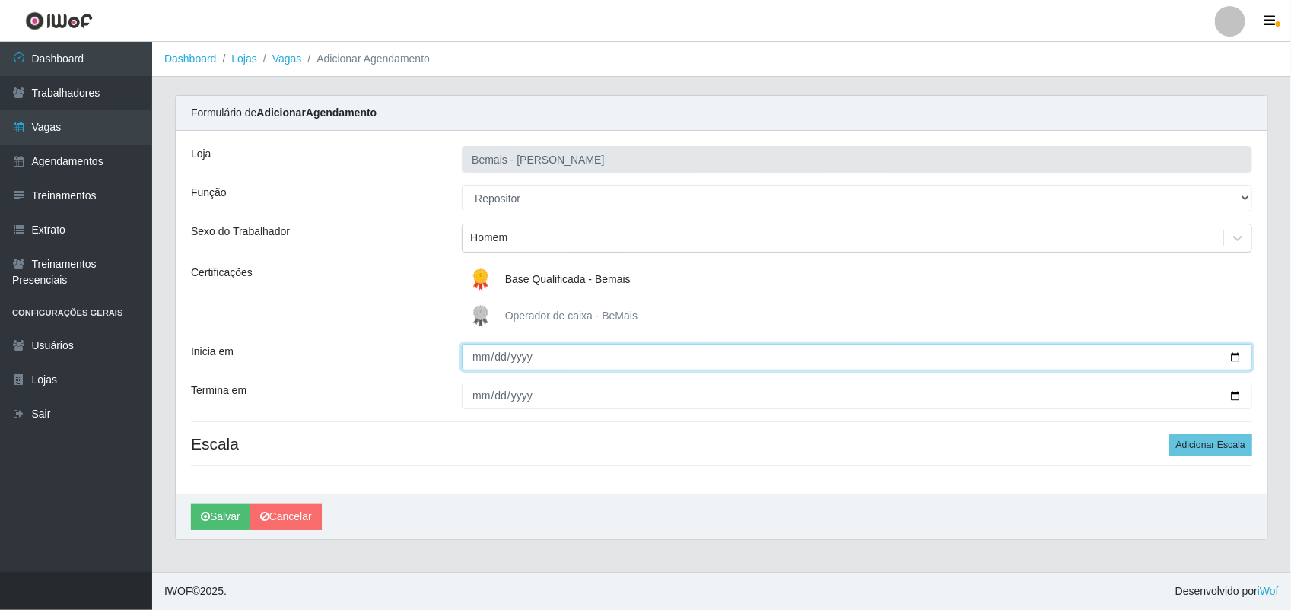
click at [481, 356] on input "Inicia em" at bounding box center [857, 357] width 790 height 27
type input "[DATE]"
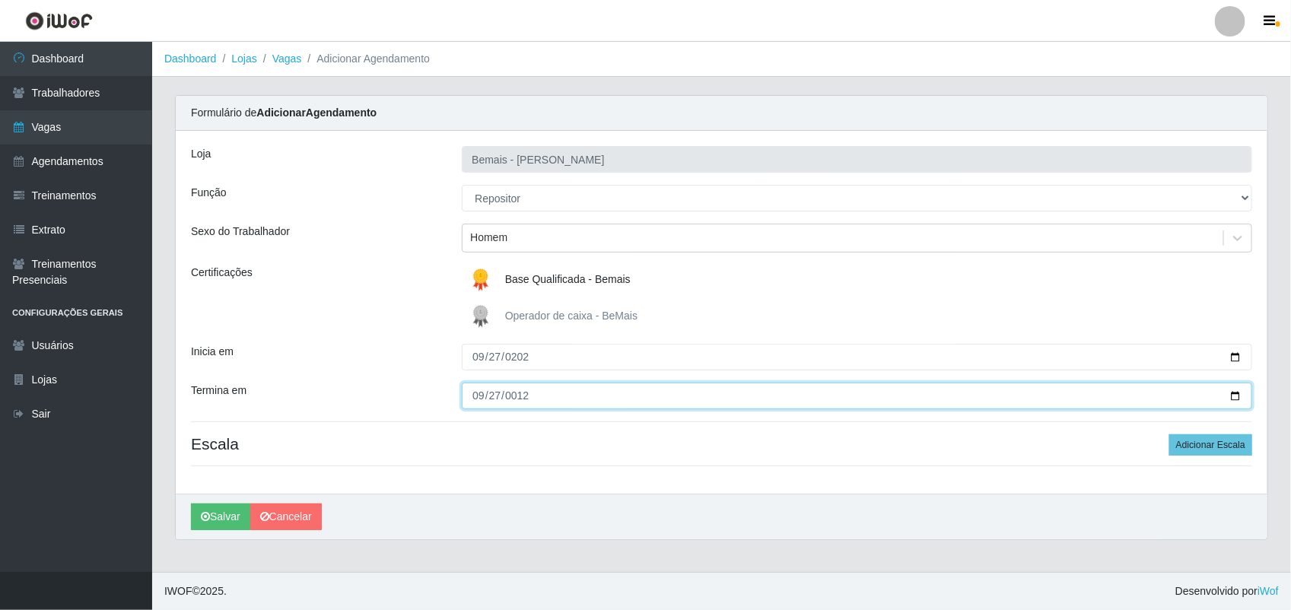
type input "0120-09-27"
type input "[DATE]"
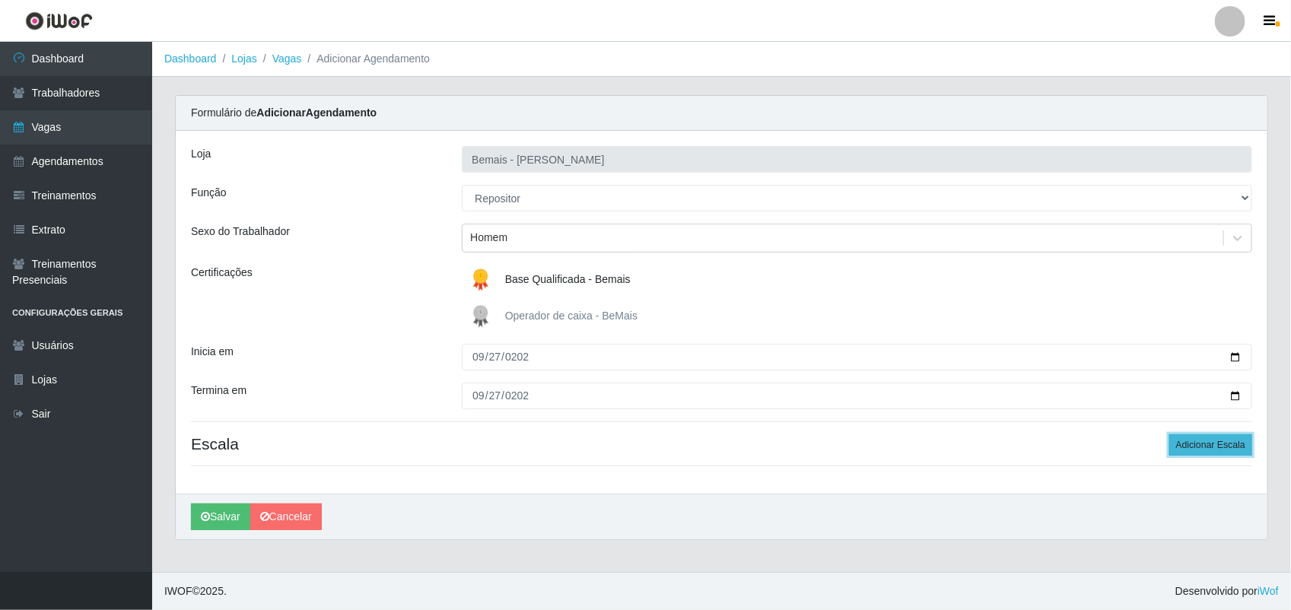
click at [1146, 449] on button "Adicionar Escala" at bounding box center [1210, 444] width 83 height 21
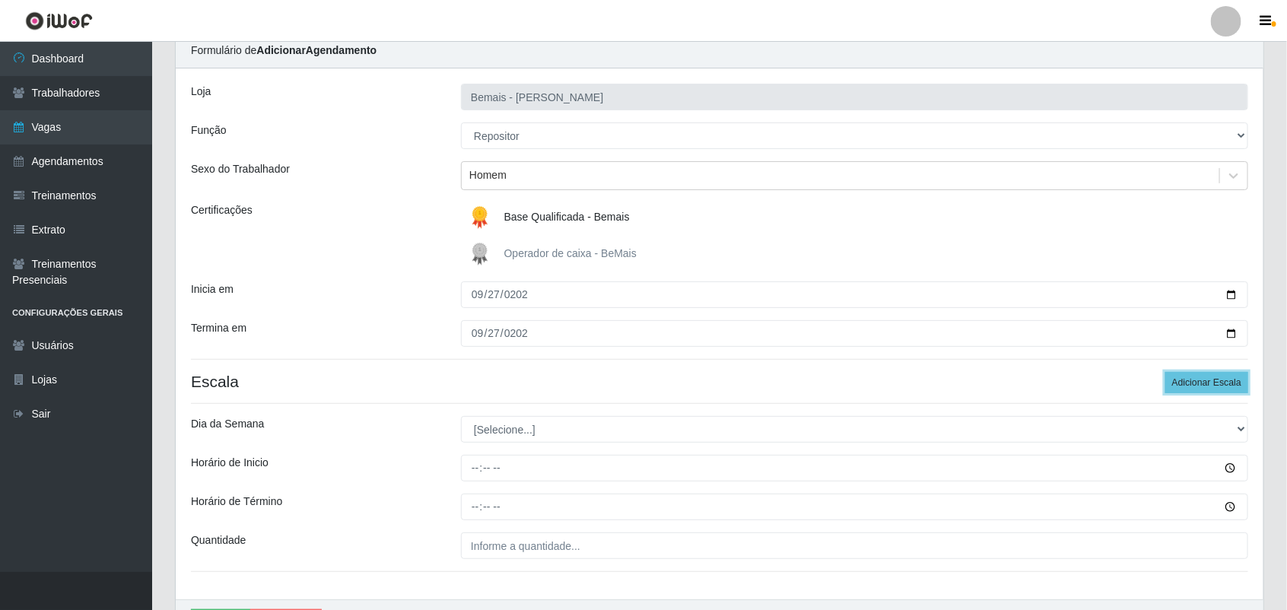
scroll to position [156, 0]
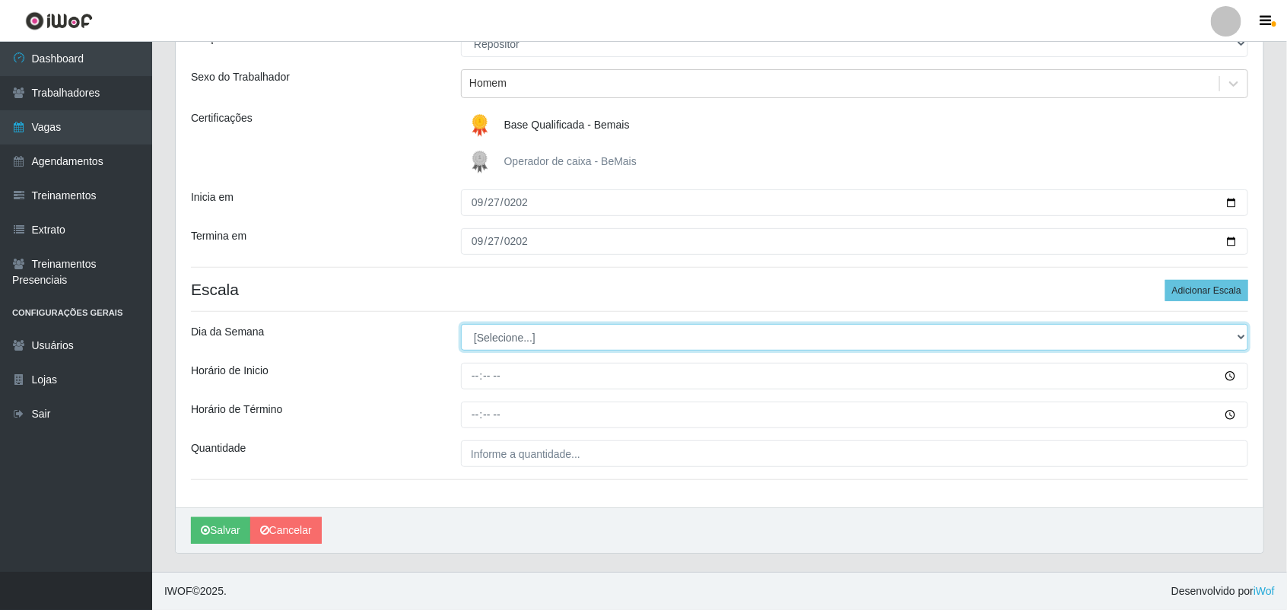
click at [610, 329] on select "[Selecione...] Segunda Terça Quarta Quinta Sexta Sábado Domingo" at bounding box center [854, 337] width 787 height 27
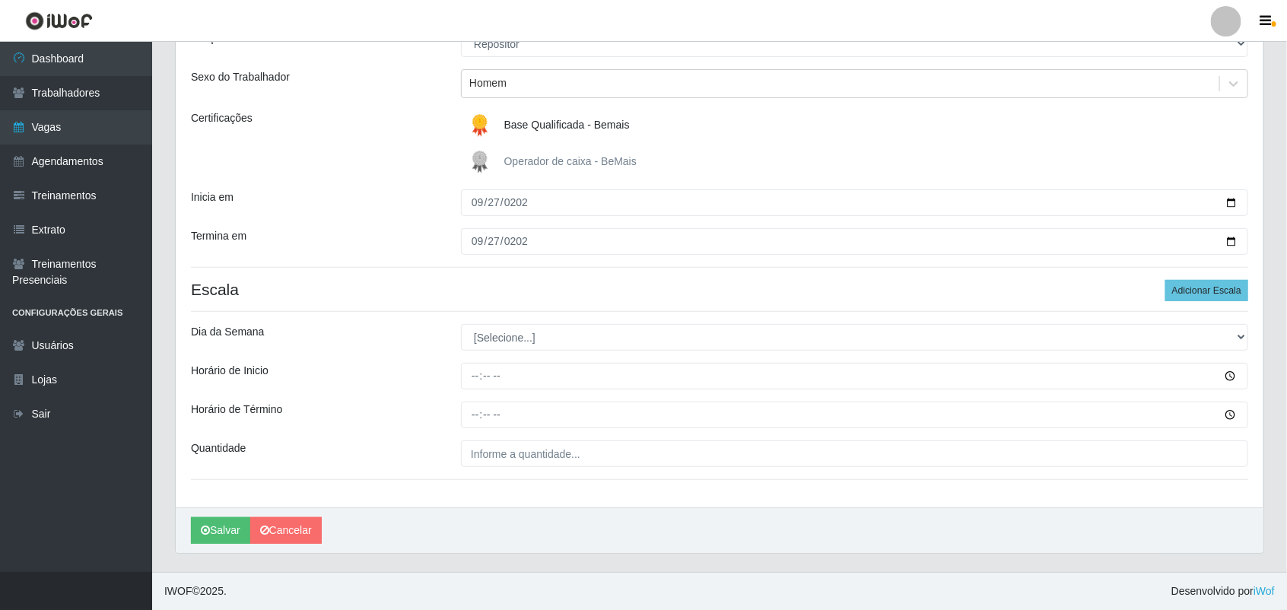
click at [586, 352] on div "[PERSON_NAME] Função [Selecione...] ASG ASG + ASG ++ Auxiliar de Depósito Auxil…" at bounding box center [720, 241] width 1088 height 531
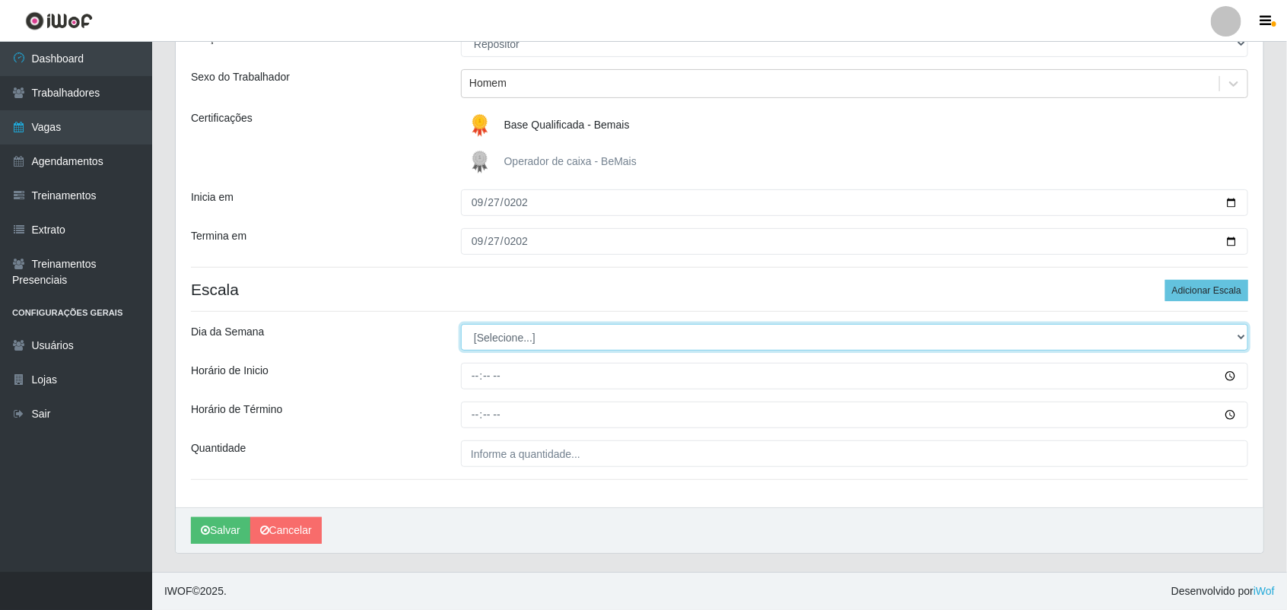
click at [598, 336] on select "[Selecione...] Segunda Terça Quarta Quinta Sexta Sábado Domingo" at bounding box center [854, 337] width 787 height 27
select select "6"
click at [461, 324] on select "[Selecione...] Segunda Terça Quarta Quinta Sexta Sábado Domingo" at bounding box center [854, 337] width 787 height 27
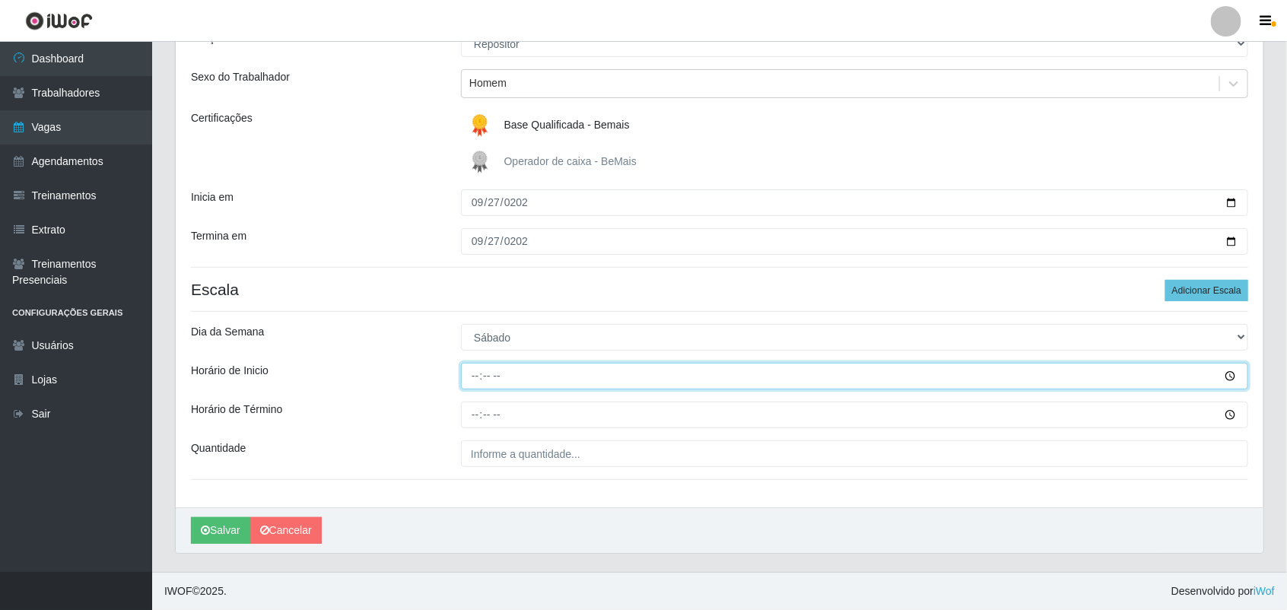
click at [478, 381] on input "Horário de Inicio" at bounding box center [854, 376] width 787 height 27
type input "16:00"
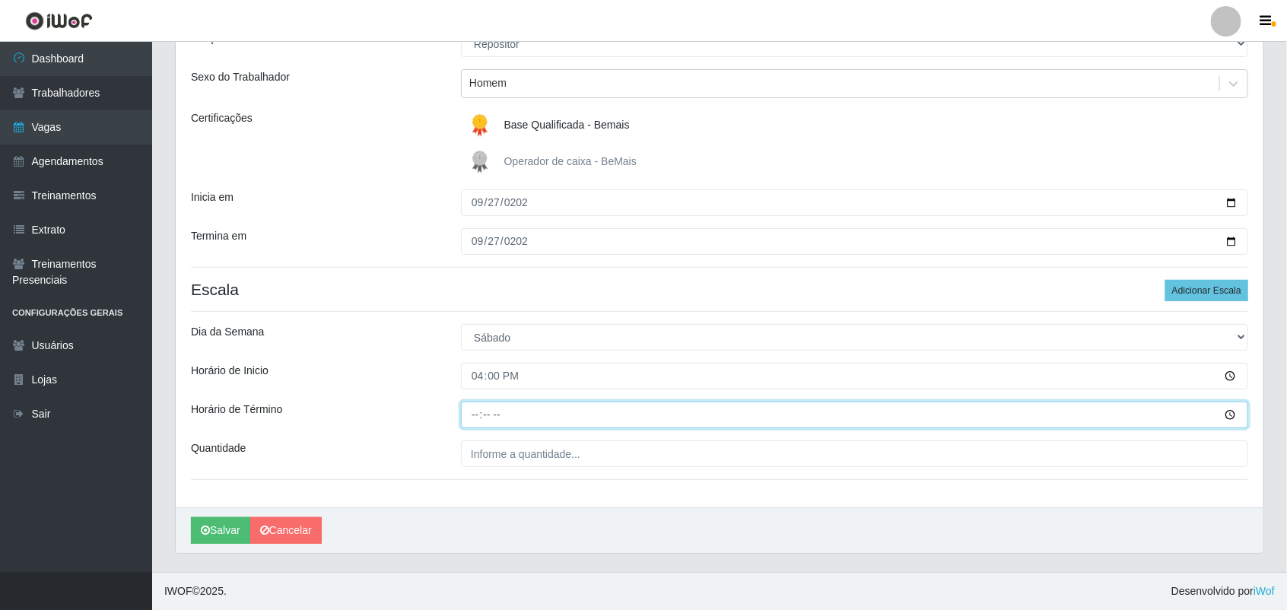
type input "22:00"
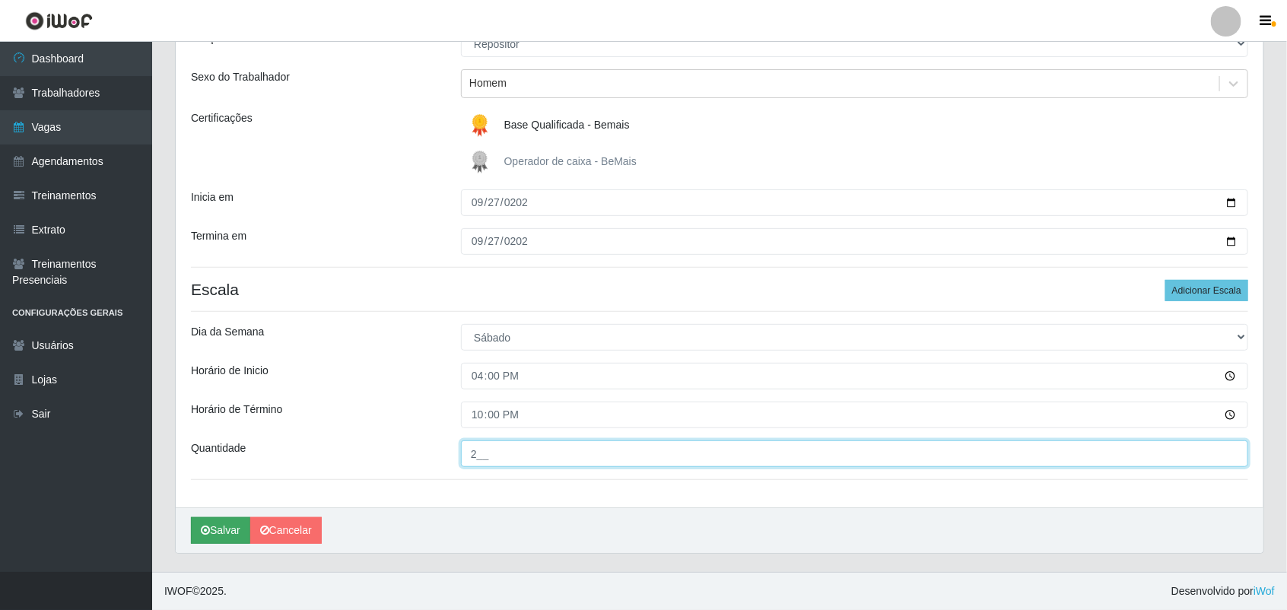
type input "2__"
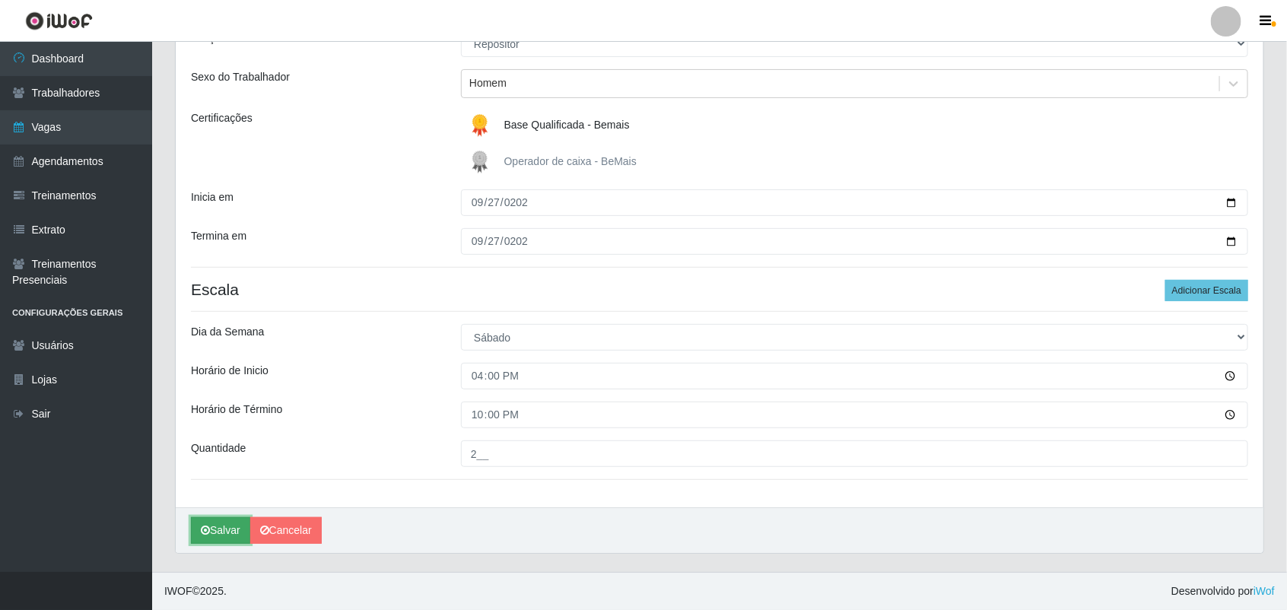
click at [221, 523] on button "Salvar" at bounding box center [220, 530] width 59 height 27
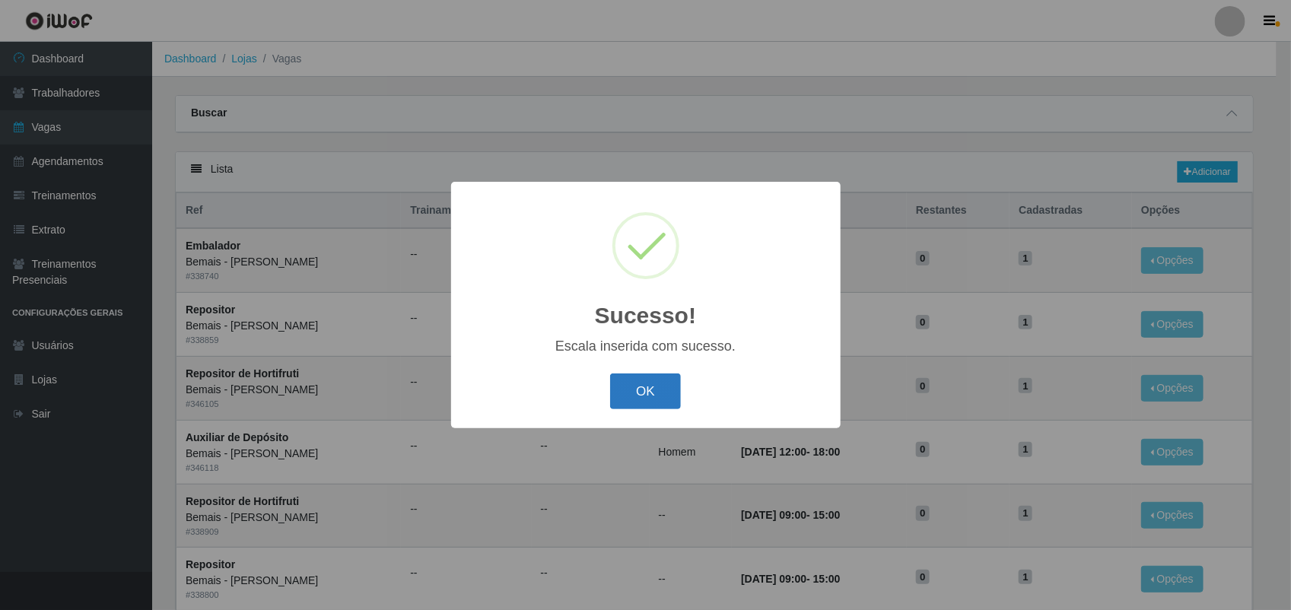
click at [626, 384] on button "OK" at bounding box center [645, 392] width 71 height 36
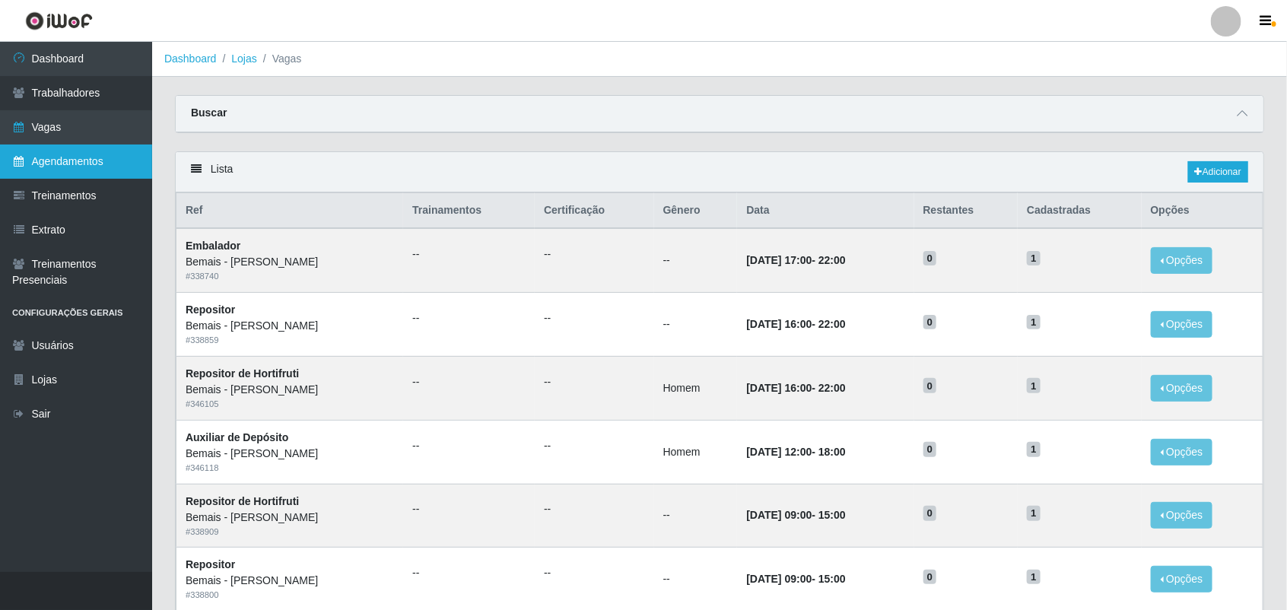
click at [86, 157] on link "Agendamentos" at bounding box center [76, 162] width 152 height 34
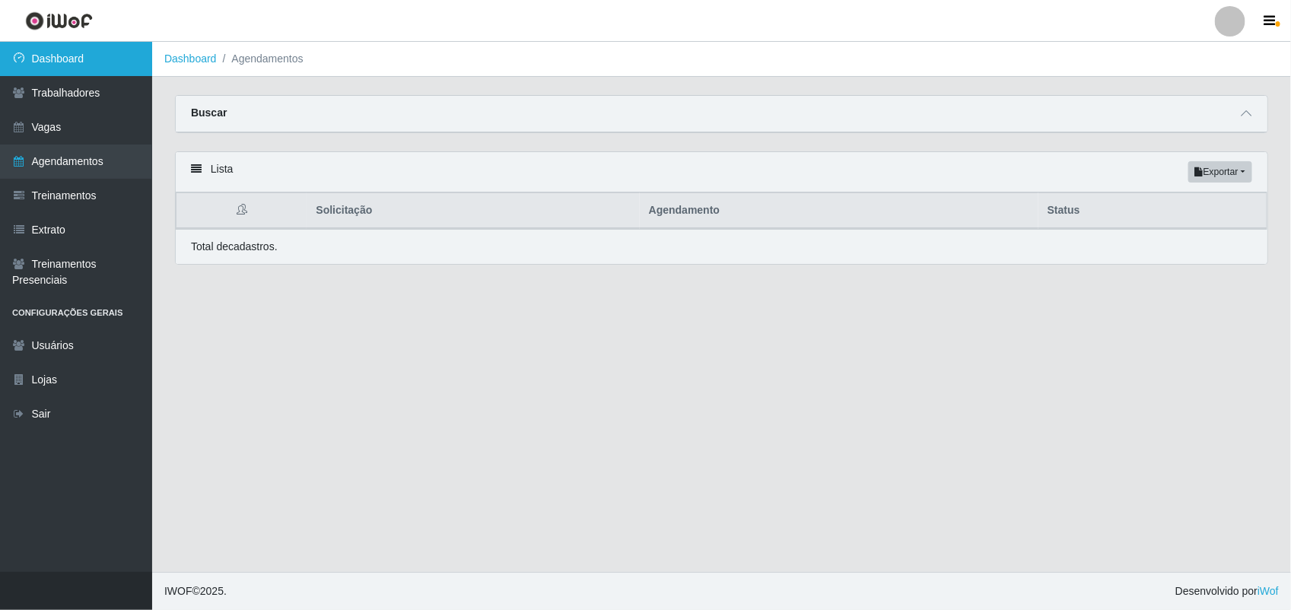
click at [142, 59] on link "Dashboard" at bounding box center [76, 59] width 152 height 34
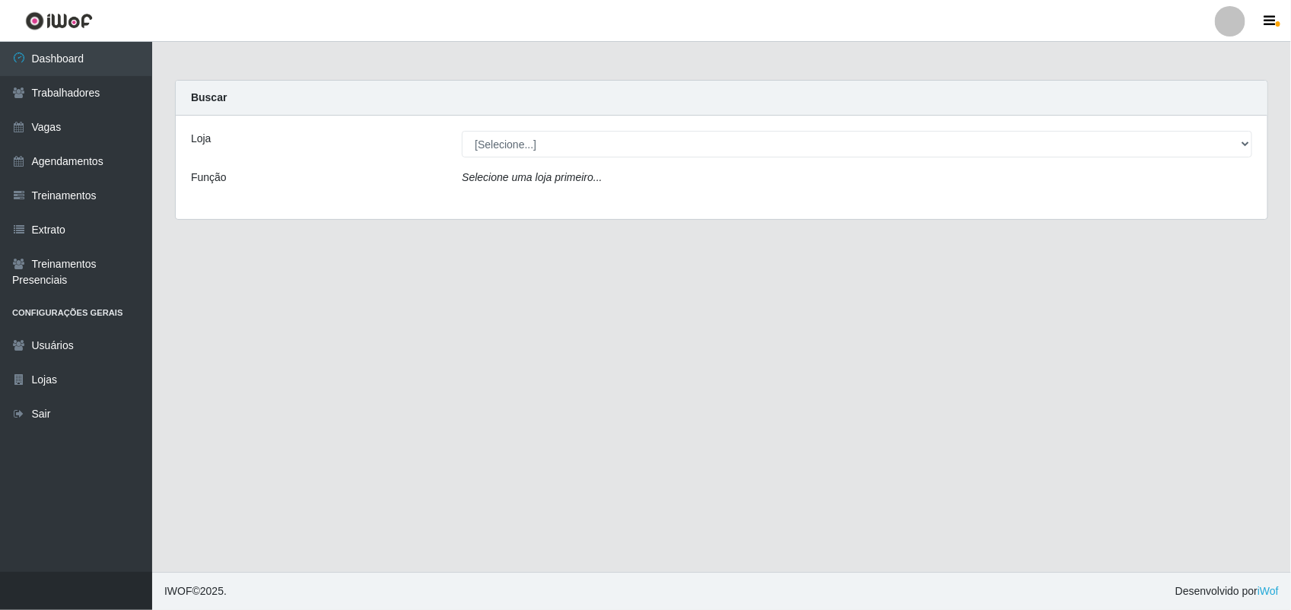
click at [632, 164] on div "Loja [Selecione...] [PERSON_NAME] Função Selecione uma loja primeiro..." at bounding box center [722, 167] width 1092 height 103
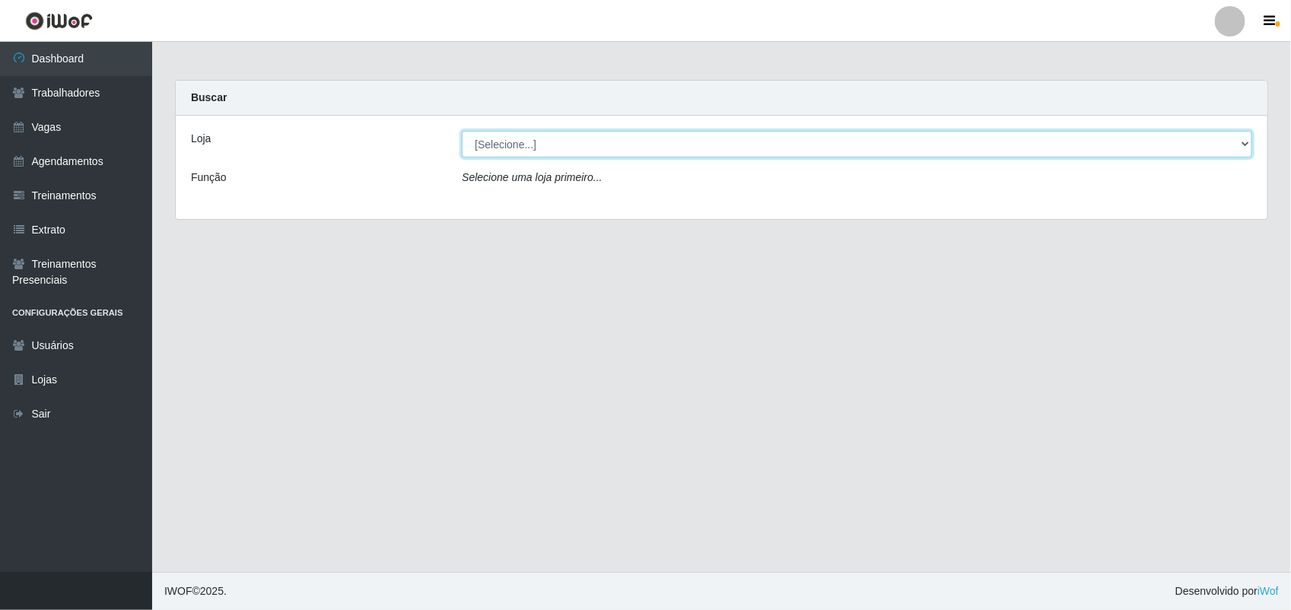
click at [647, 142] on select "[Selecione...] [PERSON_NAME]" at bounding box center [857, 144] width 790 height 27
select select "230"
click at [462, 131] on select "[Selecione...] [PERSON_NAME]" at bounding box center [857, 144] width 790 height 27
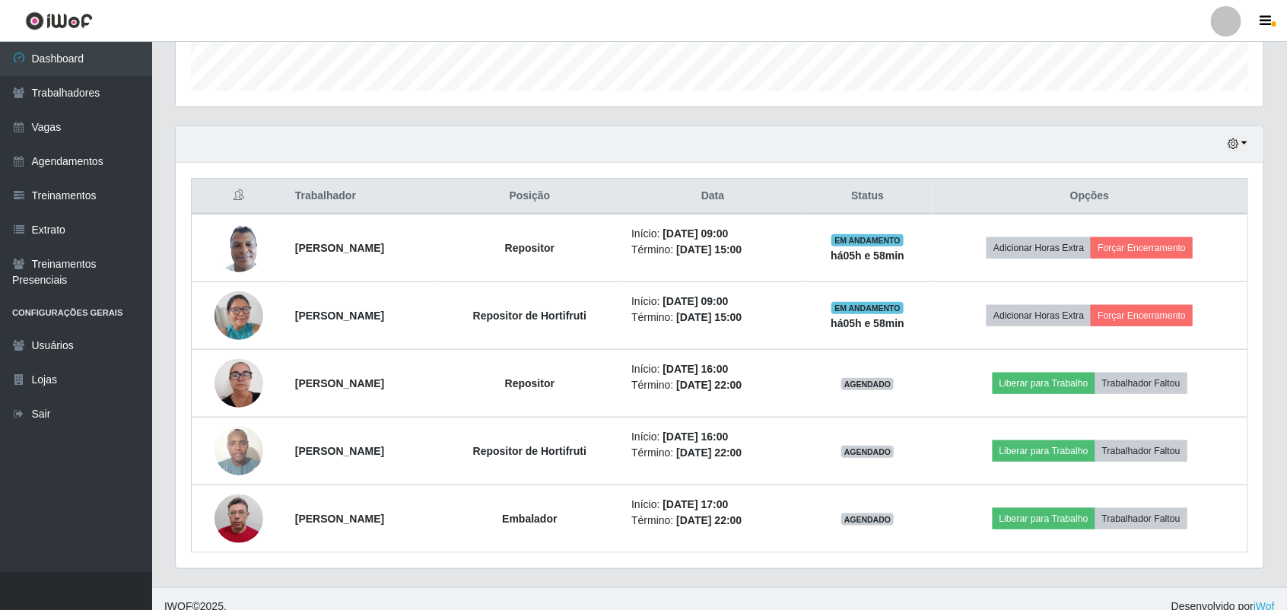
scroll to position [469, 0]
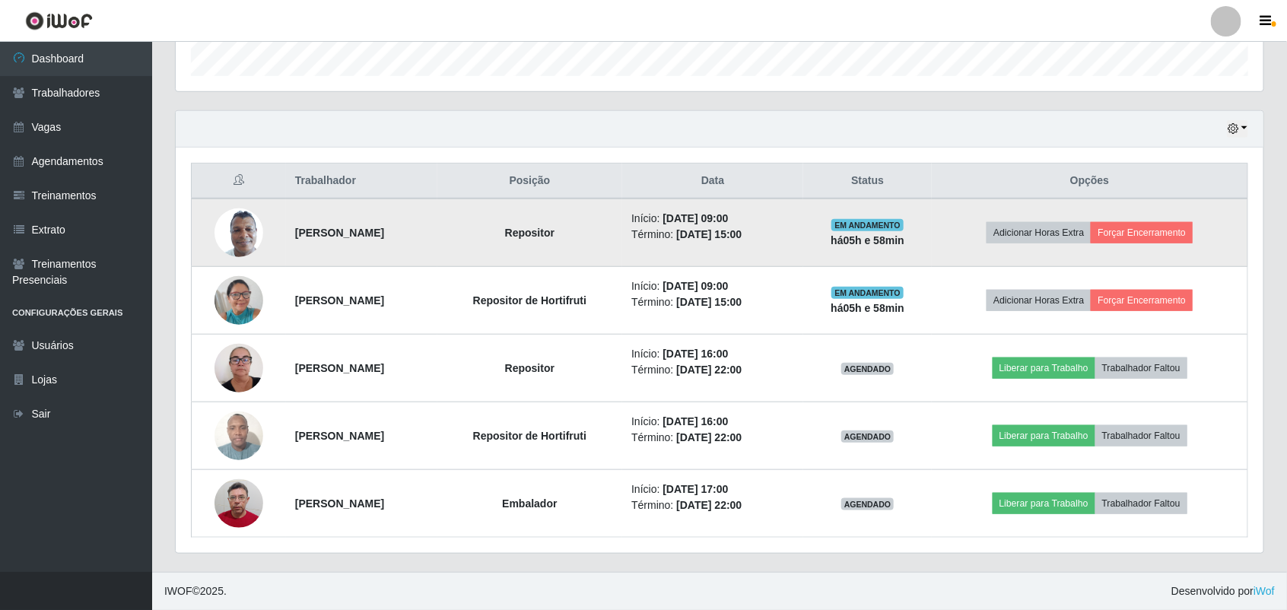
click at [252, 225] on img at bounding box center [239, 232] width 49 height 65
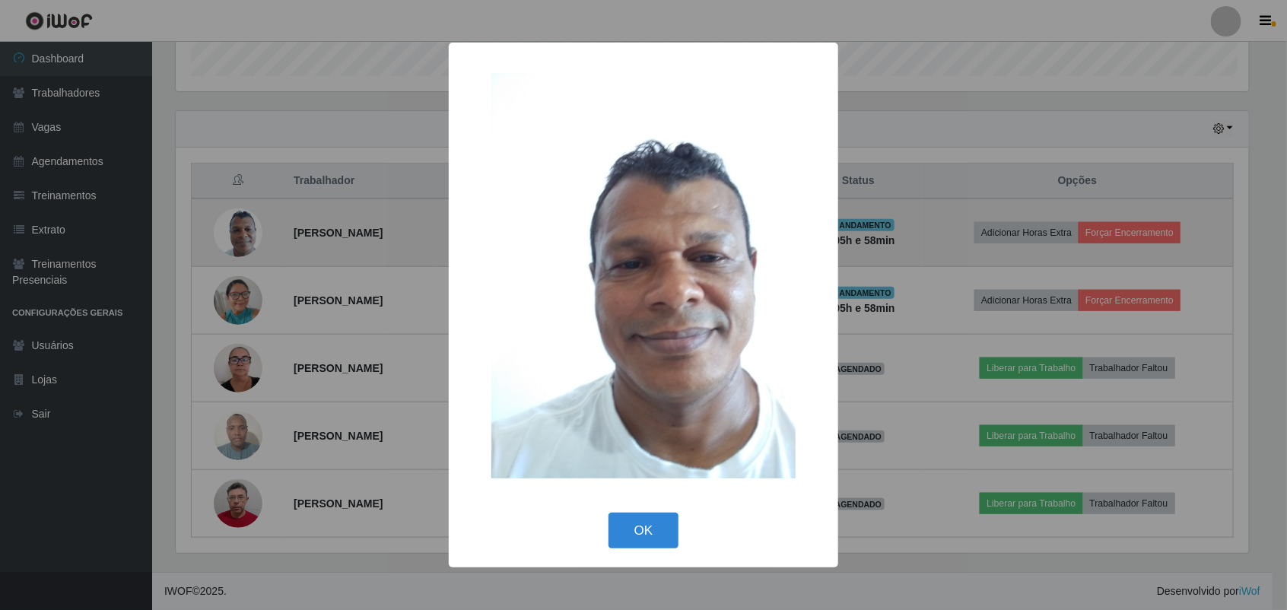
scroll to position [316, 1077]
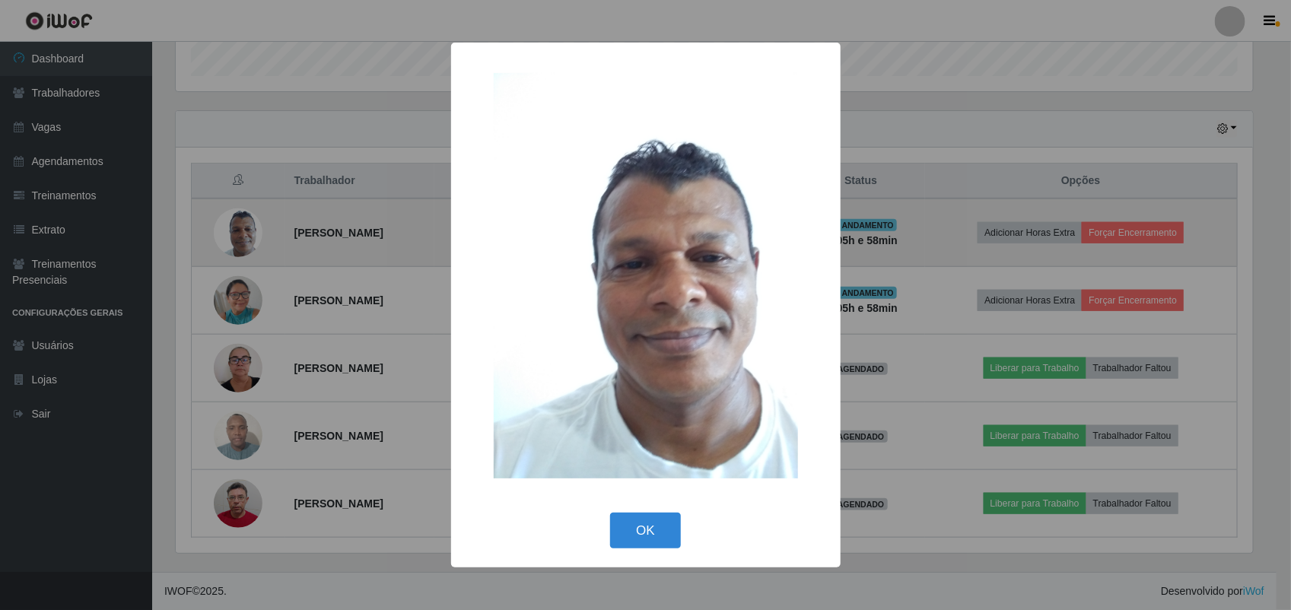
click at [252, 225] on div "× OK Cancel" at bounding box center [645, 305] width 1291 height 610
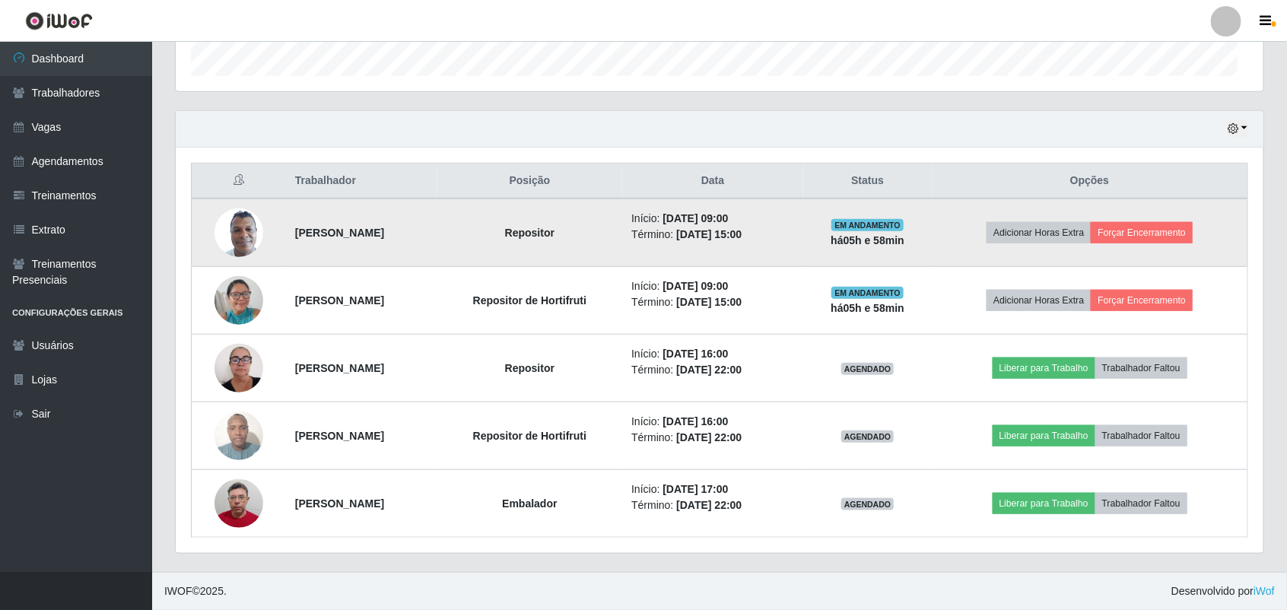
scroll to position [316, 1088]
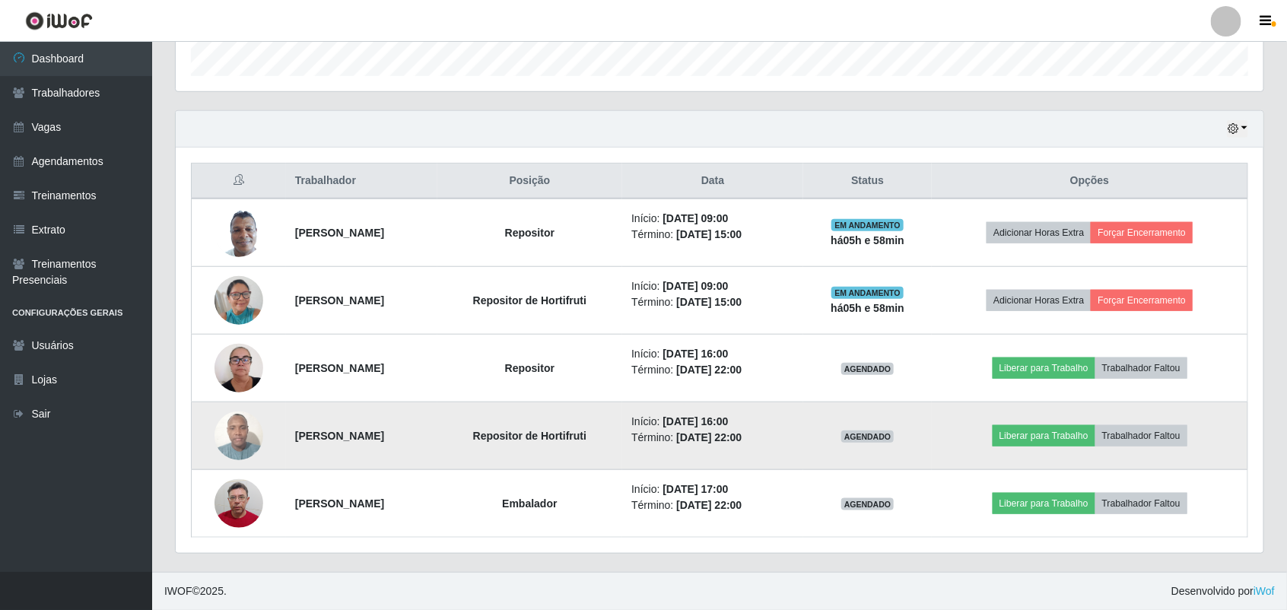
click at [242, 428] on img at bounding box center [239, 435] width 49 height 65
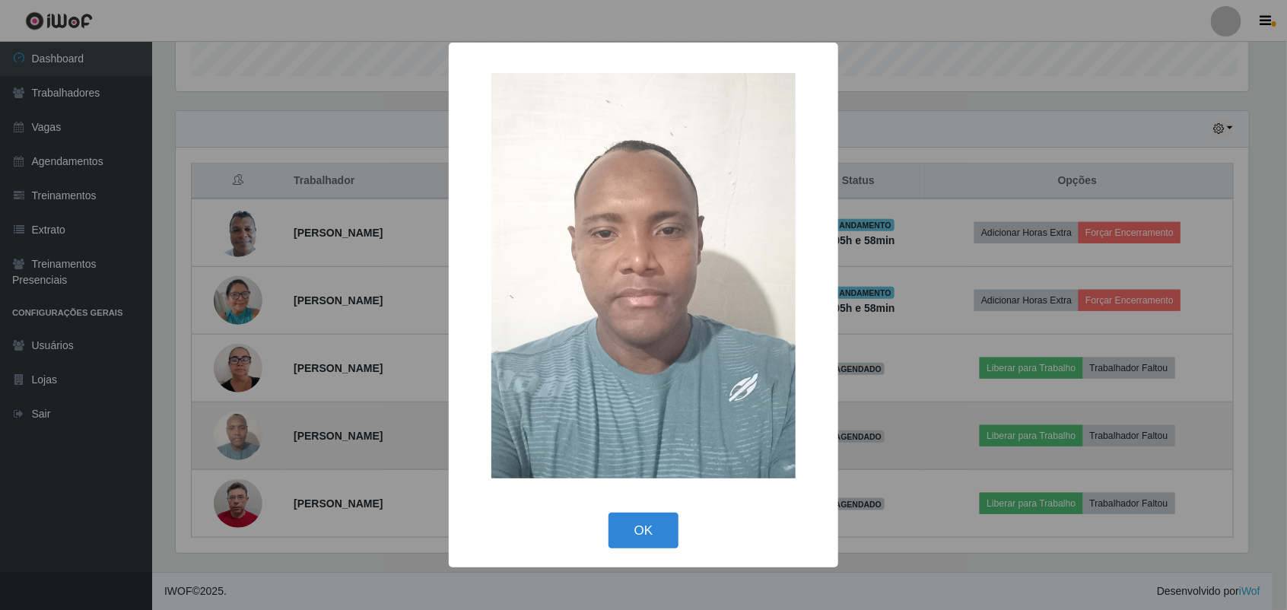
scroll to position [316, 1077]
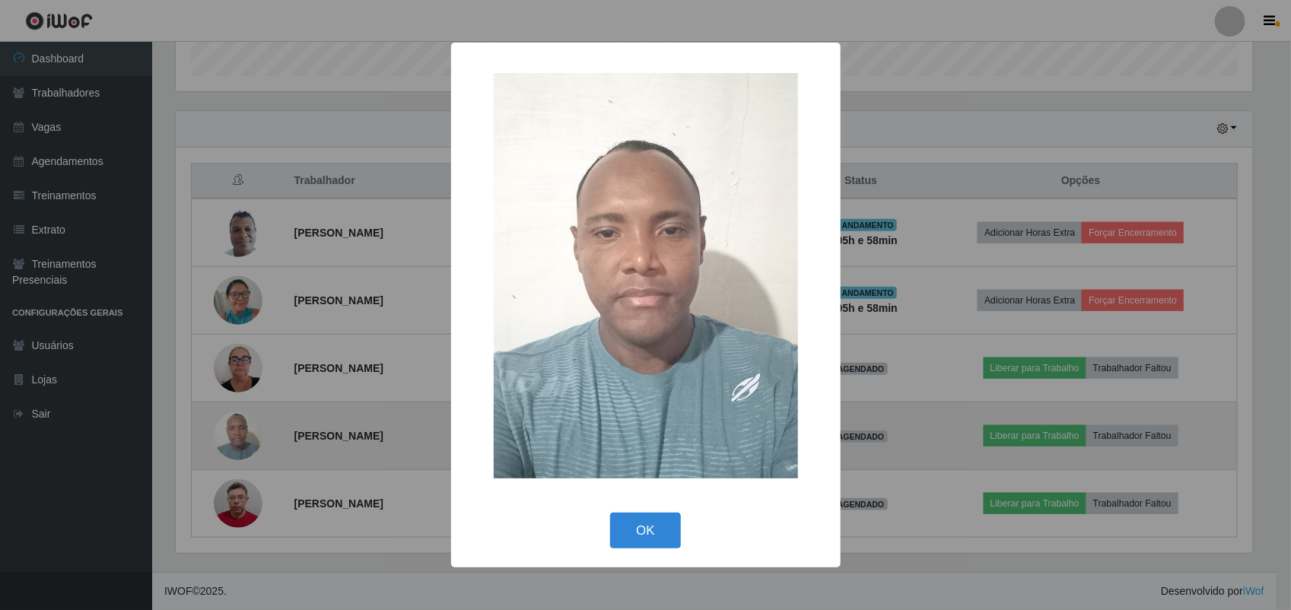
click at [242, 428] on div "× OK Cancel" at bounding box center [645, 305] width 1291 height 610
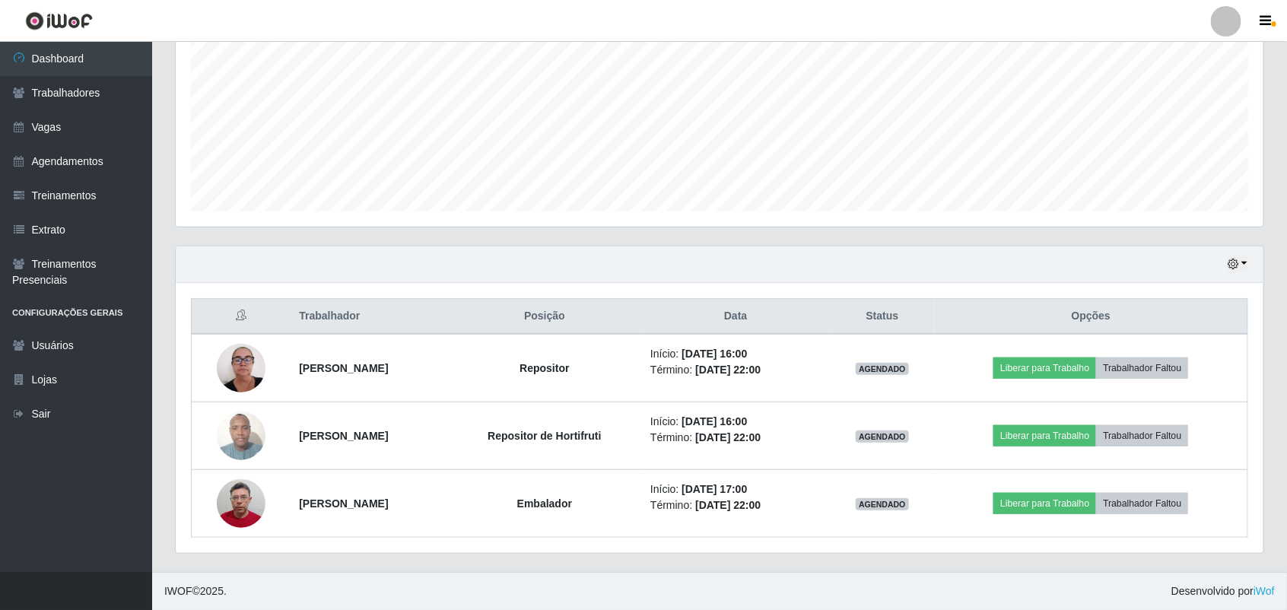
scroll to position [335, 0]
click at [43, 408] on link "Sair" at bounding box center [76, 414] width 152 height 34
